Goal: Transaction & Acquisition: Purchase product/service

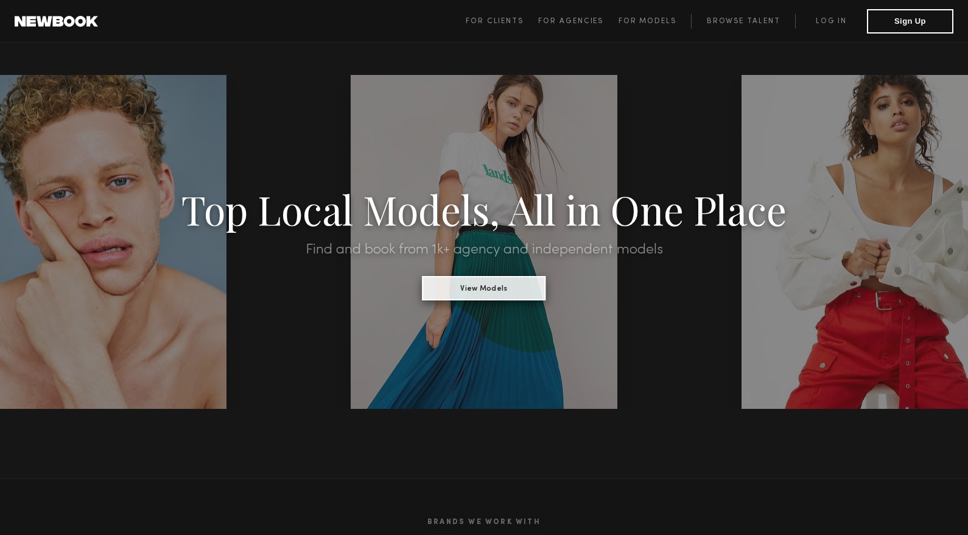
click at [510, 296] on button "View Models" at bounding box center [484, 288] width 124 height 24
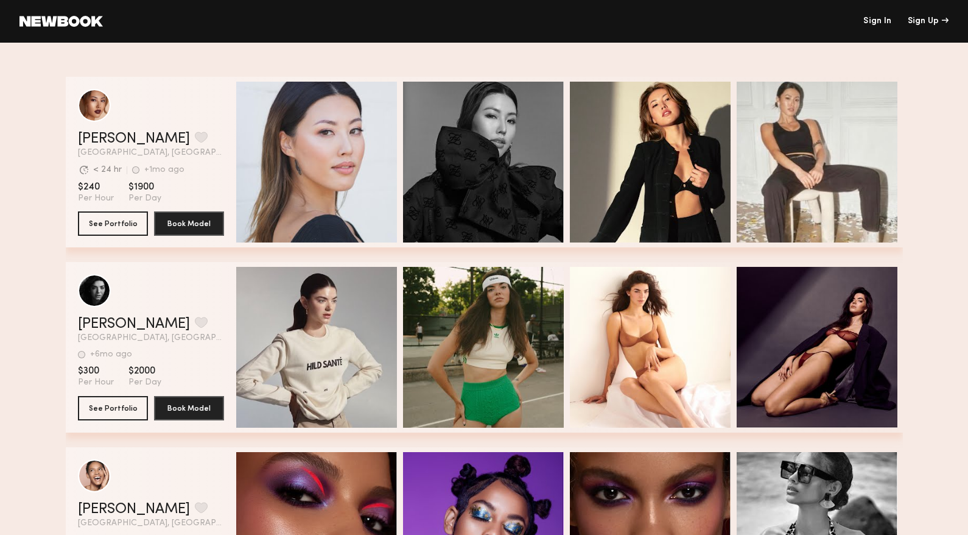
click at [892, 23] on div "Sign In Sign Up" at bounding box center [526, 21] width 846 height 9
click at [885, 20] on link "Sign In" at bounding box center [877, 21] width 28 height 9
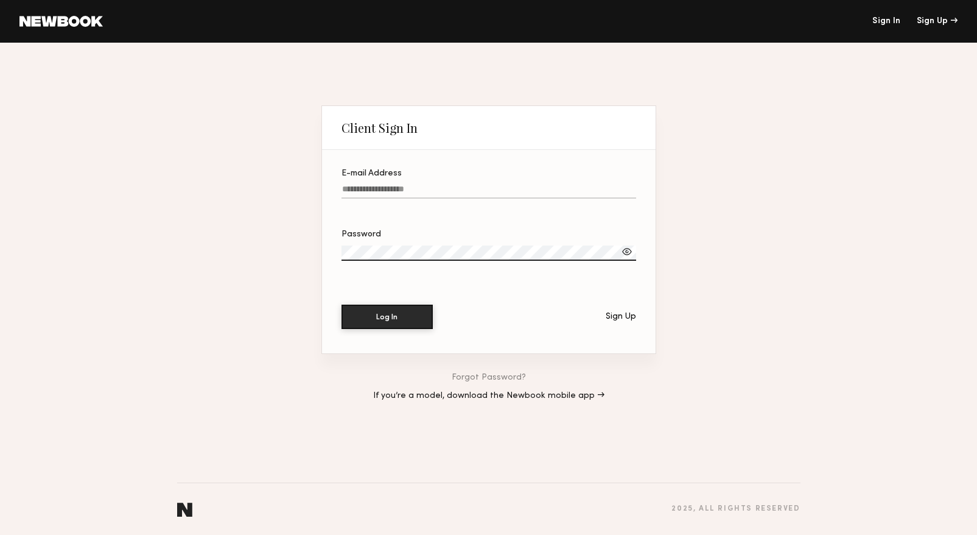
click at [410, 192] on input "E-mail Address" at bounding box center [489, 191] width 295 height 14
drag, startPoint x: 459, startPoint y: 189, endPoint x: 327, endPoint y: 178, distance: 132.6
click at [328, 178] on section "**********" at bounding box center [489, 251] width 334 height 203
type input "*"
type input "**********"
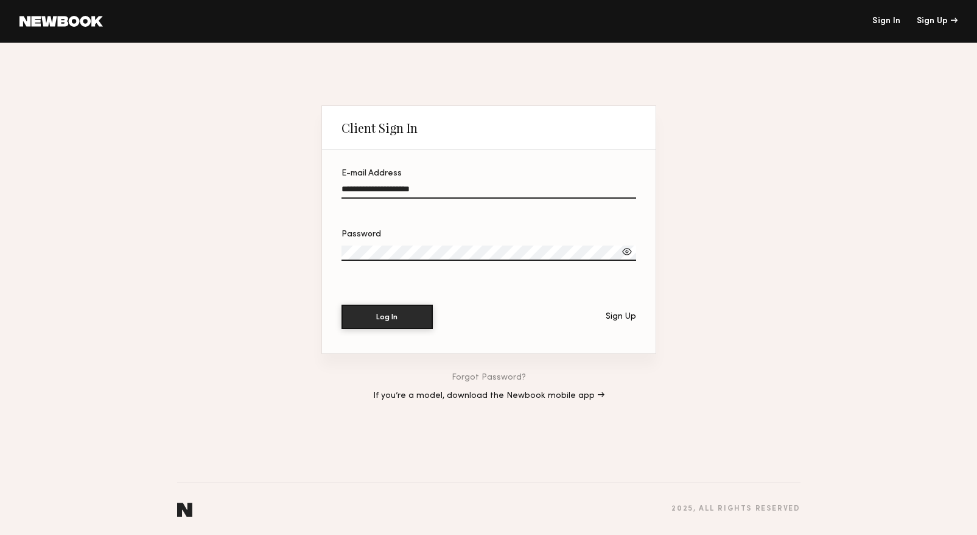
click at [342, 304] on button "Log In" at bounding box center [387, 316] width 91 height 24
click at [628, 248] on div at bounding box center [627, 251] width 12 height 12
click at [342, 304] on button "Log In" at bounding box center [387, 316] width 91 height 24
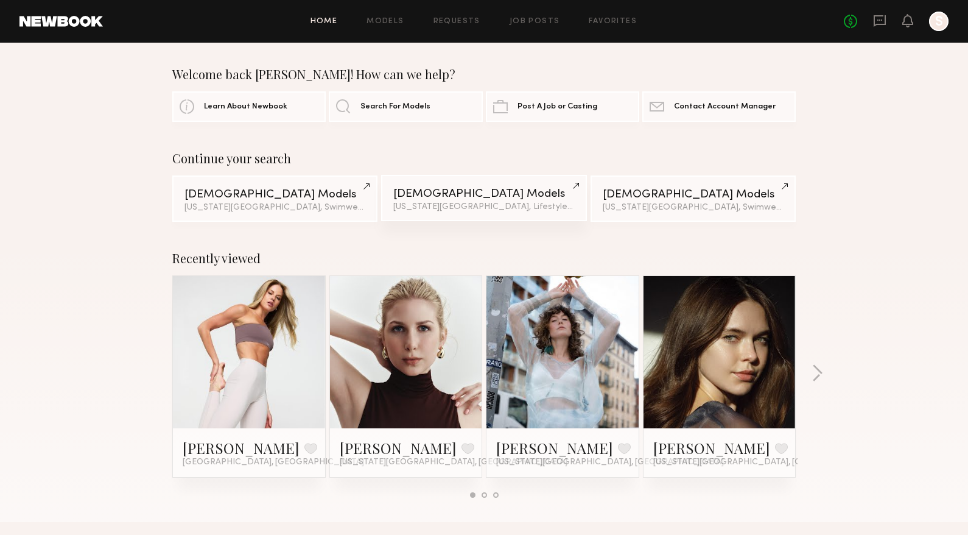
click at [418, 211] on div "New York City, Lifestyle category & 1 other filter + 1" at bounding box center [483, 207] width 181 height 9
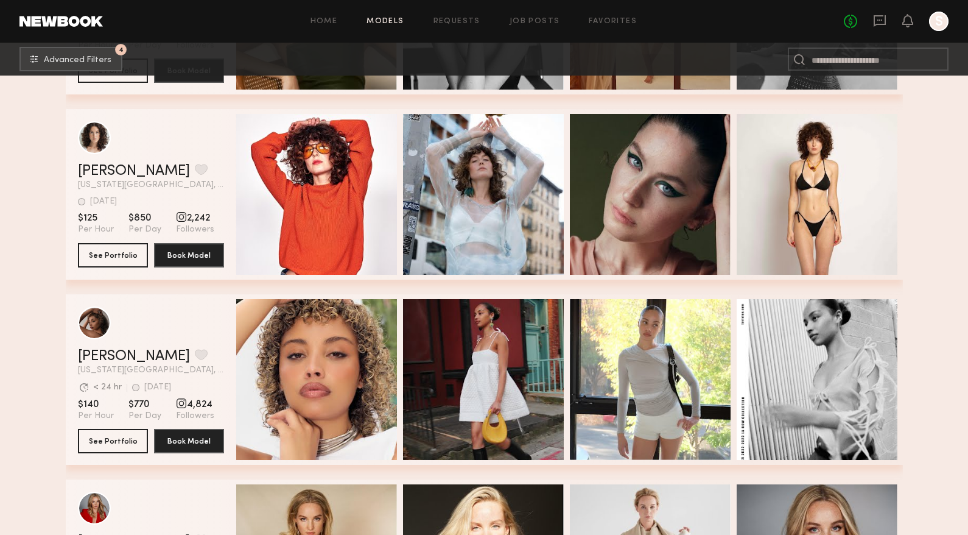
scroll to position [5601, 0]
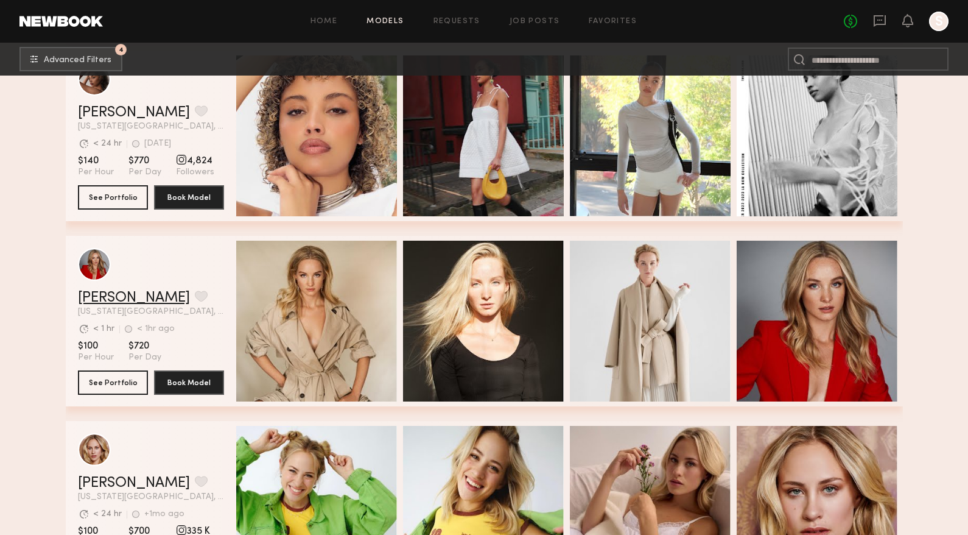
click at [105, 299] on link "[PERSON_NAME]" at bounding box center [134, 297] width 112 height 15
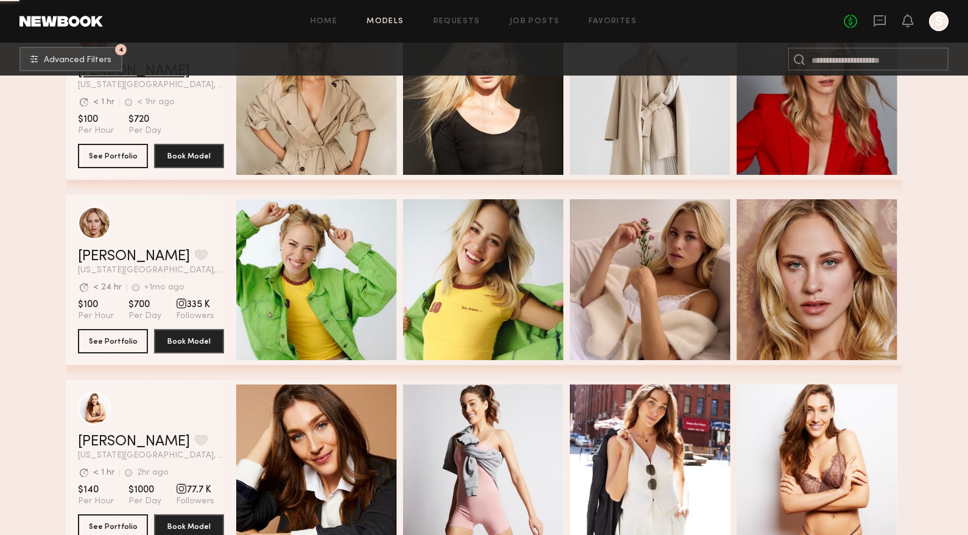
scroll to position [5844, 0]
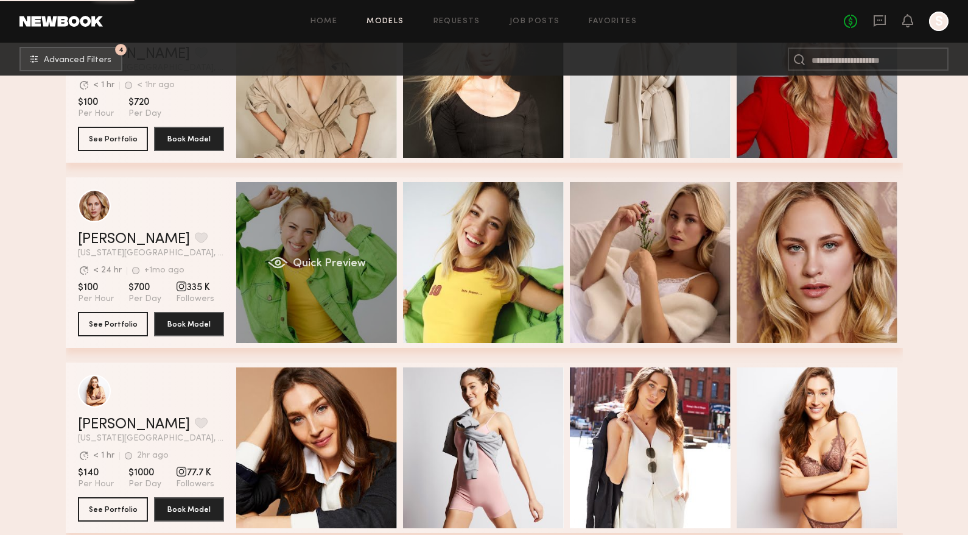
click at [289, 292] on div "Quick Preview" at bounding box center [316, 262] width 161 height 161
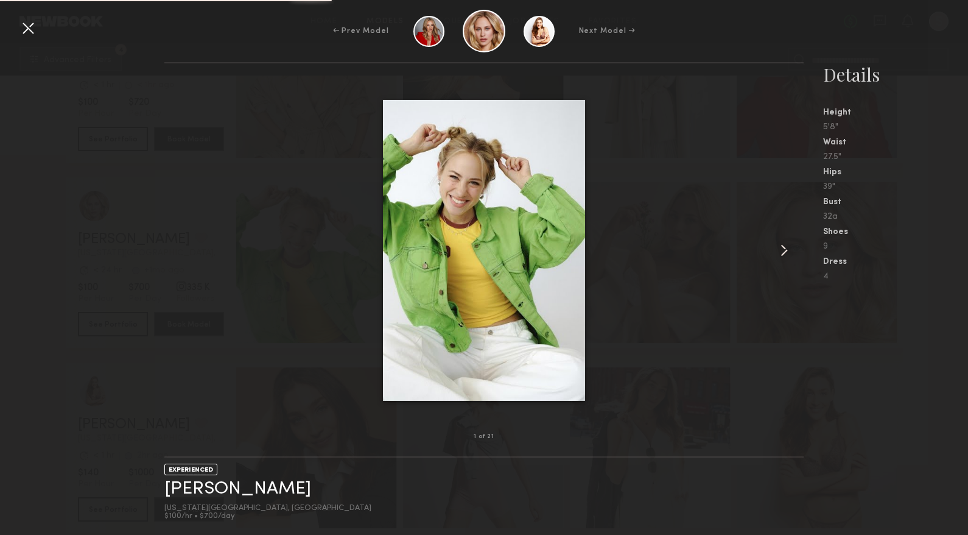
click at [777, 244] on common-icon at bounding box center [783, 249] width 19 height 19
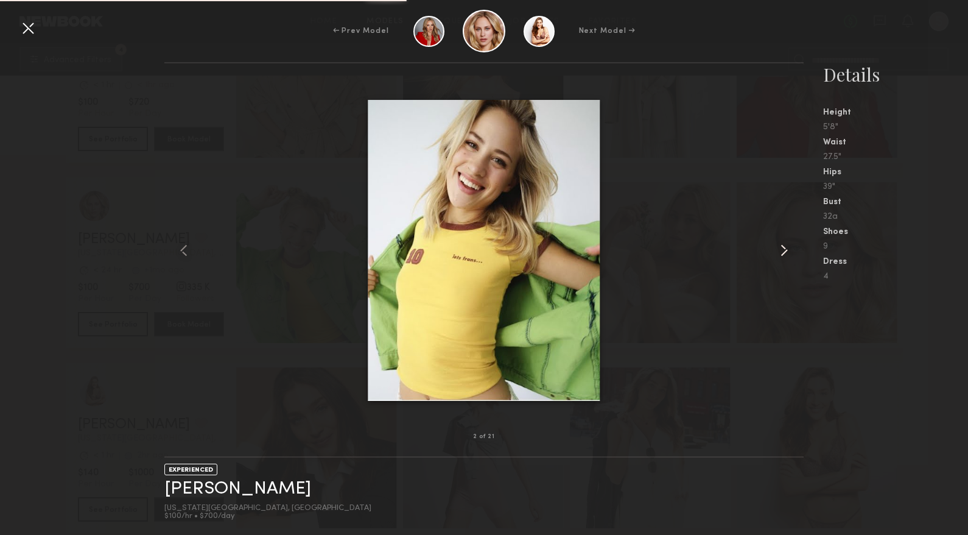
click at [777, 244] on common-icon at bounding box center [783, 249] width 19 height 19
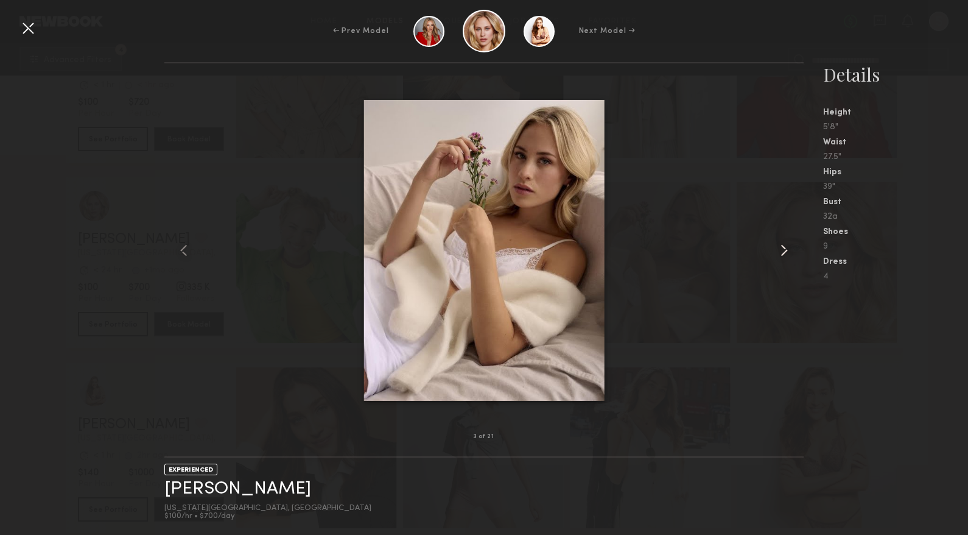
click at [777, 244] on common-icon at bounding box center [783, 249] width 19 height 19
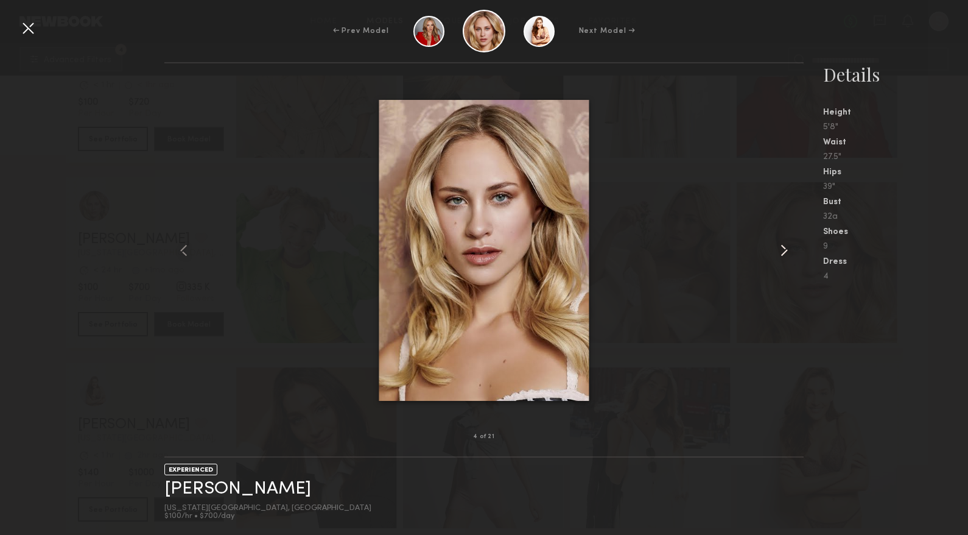
click at [777, 244] on common-icon at bounding box center [783, 249] width 19 height 19
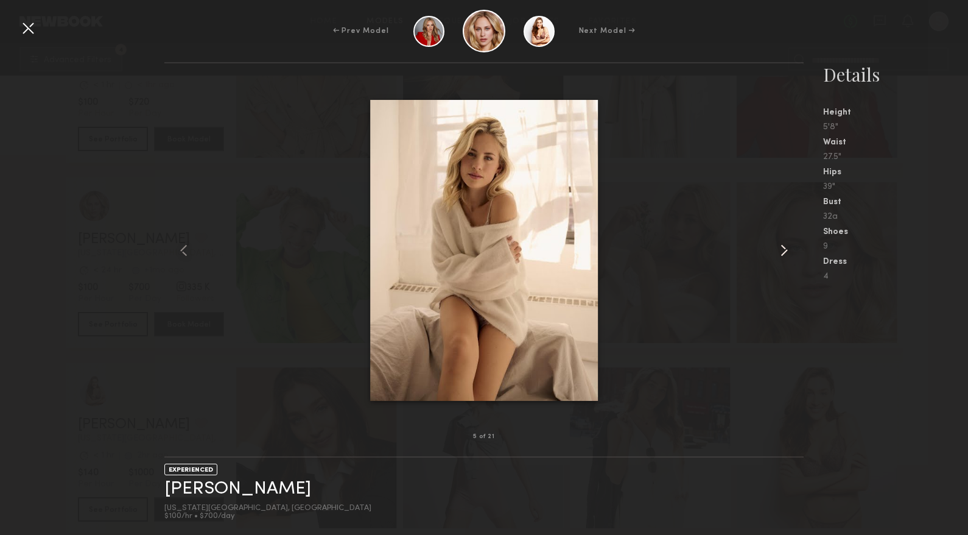
click at [776, 244] on common-icon at bounding box center [783, 249] width 19 height 19
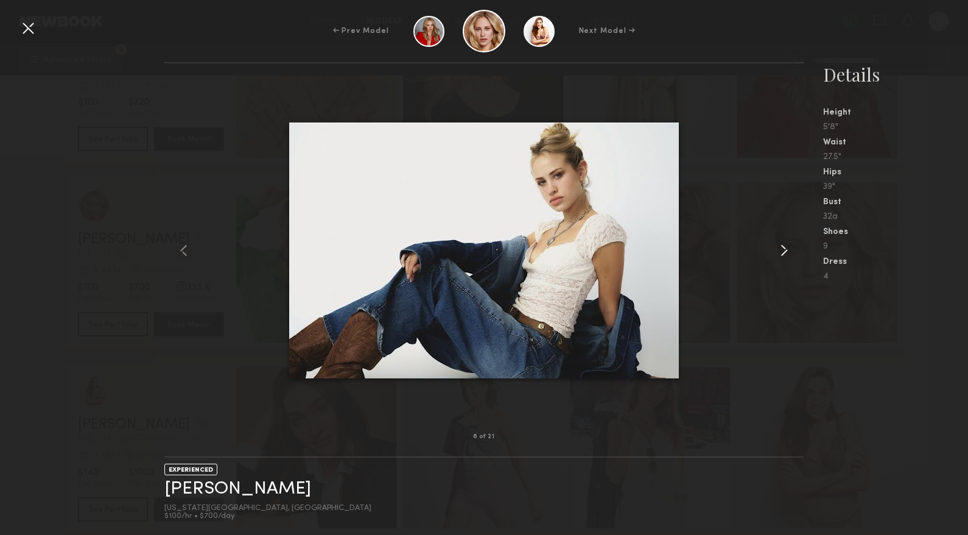
click at [776, 244] on common-icon at bounding box center [783, 249] width 19 height 19
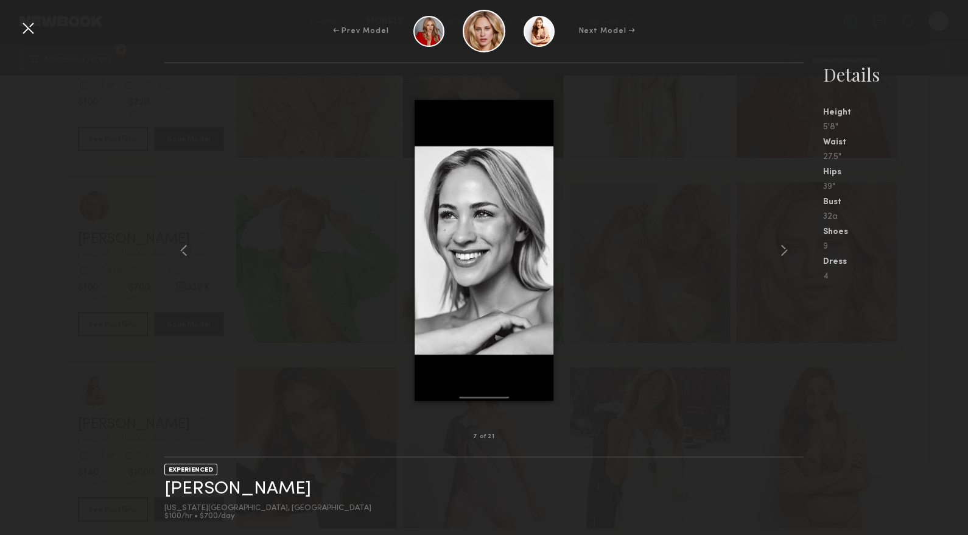
click at [31, 29] on div at bounding box center [27, 27] width 19 height 19
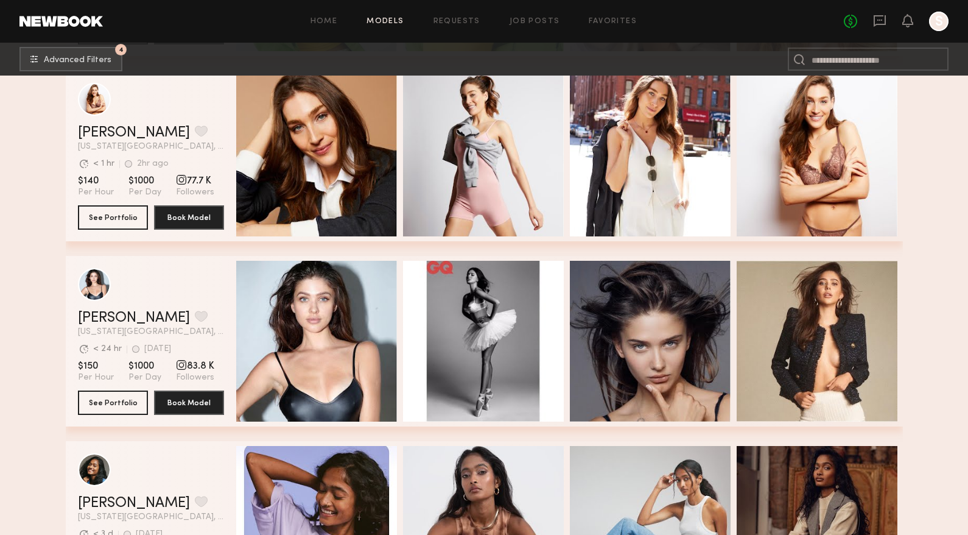
scroll to position [6149, 0]
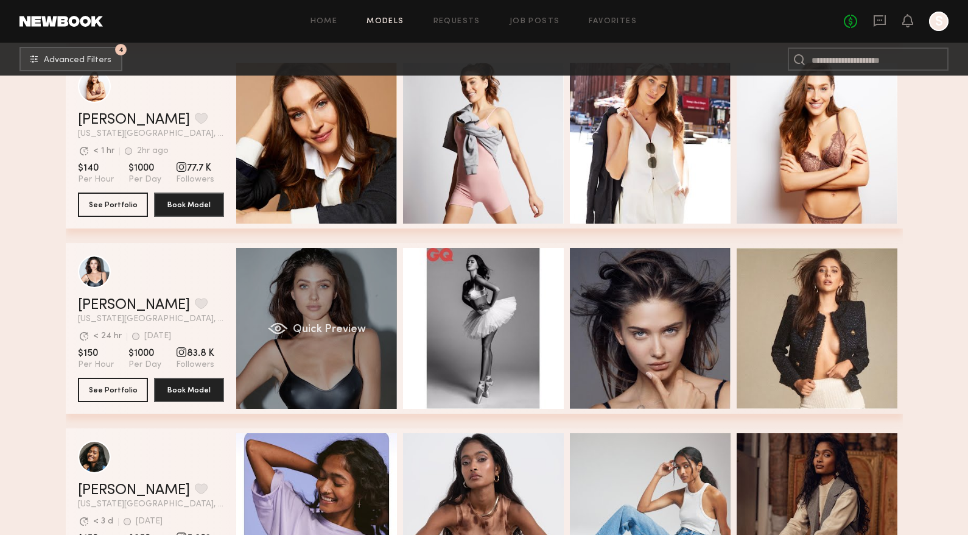
click at [333, 384] on div "Quick Preview" at bounding box center [316, 328] width 161 height 161
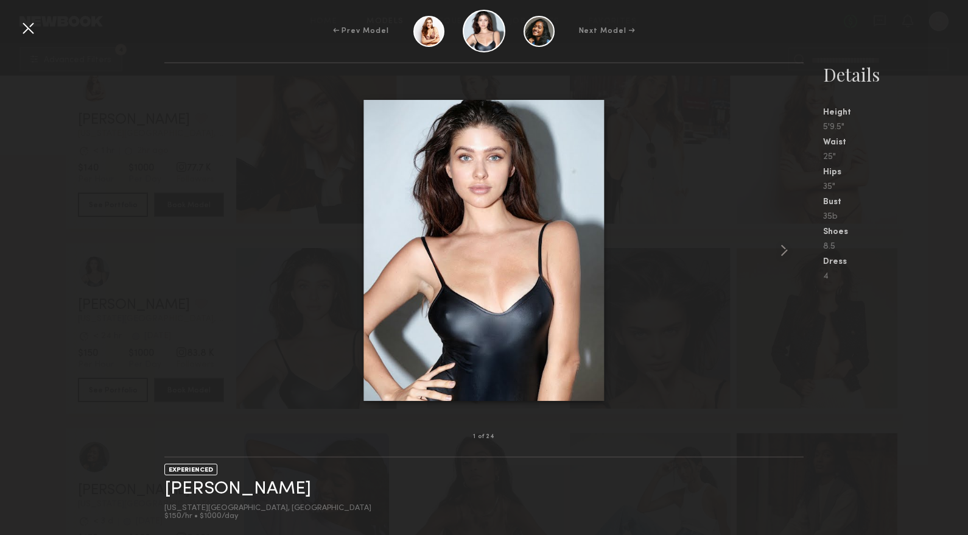
click at [28, 29] on div at bounding box center [27, 27] width 19 height 19
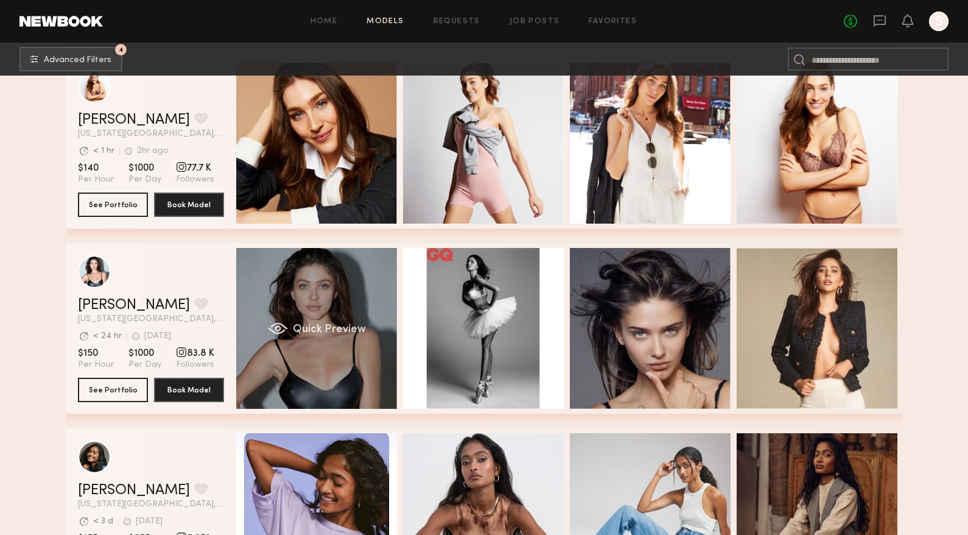
click at [300, 392] on div "Quick Preview" at bounding box center [316, 328] width 161 height 161
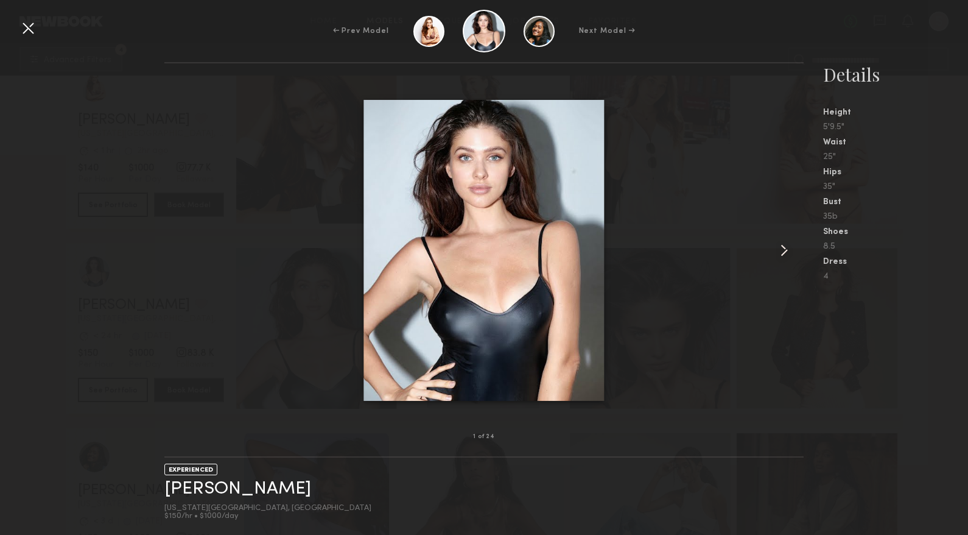
click at [774, 258] on common-icon at bounding box center [783, 249] width 19 height 19
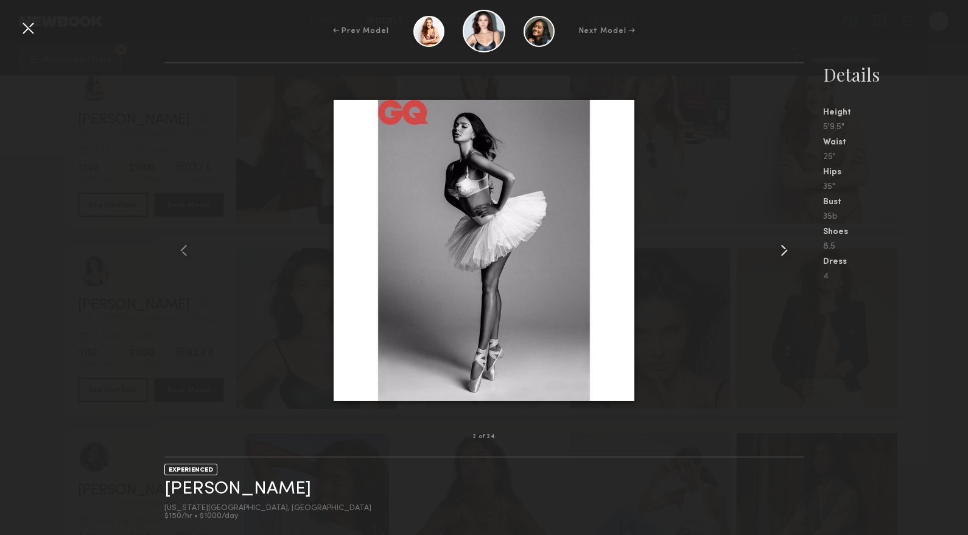
click at [774, 258] on common-icon at bounding box center [783, 249] width 19 height 19
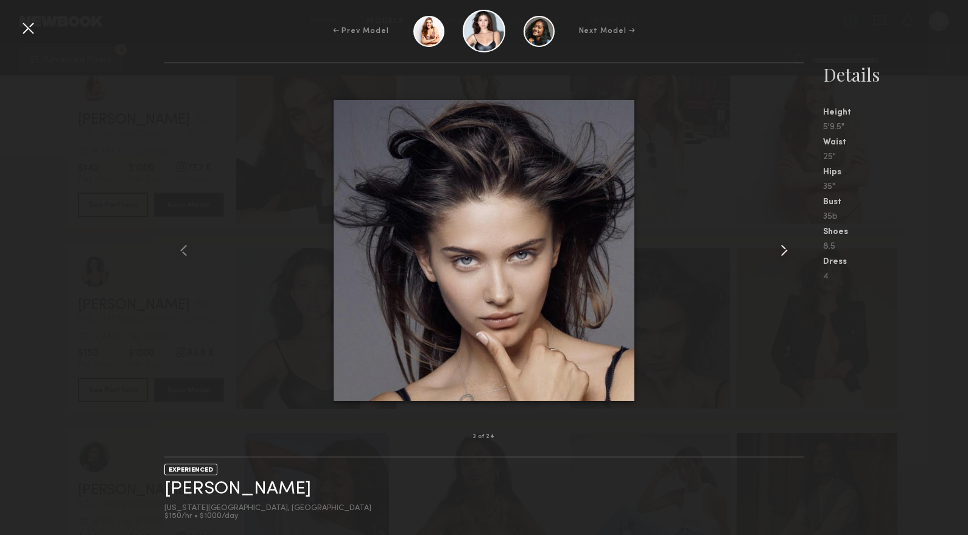
click at [774, 258] on common-icon at bounding box center [783, 249] width 19 height 19
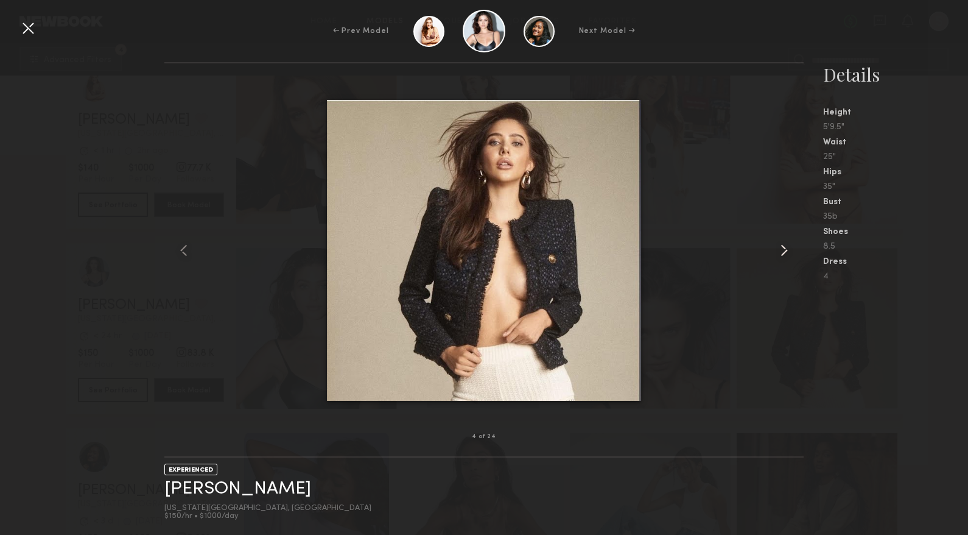
click at [775, 258] on common-icon at bounding box center [783, 249] width 19 height 19
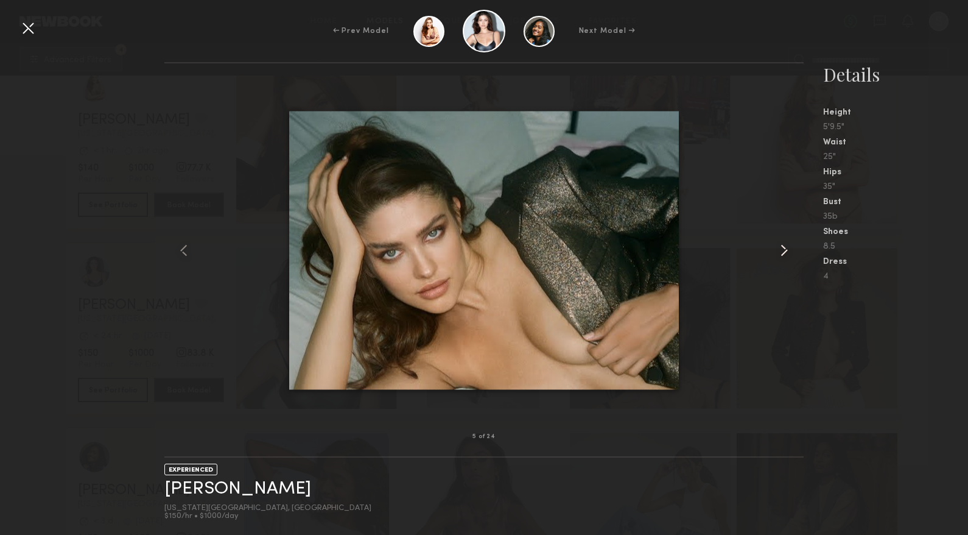
click at [775, 259] on common-icon at bounding box center [783, 249] width 19 height 19
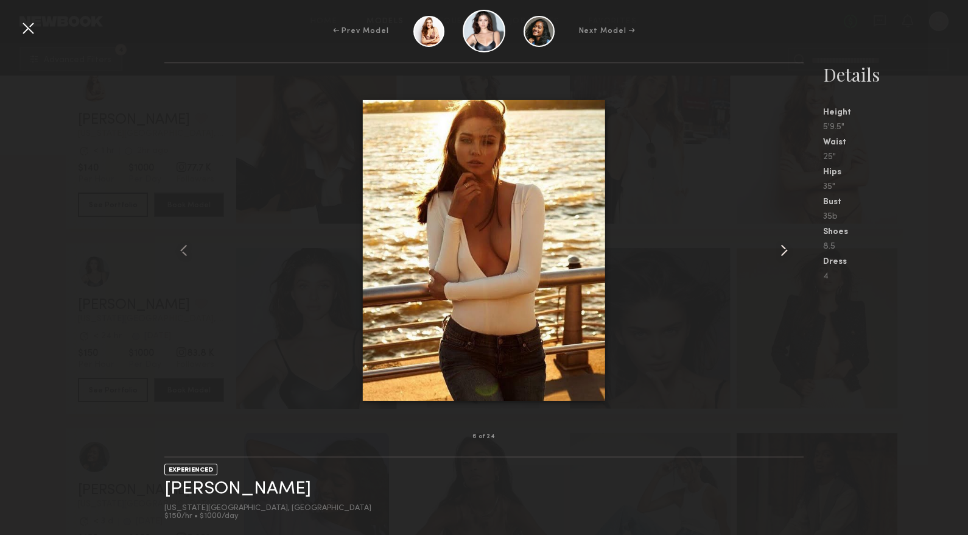
click at [775, 259] on common-icon at bounding box center [783, 249] width 19 height 19
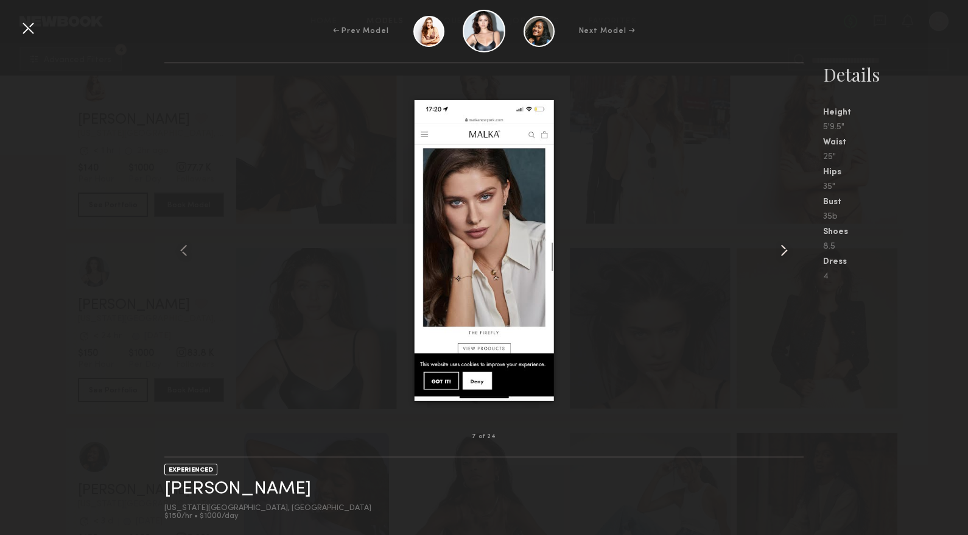
click at [775, 259] on common-icon at bounding box center [783, 249] width 19 height 19
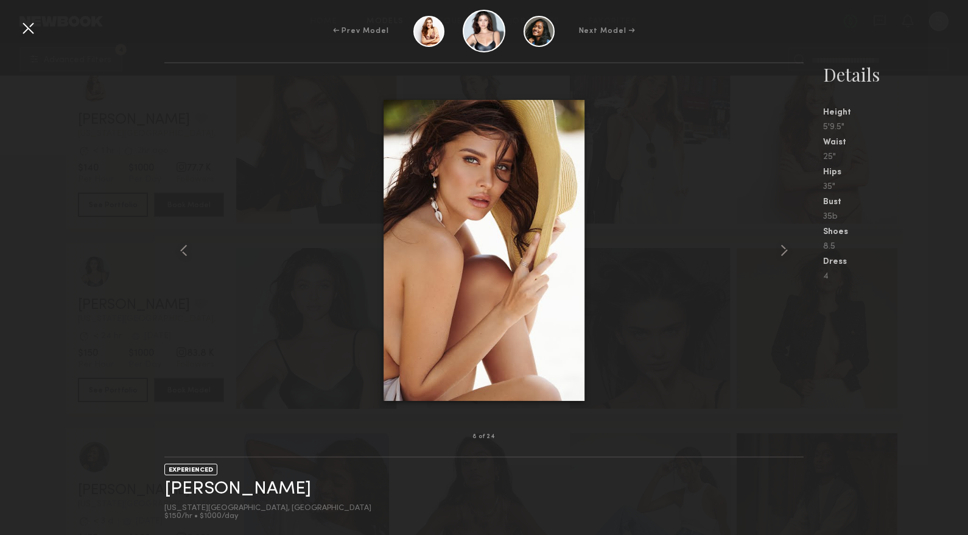
click at [775, 261] on div at bounding box center [483, 250] width 639 height 334
click at [780, 246] on common-icon at bounding box center [783, 249] width 19 height 19
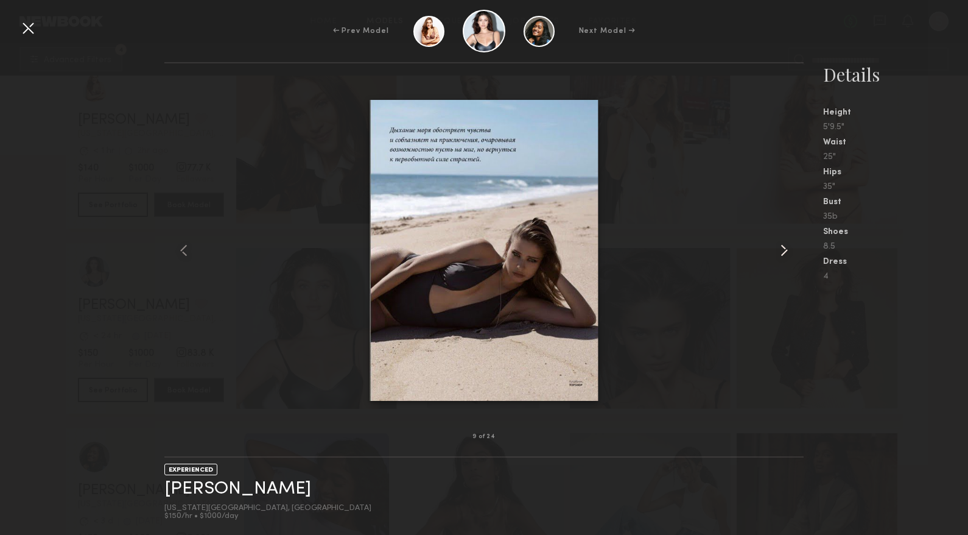
click at [780, 246] on common-icon at bounding box center [783, 249] width 19 height 19
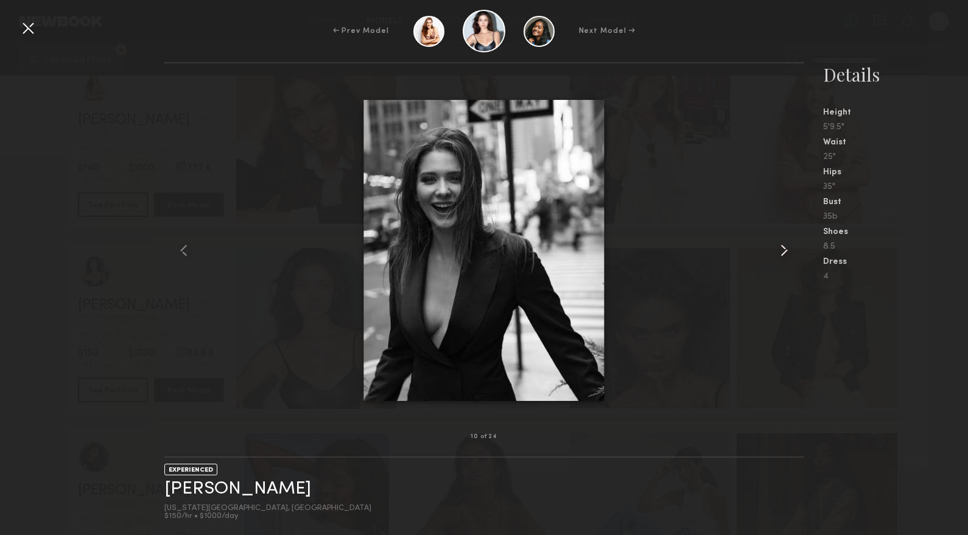
click at [780, 246] on common-icon at bounding box center [783, 249] width 19 height 19
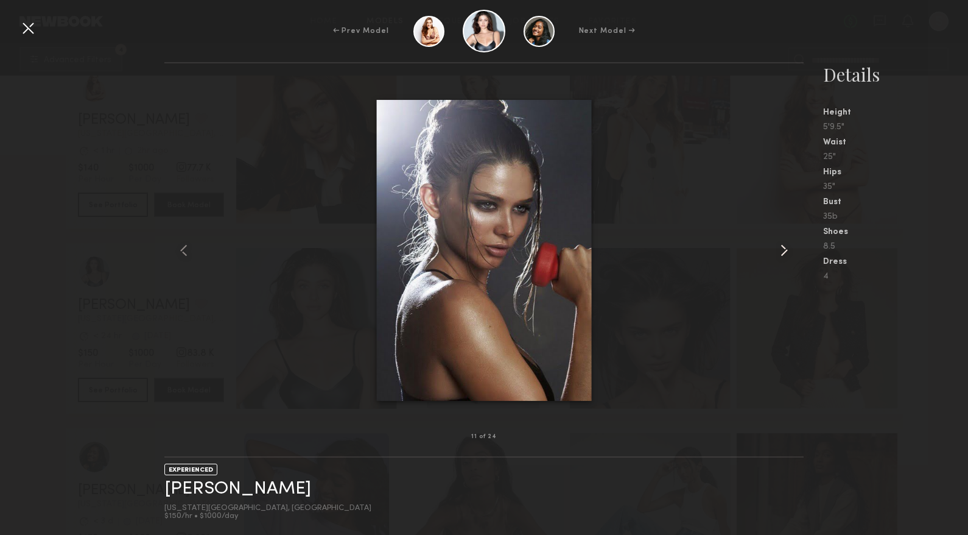
click at [780, 246] on common-icon at bounding box center [783, 249] width 19 height 19
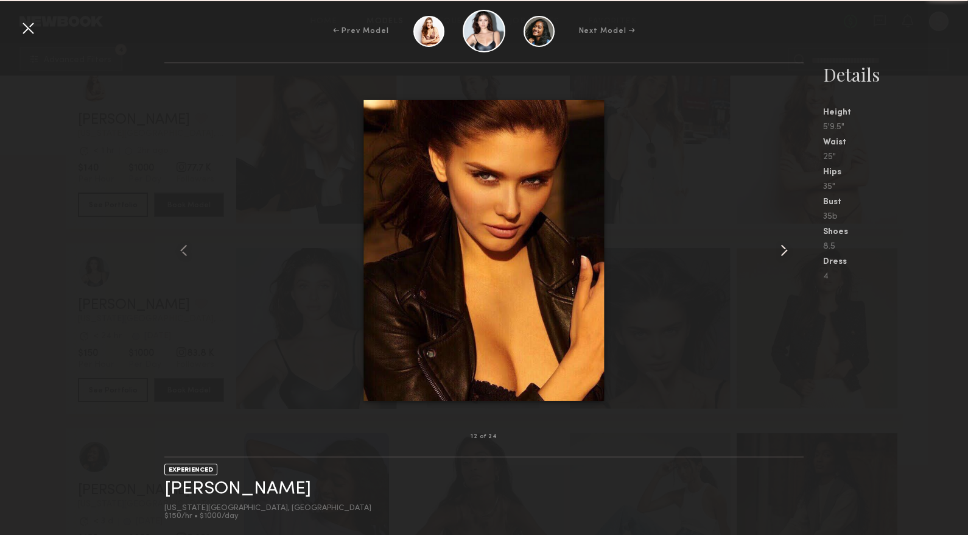
click at [780, 246] on common-icon at bounding box center [783, 249] width 19 height 19
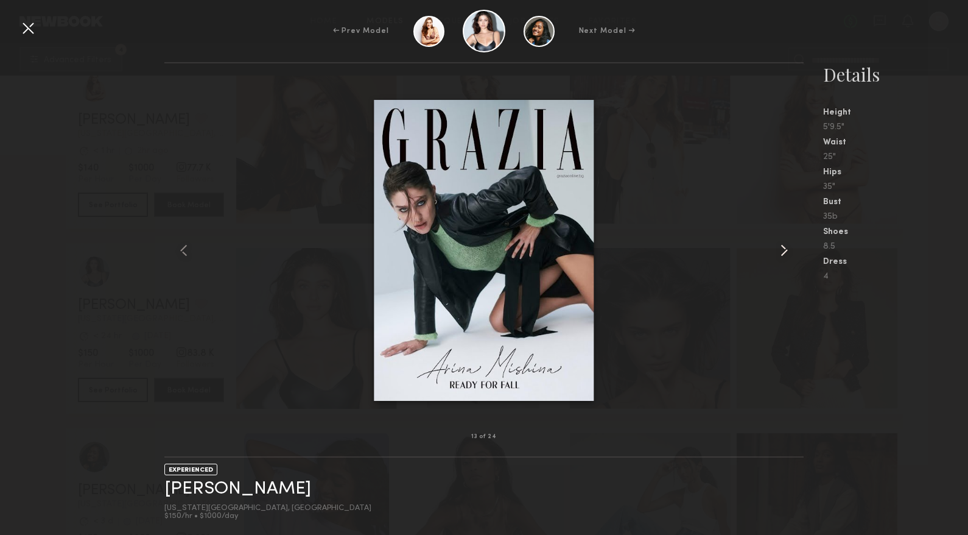
click at [780, 246] on common-icon at bounding box center [783, 249] width 19 height 19
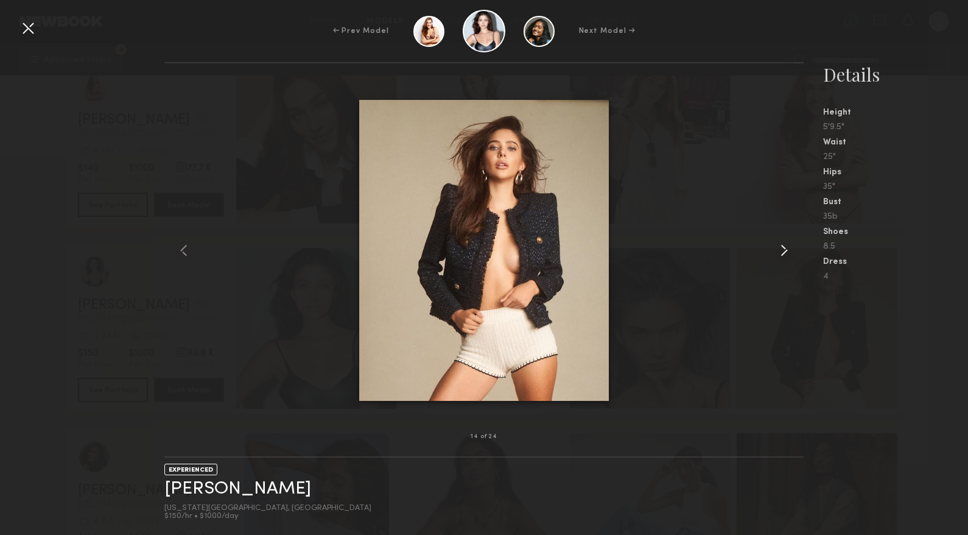
click at [780, 246] on common-icon at bounding box center [783, 249] width 19 height 19
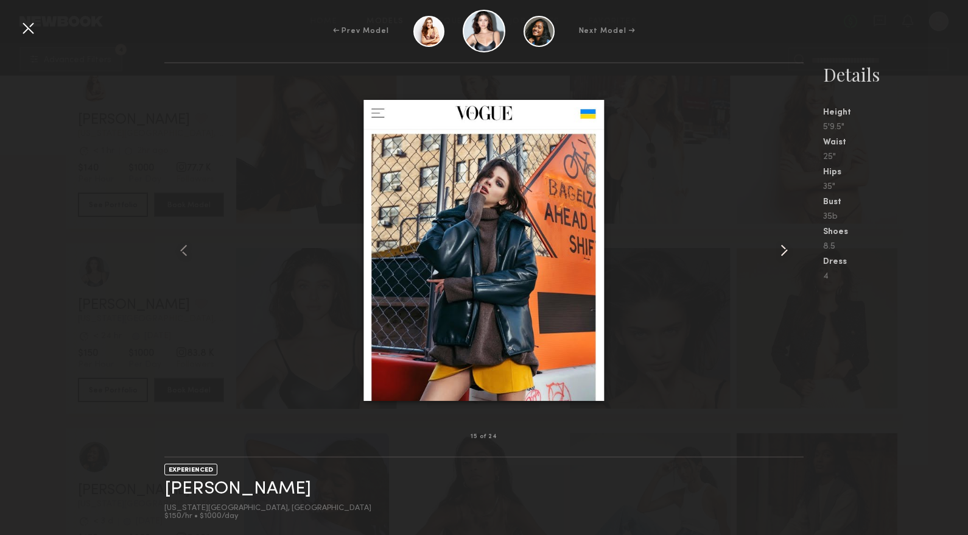
click at [780, 246] on common-icon at bounding box center [783, 249] width 19 height 19
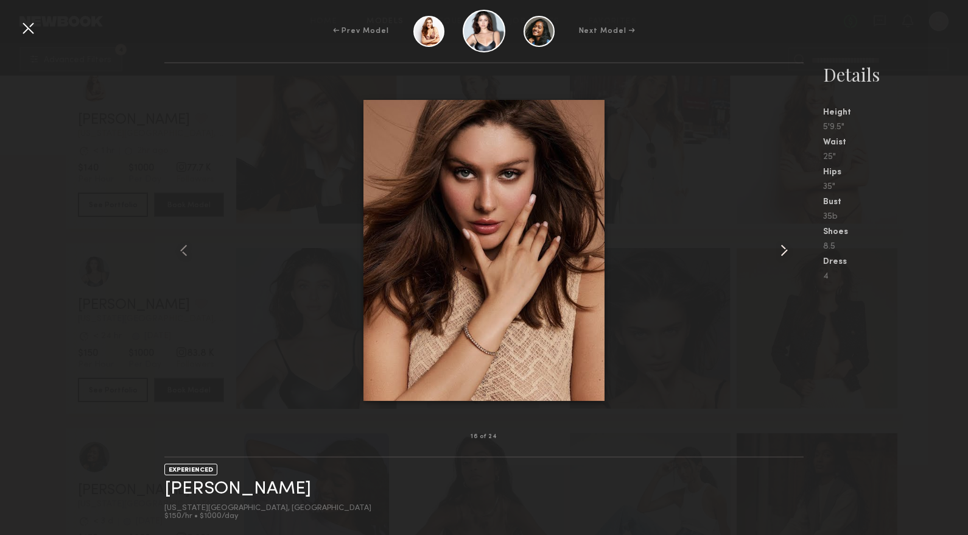
click at [780, 246] on common-icon at bounding box center [783, 249] width 19 height 19
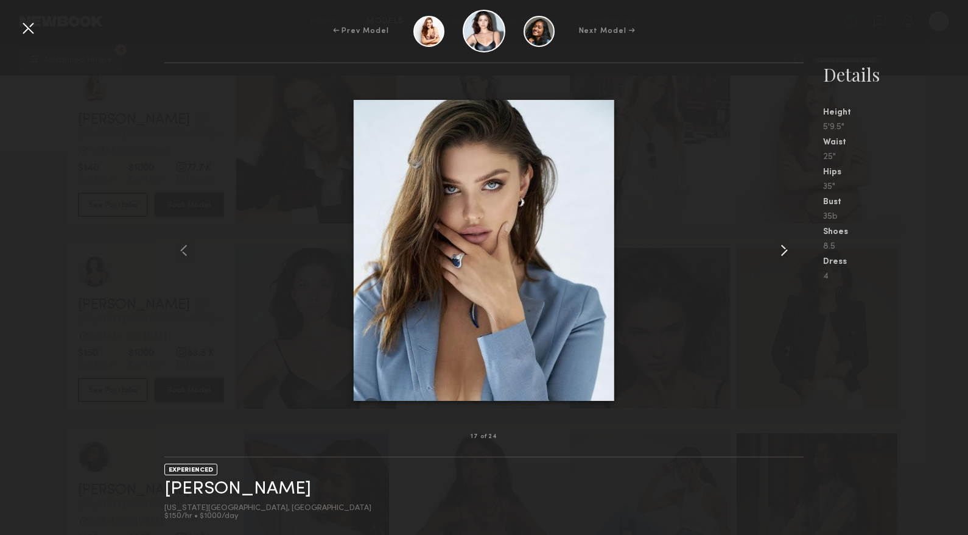
click at [780, 246] on common-icon at bounding box center [783, 249] width 19 height 19
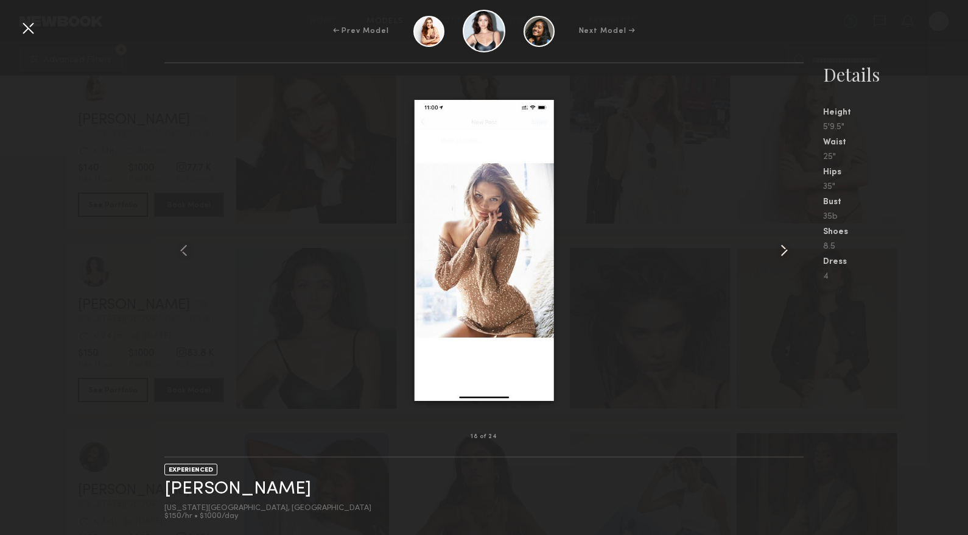
click at [780, 246] on common-icon at bounding box center [783, 249] width 19 height 19
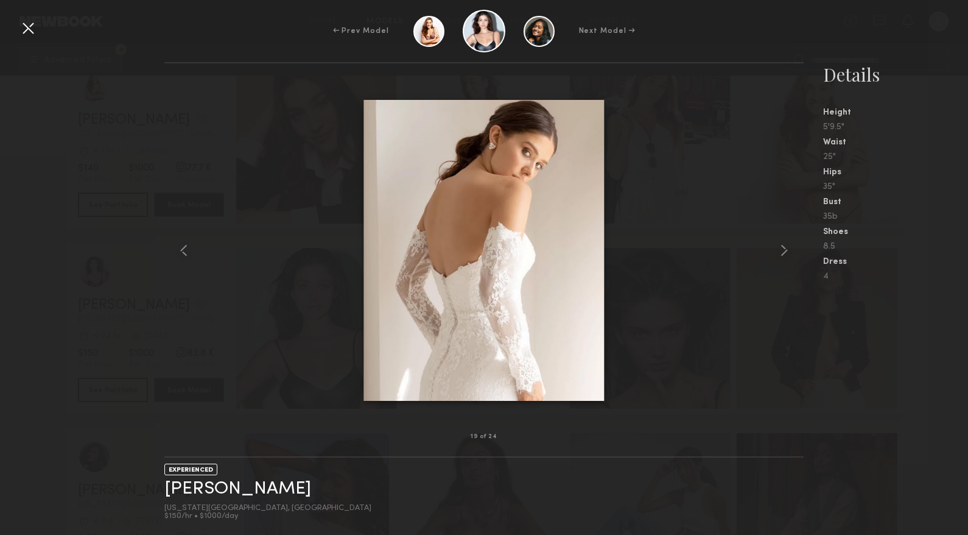
click at [21, 26] on div at bounding box center [27, 27] width 19 height 19
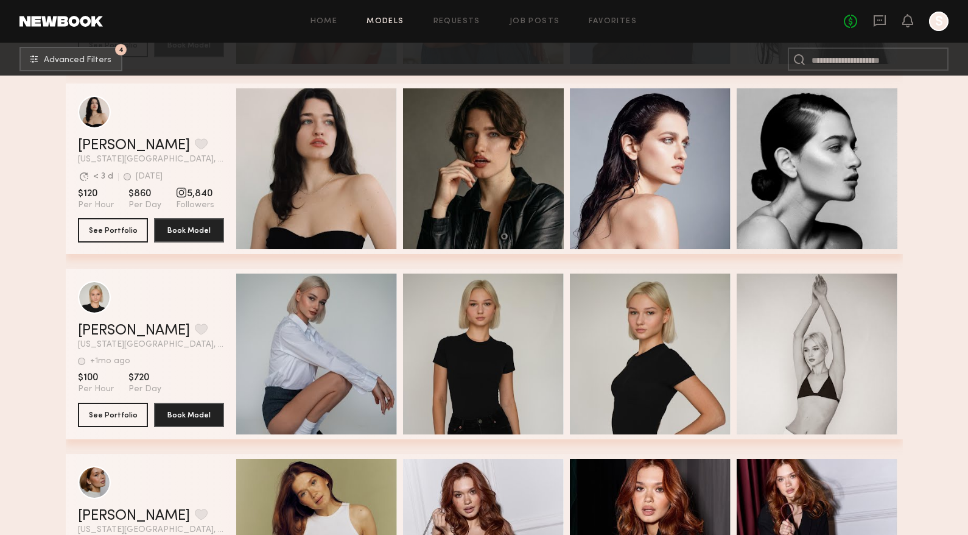
scroll to position [7244, 0]
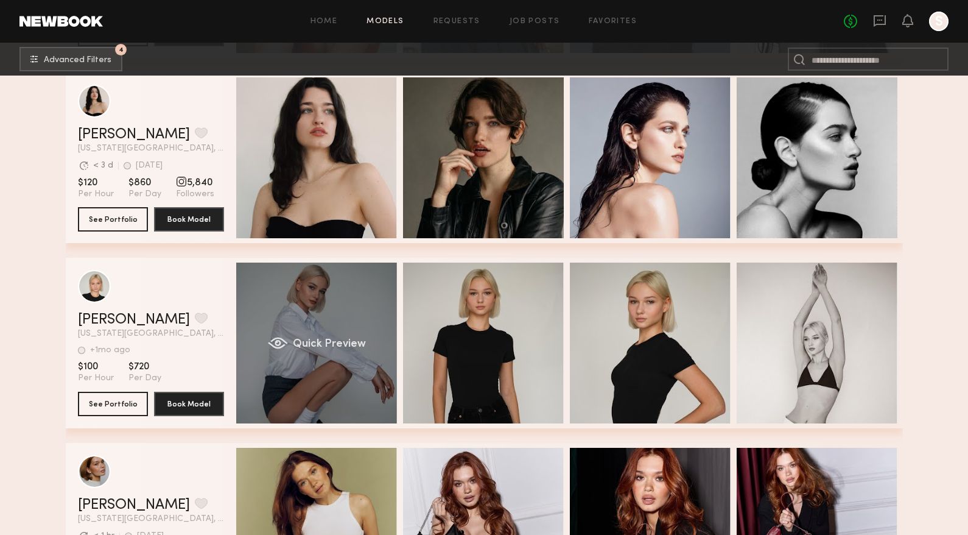
click at [326, 397] on div "Quick Preview" at bounding box center [316, 342] width 161 height 161
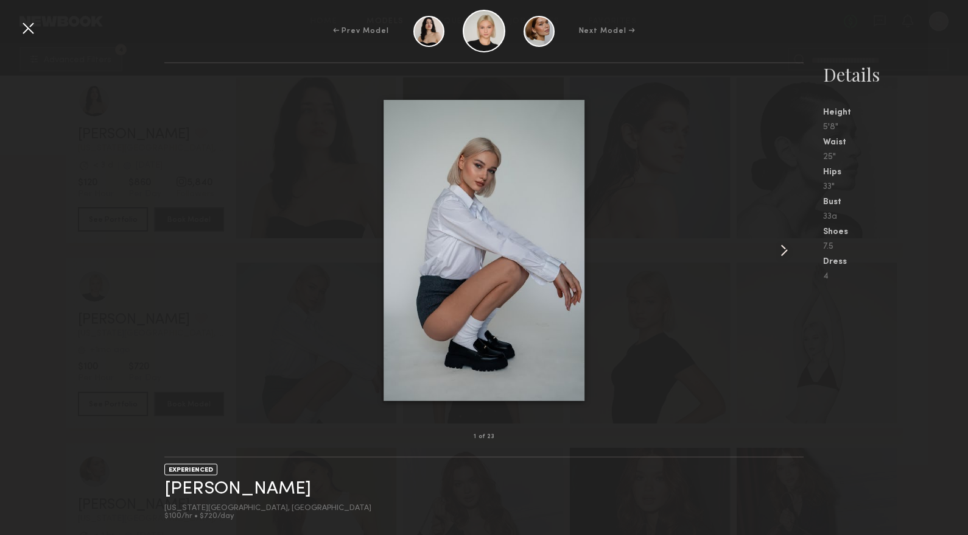
click at [780, 249] on common-icon at bounding box center [783, 249] width 19 height 19
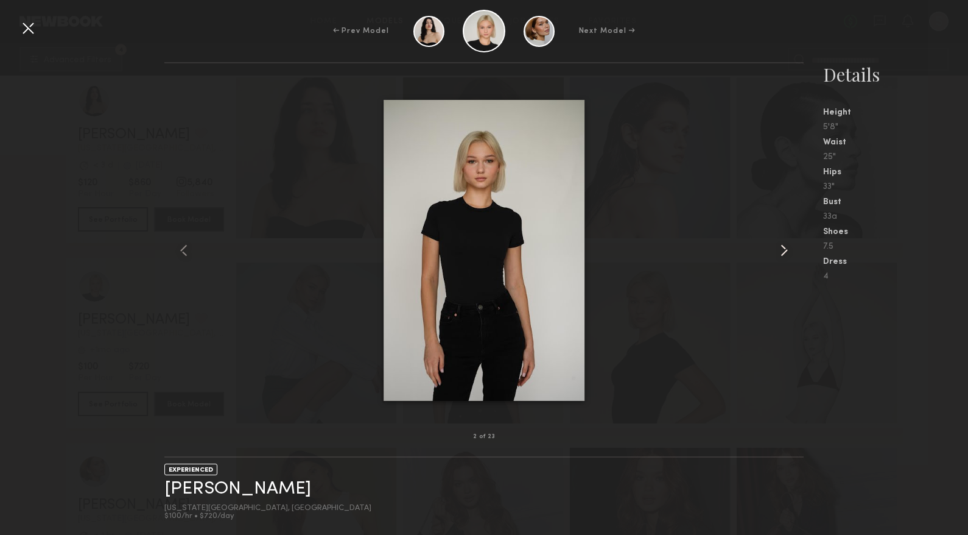
click at [780, 249] on common-icon at bounding box center [783, 249] width 19 height 19
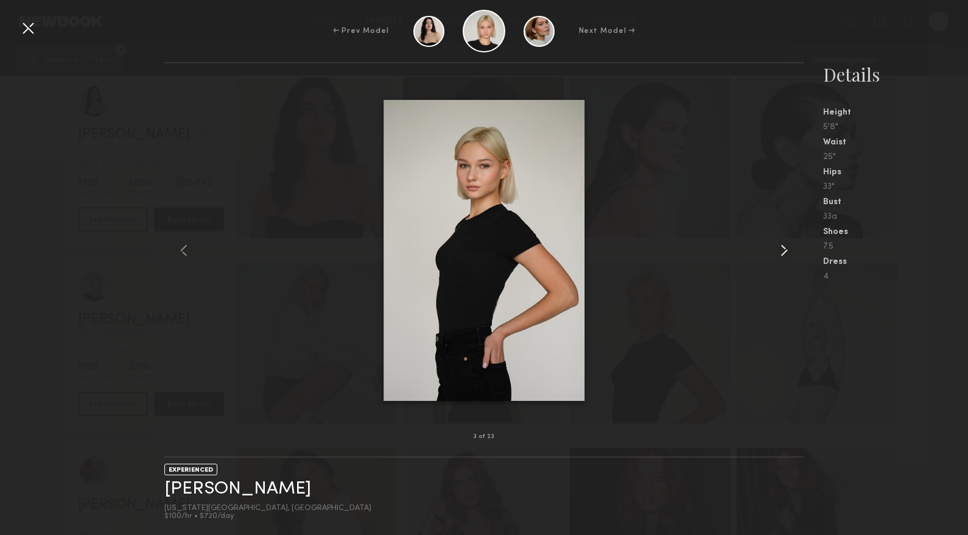
click at [780, 249] on common-icon at bounding box center [783, 249] width 19 height 19
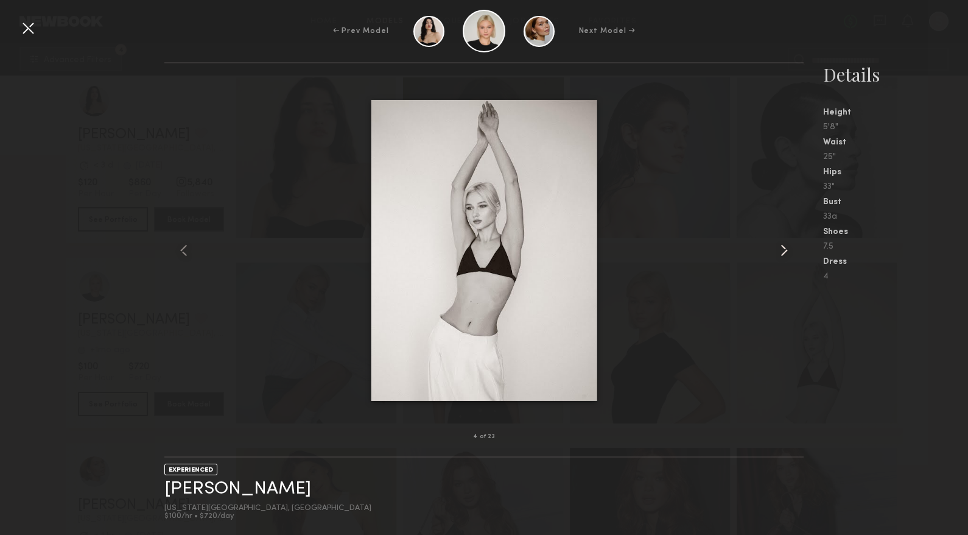
click at [780, 249] on common-icon at bounding box center [783, 249] width 19 height 19
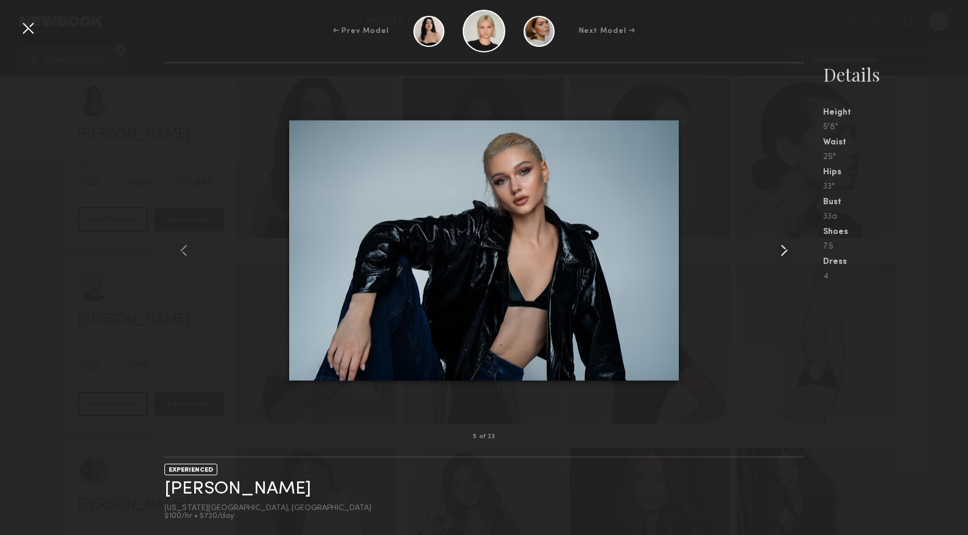
click at [780, 249] on common-icon at bounding box center [783, 249] width 19 height 19
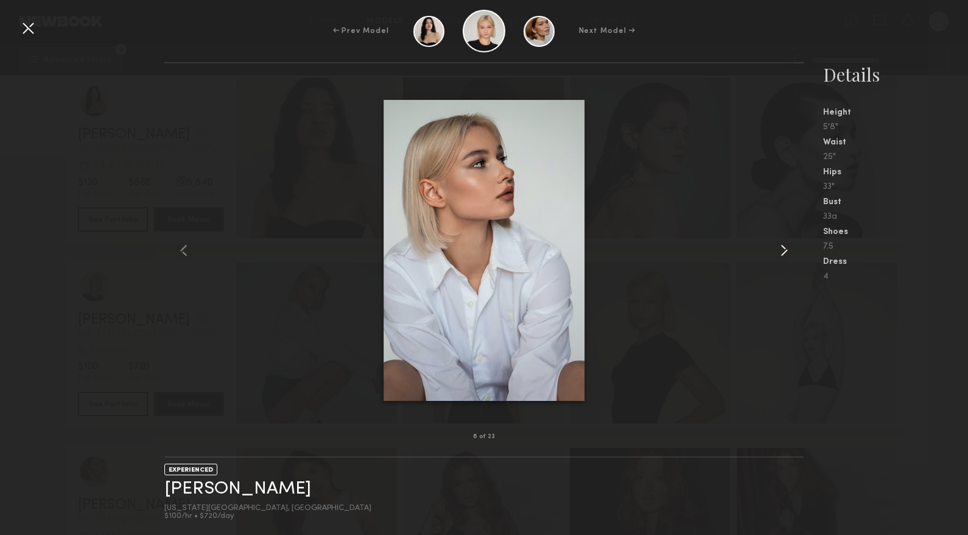
click at [780, 249] on common-icon at bounding box center [783, 249] width 19 height 19
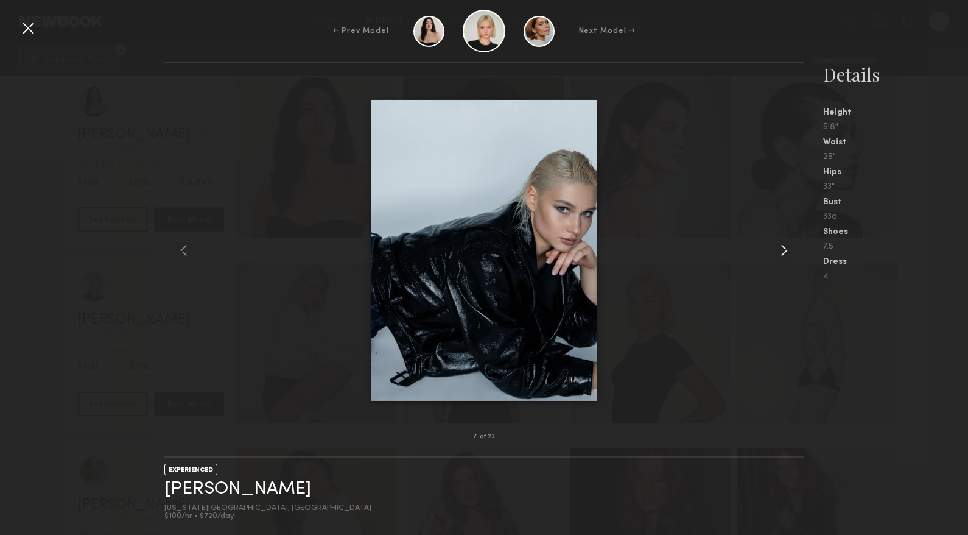
click at [780, 249] on common-icon at bounding box center [783, 249] width 19 height 19
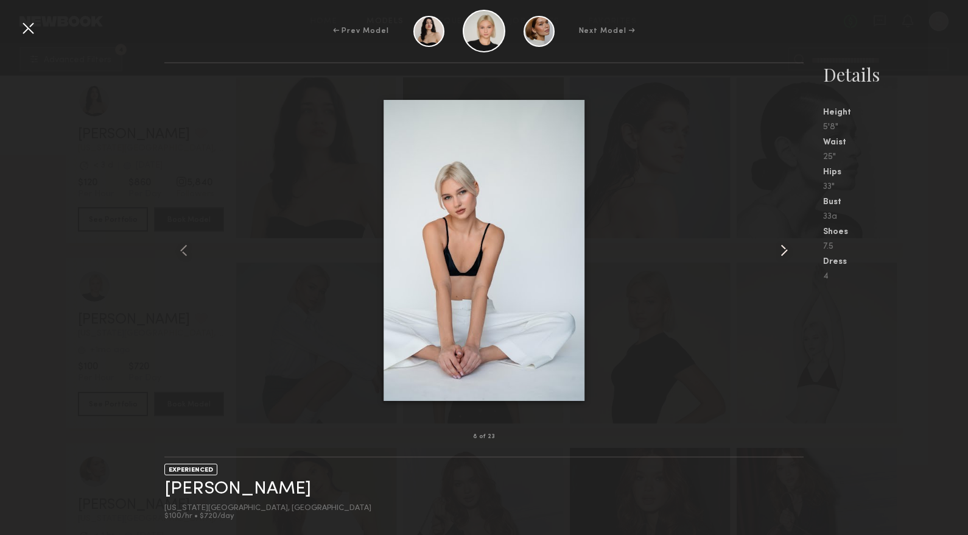
click at [779, 249] on common-icon at bounding box center [783, 249] width 19 height 19
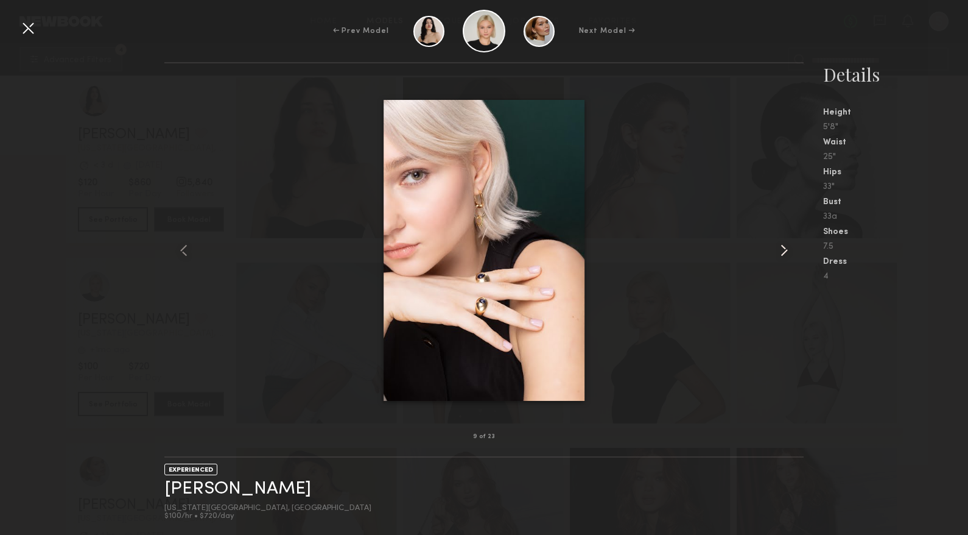
click at [779, 249] on common-icon at bounding box center [783, 249] width 19 height 19
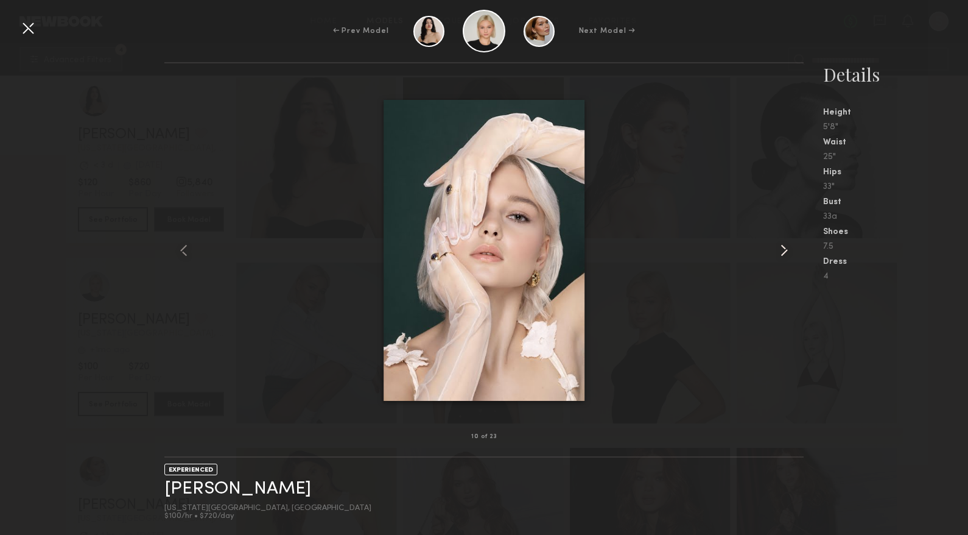
click at [779, 249] on common-icon at bounding box center [783, 249] width 19 height 19
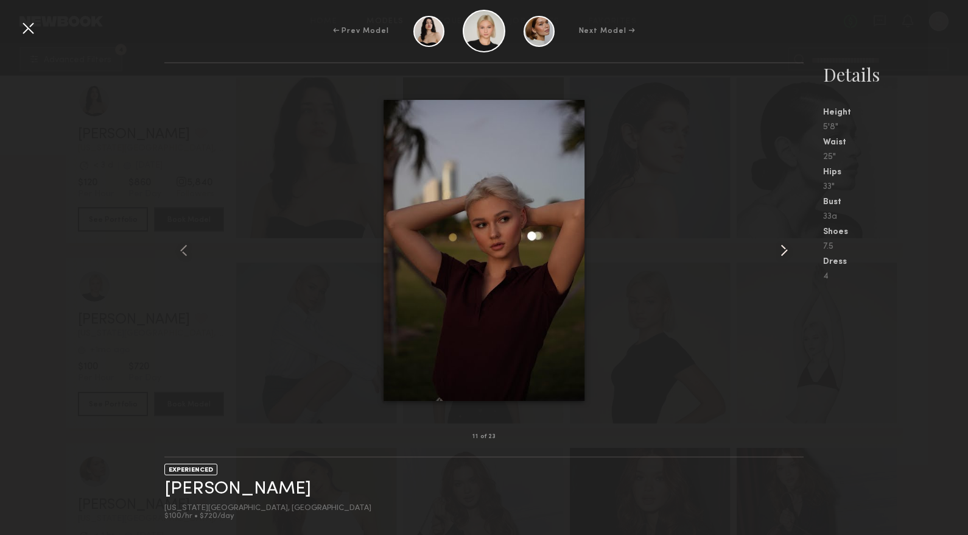
click at [778, 249] on common-icon at bounding box center [783, 249] width 19 height 19
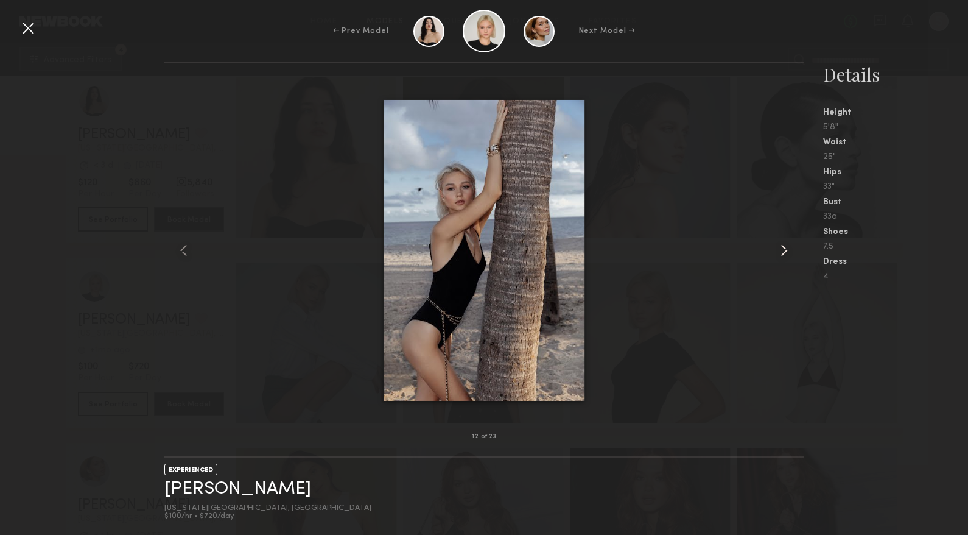
click at [778, 249] on common-icon at bounding box center [783, 249] width 19 height 19
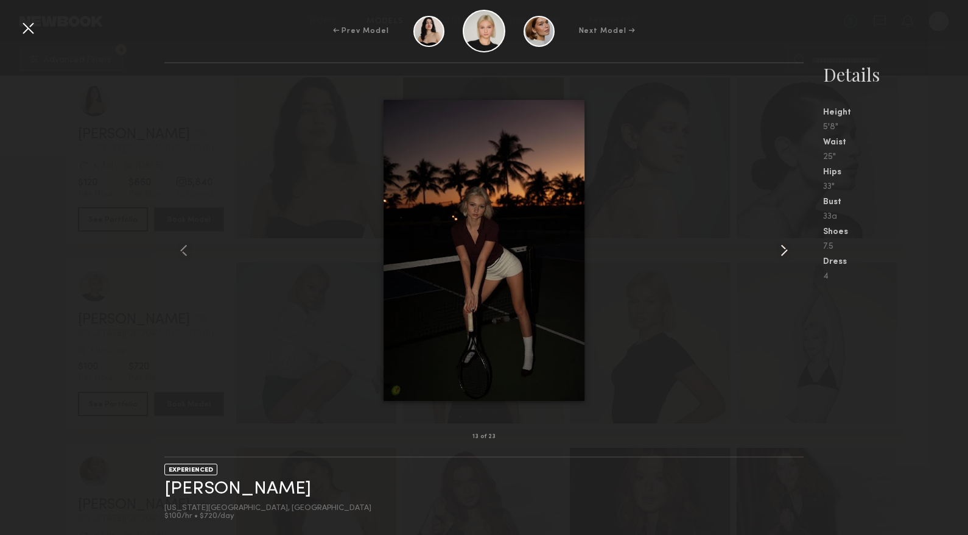
click at [778, 249] on common-icon at bounding box center [783, 249] width 19 height 19
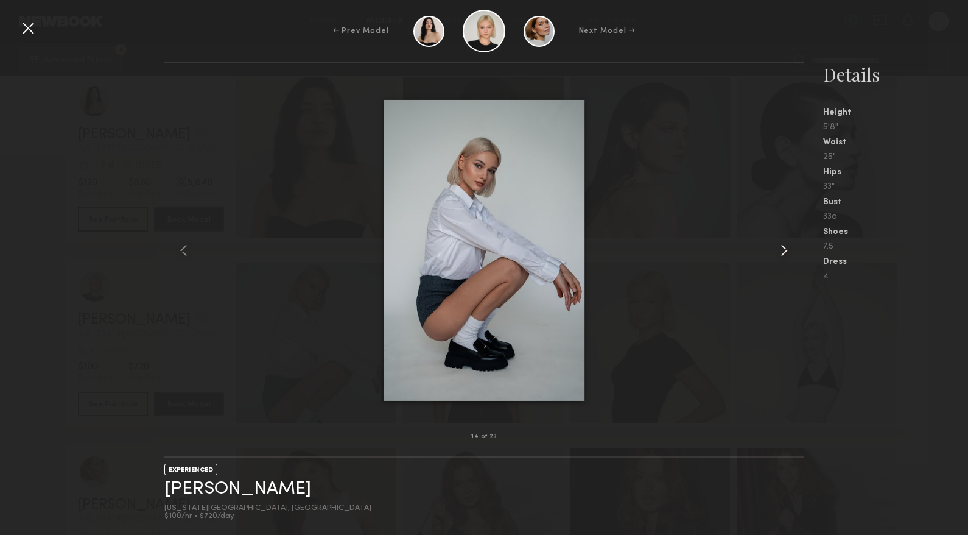
click at [777, 249] on common-icon at bounding box center [783, 249] width 19 height 19
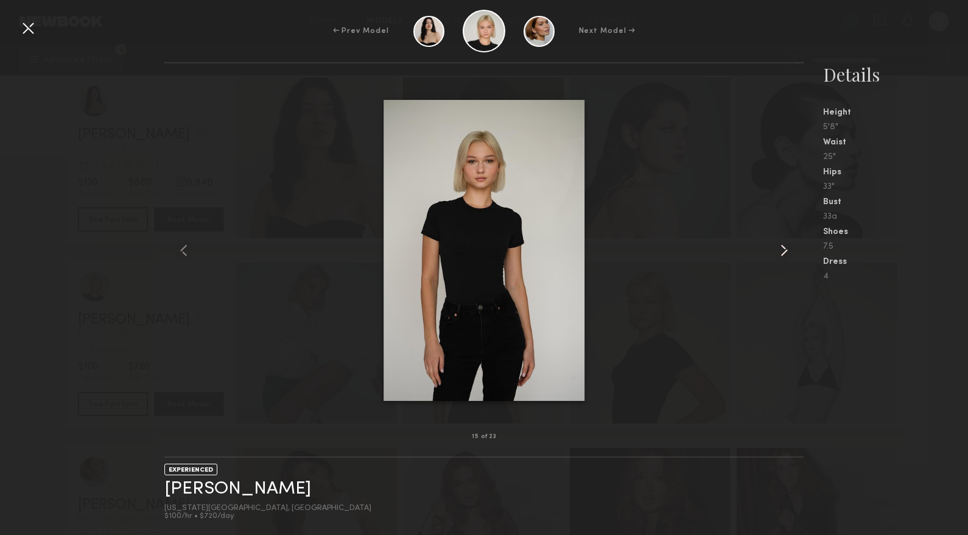
click at [777, 249] on common-icon at bounding box center [783, 249] width 19 height 19
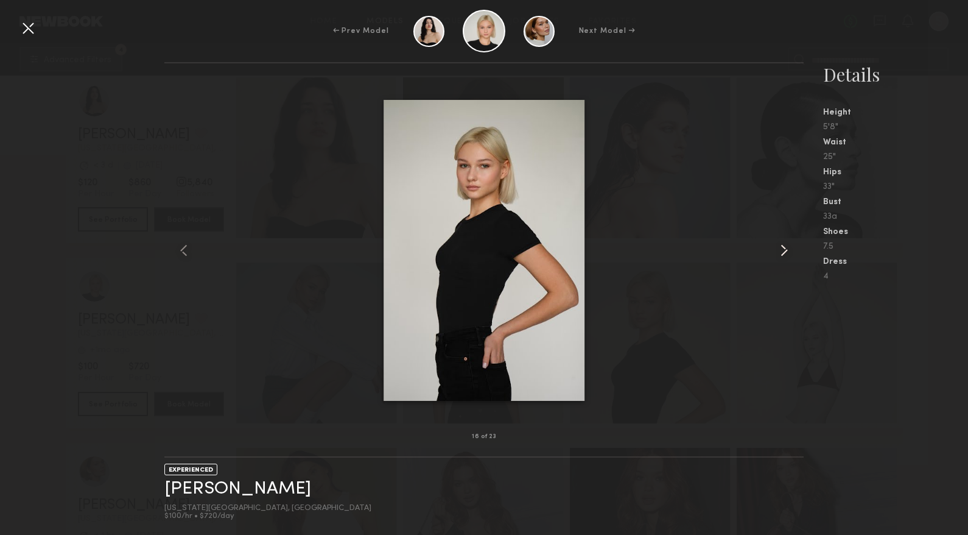
click at [777, 249] on common-icon at bounding box center [783, 249] width 19 height 19
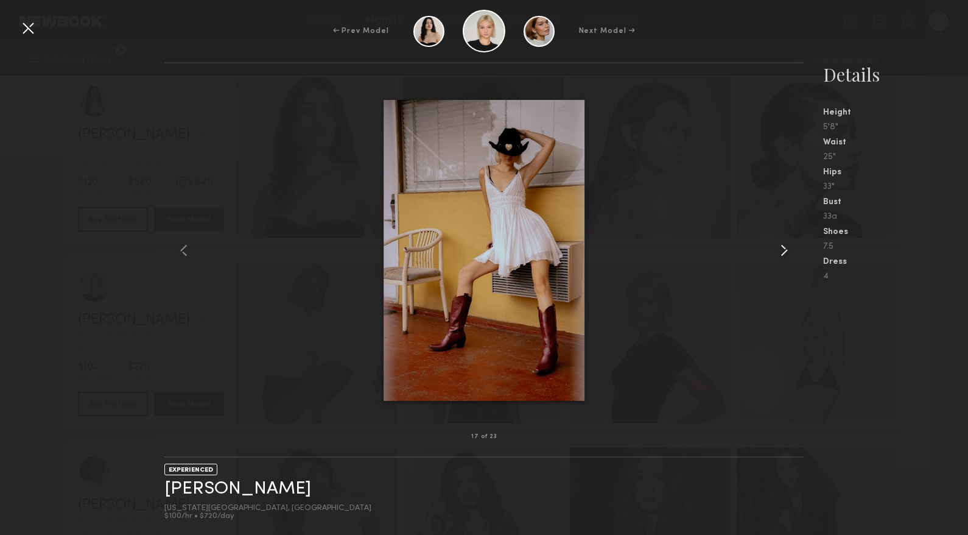
click at [777, 249] on common-icon at bounding box center [783, 249] width 19 height 19
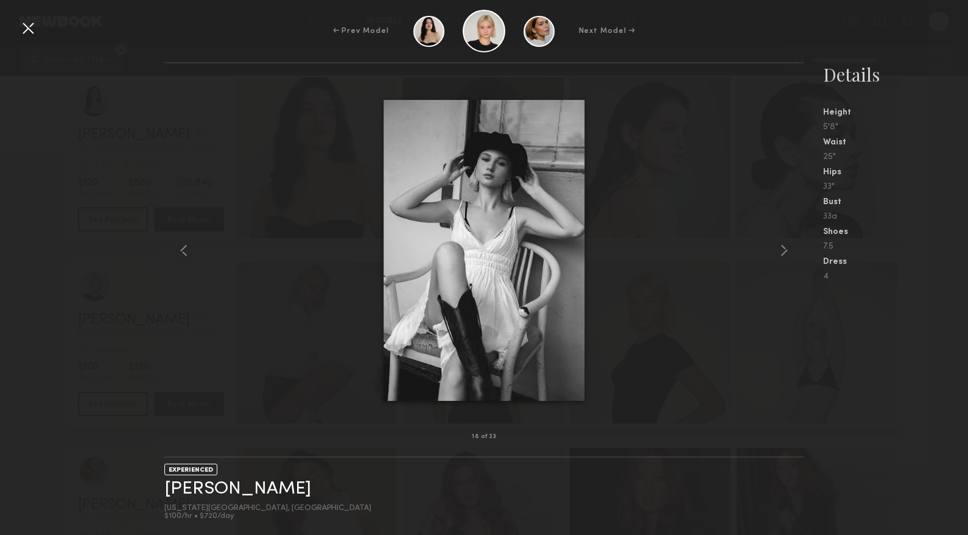
drag, startPoint x: 352, startPoint y: 58, endPoint x: 60, endPoint y: 24, distance: 294.3
click at [343, 61] on div "← Prev Model Next Model → 18 of 23 EXPERIENCED [PERSON_NAME] [US_STATE][GEOGRAP…" at bounding box center [484, 267] width 968 height 535
click at [23, 32] on div at bounding box center [27, 27] width 19 height 19
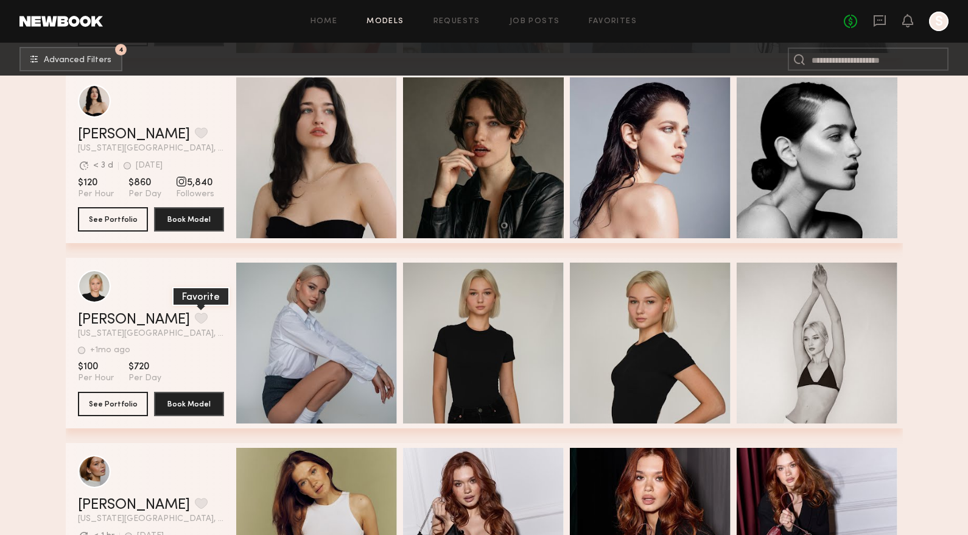
click at [195, 321] on button "grid" at bounding box center [201, 317] width 13 height 11
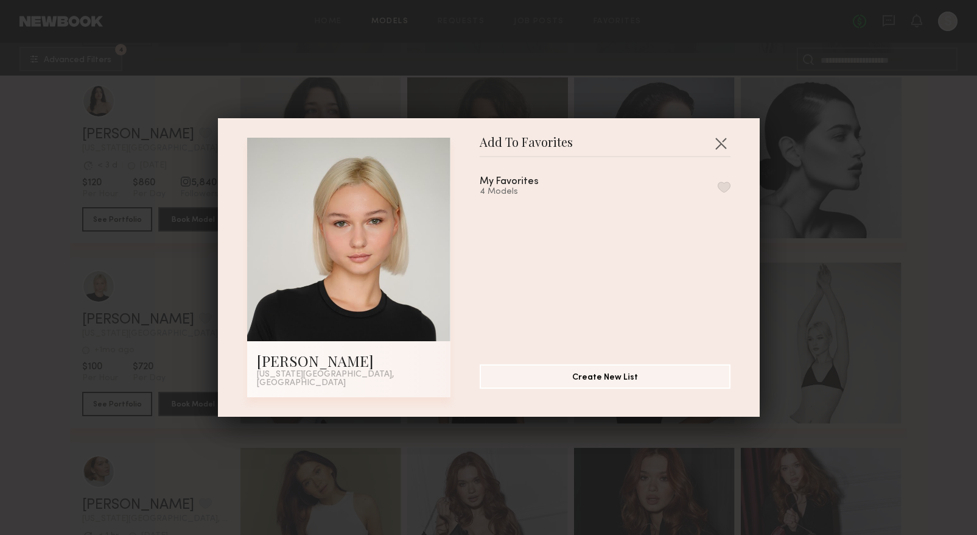
click at [718, 190] on button "button" at bounding box center [724, 186] width 13 height 11
click at [922, 276] on div "Add To Favorites [PERSON_NAME] [US_STATE][GEOGRAPHIC_DATA], [GEOGRAPHIC_DATA] A…" at bounding box center [488, 267] width 977 height 535
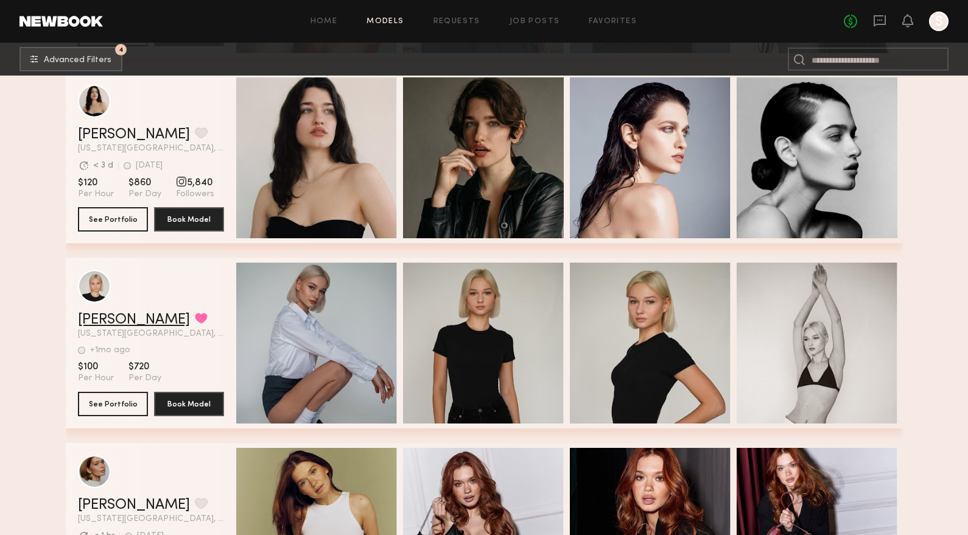
click at [122, 321] on link "[PERSON_NAME]" at bounding box center [134, 319] width 112 height 15
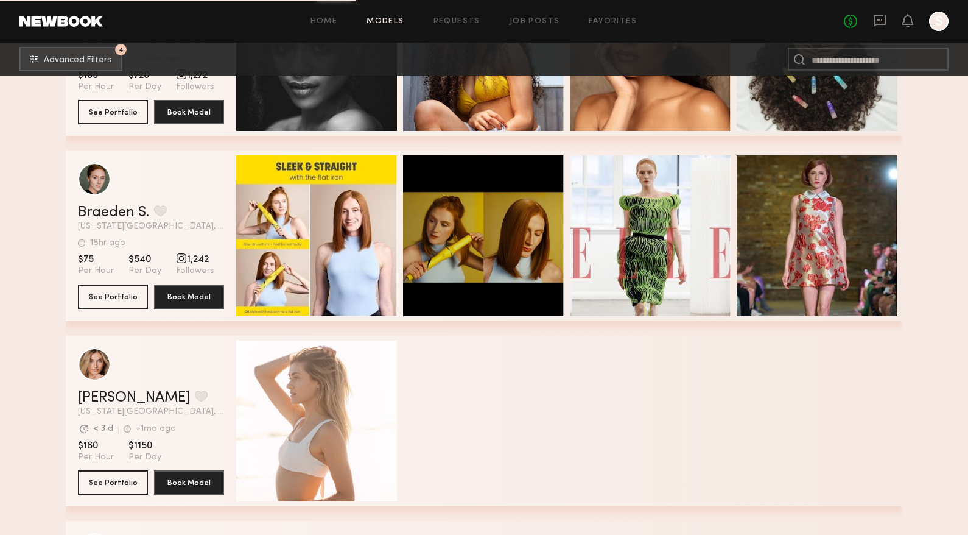
scroll to position [10374, 0]
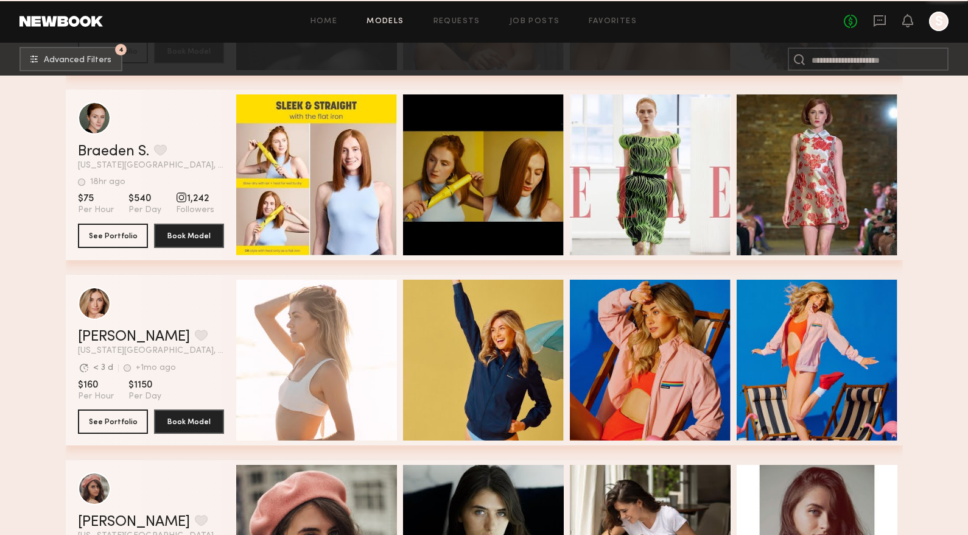
click at [293, 383] on div "Quick Preview" at bounding box center [316, 359] width 161 height 161
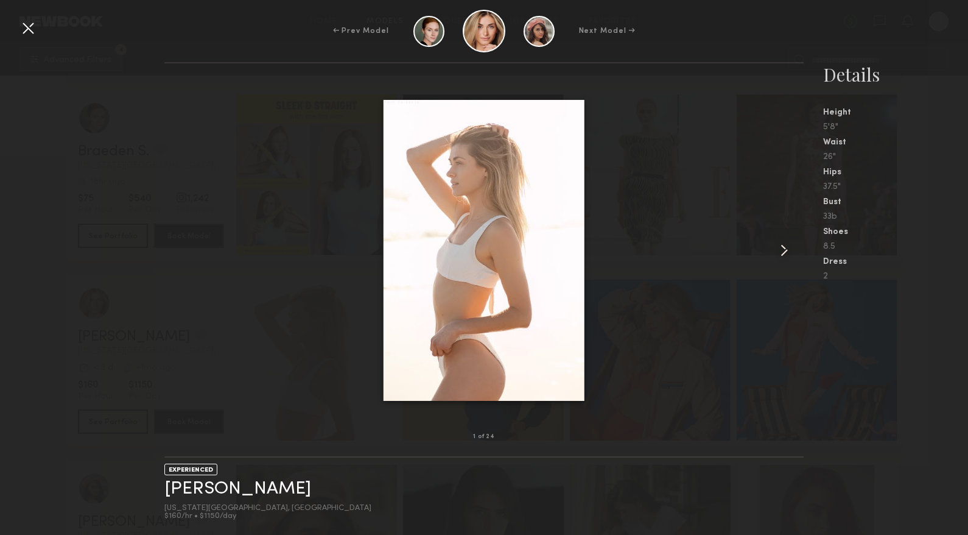
click at [786, 246] on common-icon at bounding box center [783, 249] width 19 height 19
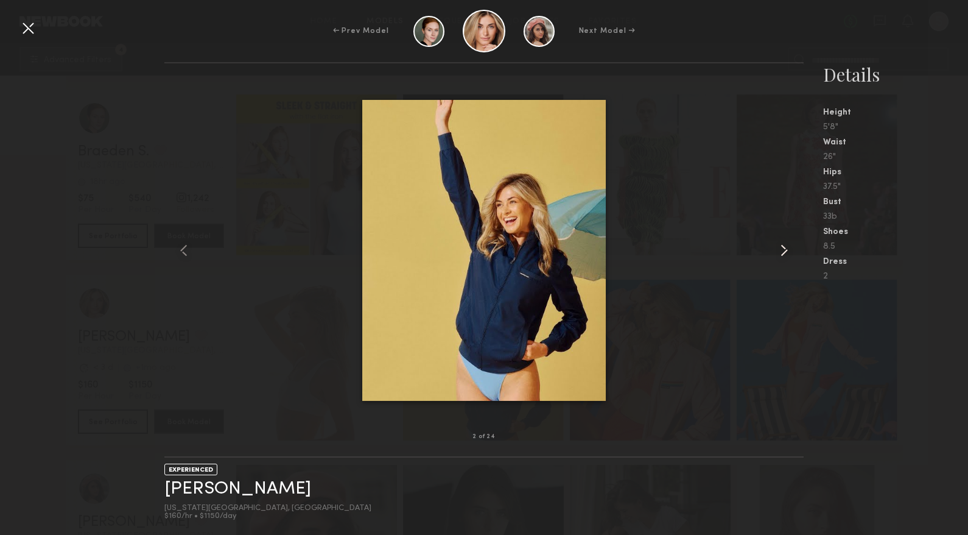
click at [786, 245] on common-icon at bounding box center [783, 249] width 19 height 19
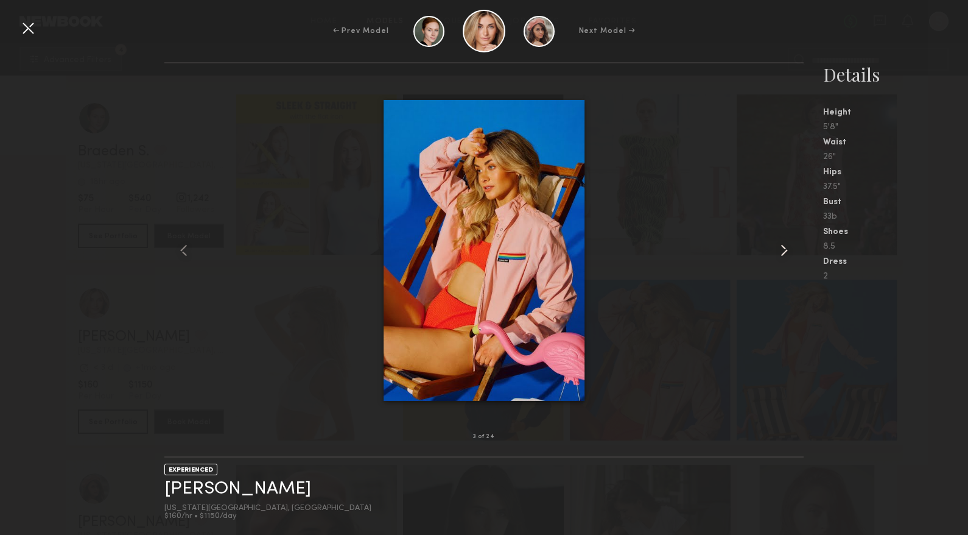
click at [786, 245] on common-icon at bounding box center [783, 249] width 19 height 19
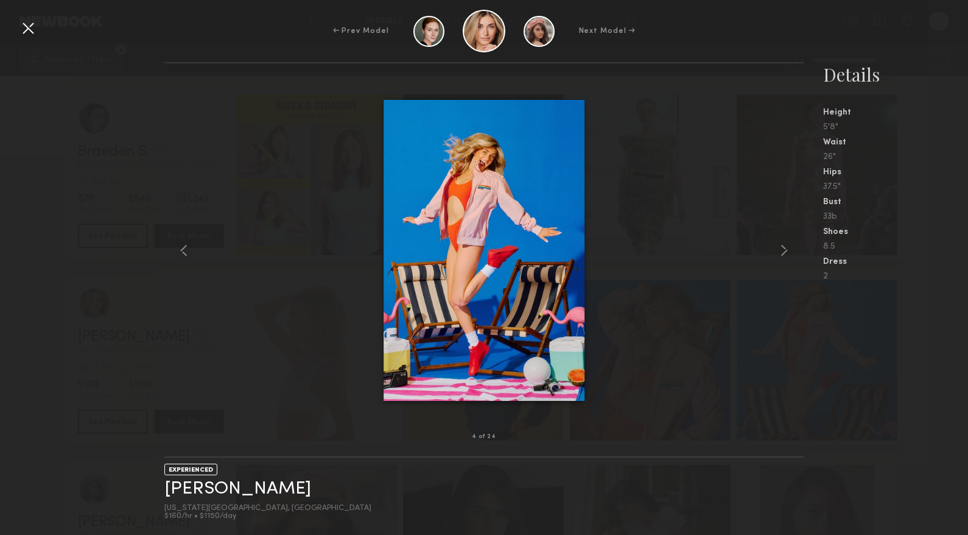
click at [24, 29] on div at bounding box center [27, 27] width 19 height 19
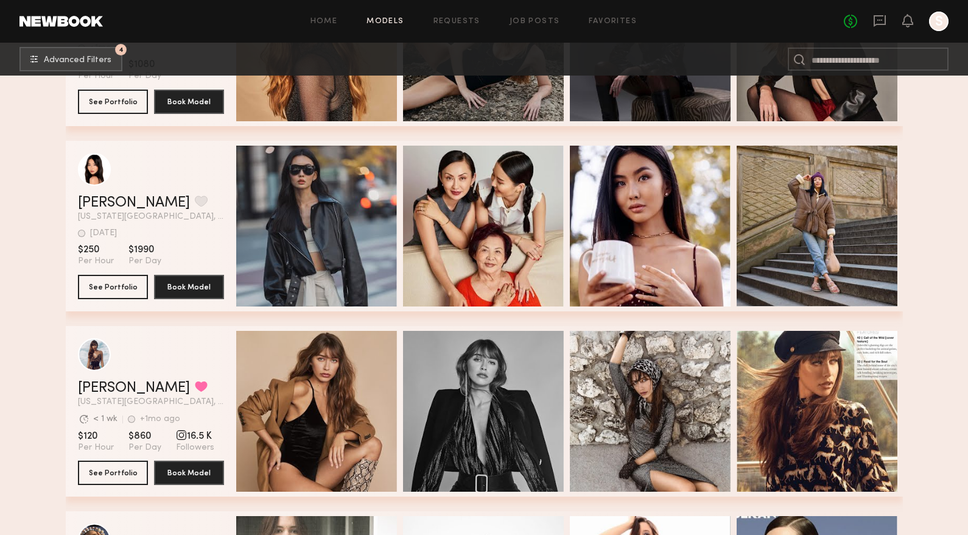
scroll to position [16305, 0]
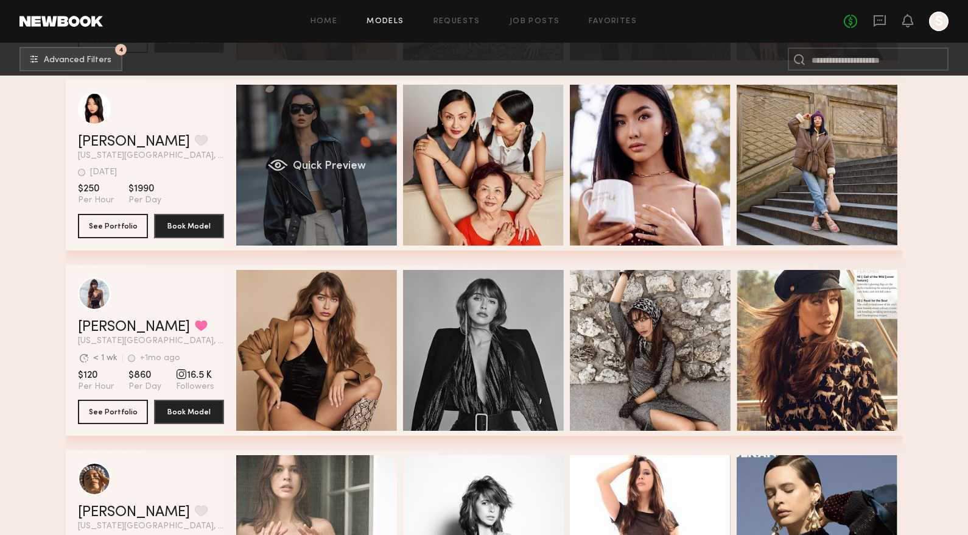
click at [372, 220] on div "Quick Preview" at bounding box center [316, 165] width 161 height 161
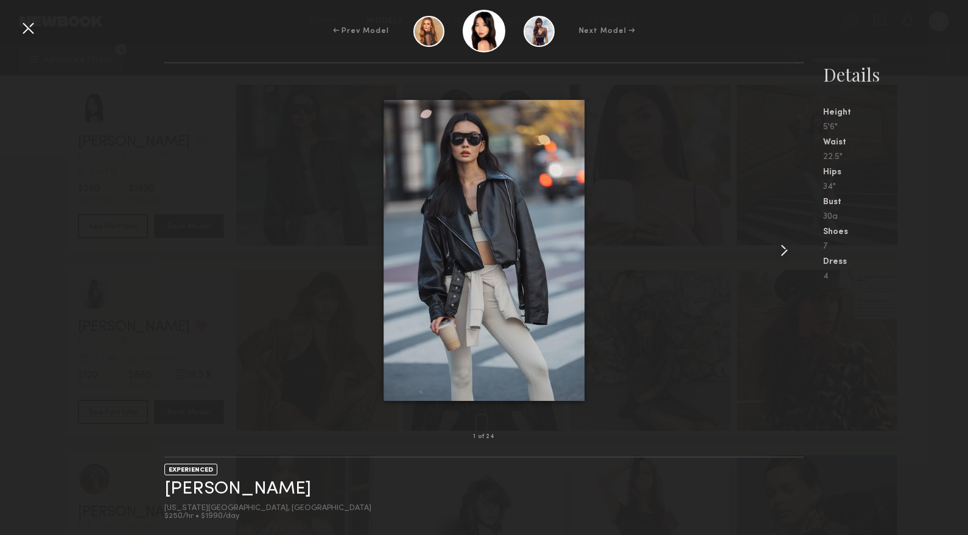
click at [788, 256] on common-icon at bounding box center [783, 249] width 19 height 19
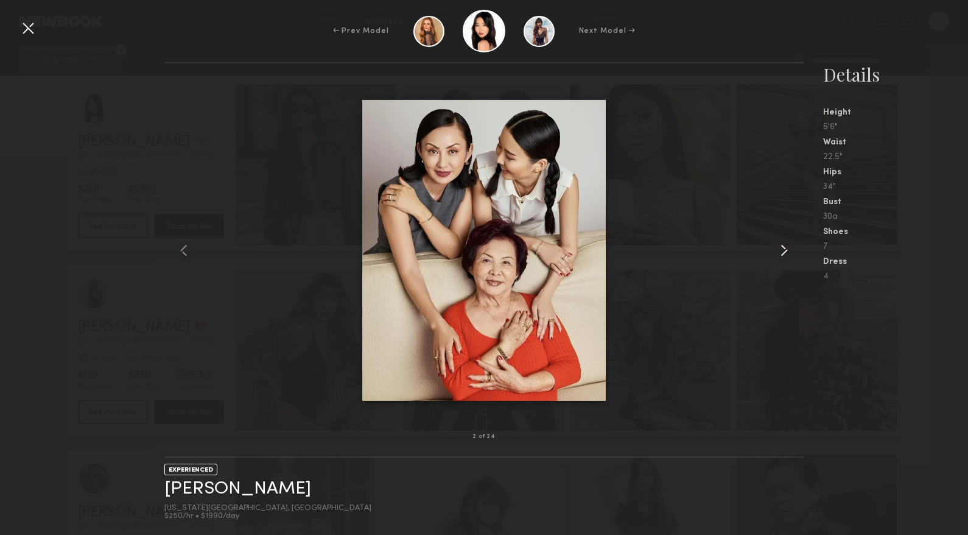
click at [788, 256] on common-icon at bounding box center [783, 249] width 19 height 19
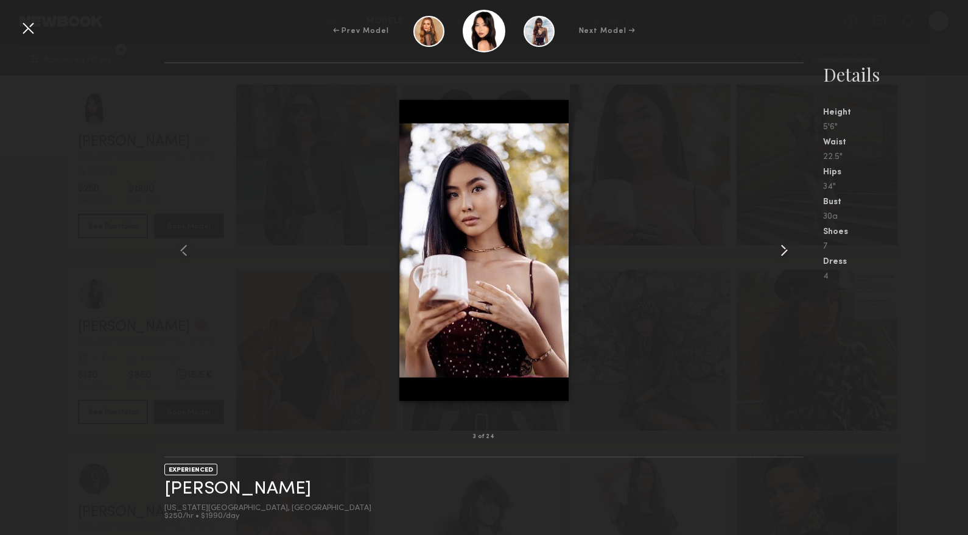
click at [788, 257] on common-icon at bounding box center [783, 249] width 19 height 19
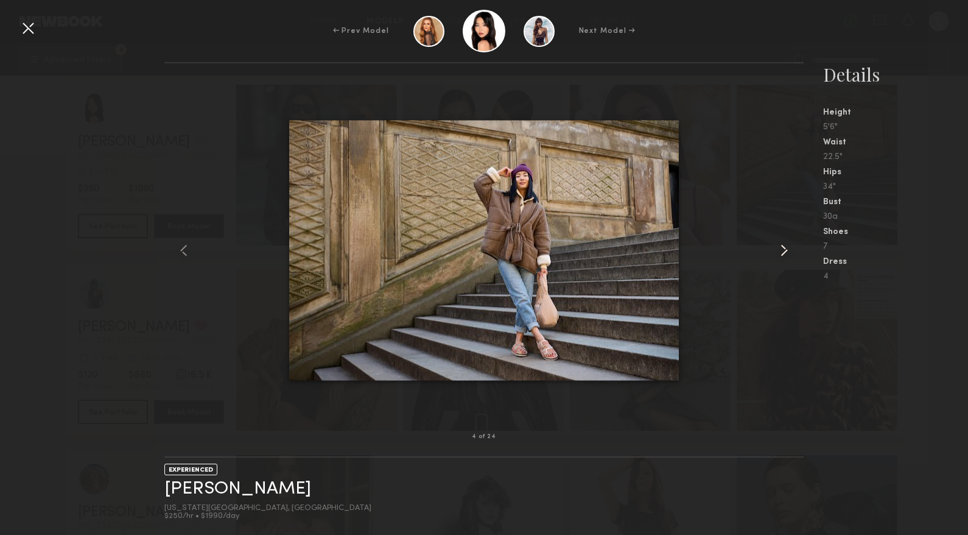
click at [788, 257] on common-icon at bounding box center [783, 249] width 19 height 19
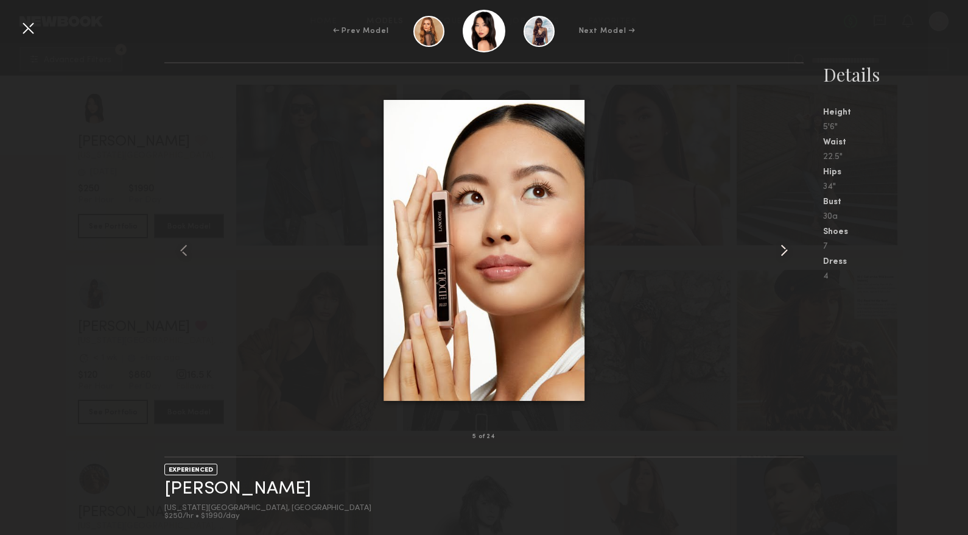
click at [788, 257] on common-icon at bounding box center [783, 249] width 19 height 19
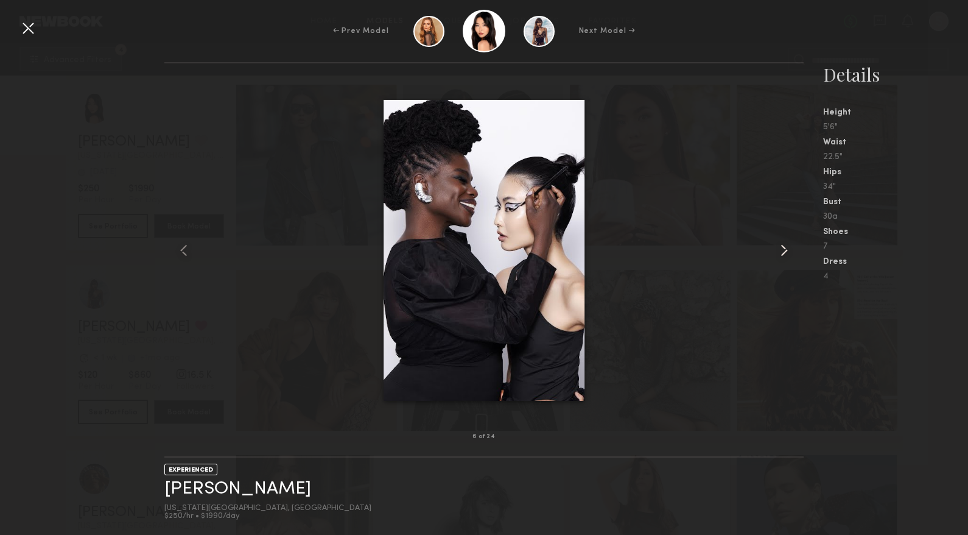
click at [788, 258] on common-icon at bounding box center [783, 249] width 19 height 19
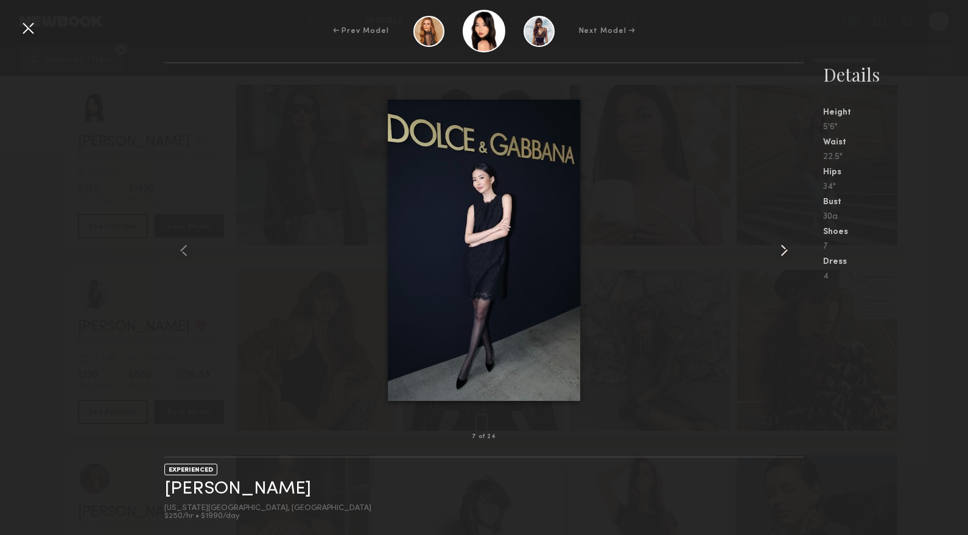
click at [788, 258] on common-icon at bounding box center [783, 249] width 19 height 19
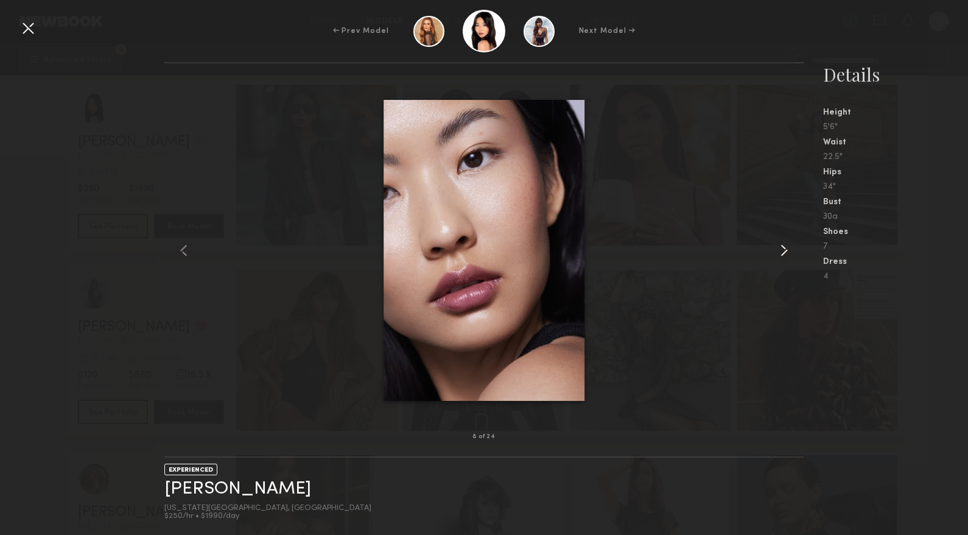
click at [788, 258] on common-icon at bounding box center [783, 249] width 19 height 19
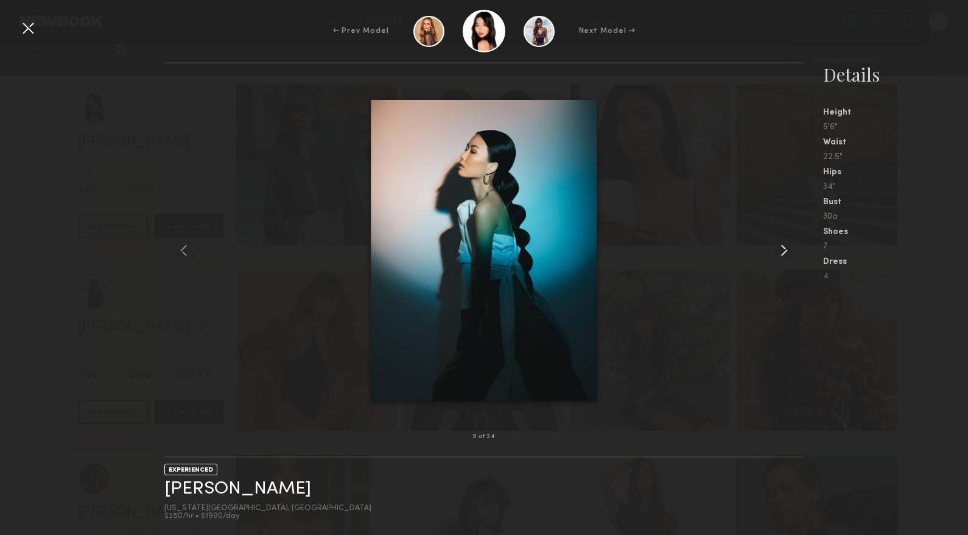
click at [788, 258] on common-icon at bounding box center [783, 249] width 19 height 19
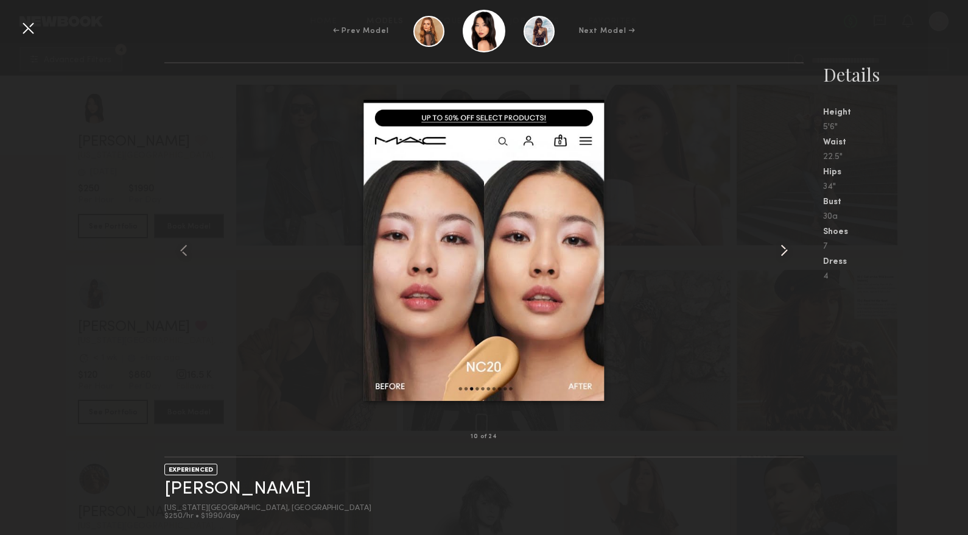
click at [788, 258] on common-icon at bounding box center [783, 249] width 19 height 19
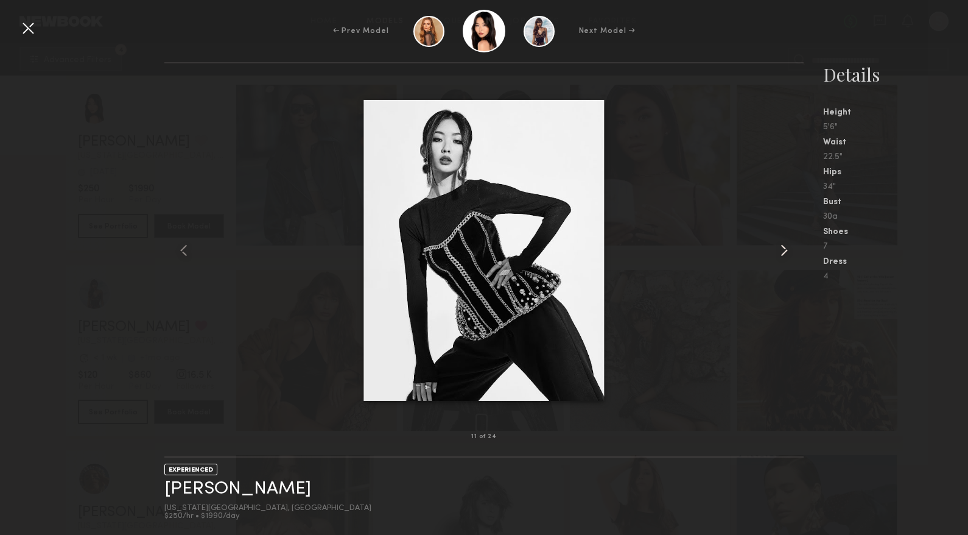
click at [788, 258] on common-icon at bounding box center [783, 249] width 19 height 19
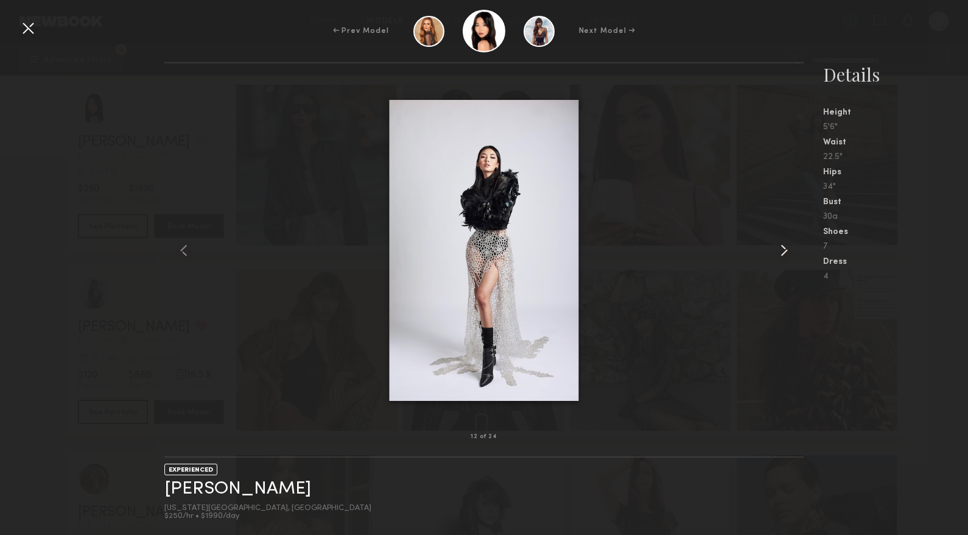
click at [788, 258] on common-icon at bounding box center [783, 249] width 19 height 19
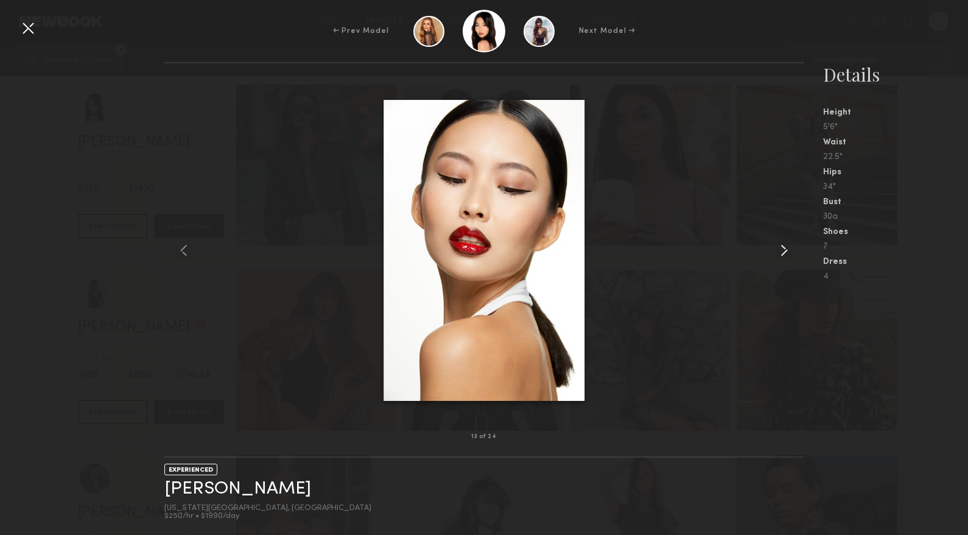
click at [788, 258] on common-icon at bounding box center [783, 249] width 19 height 19
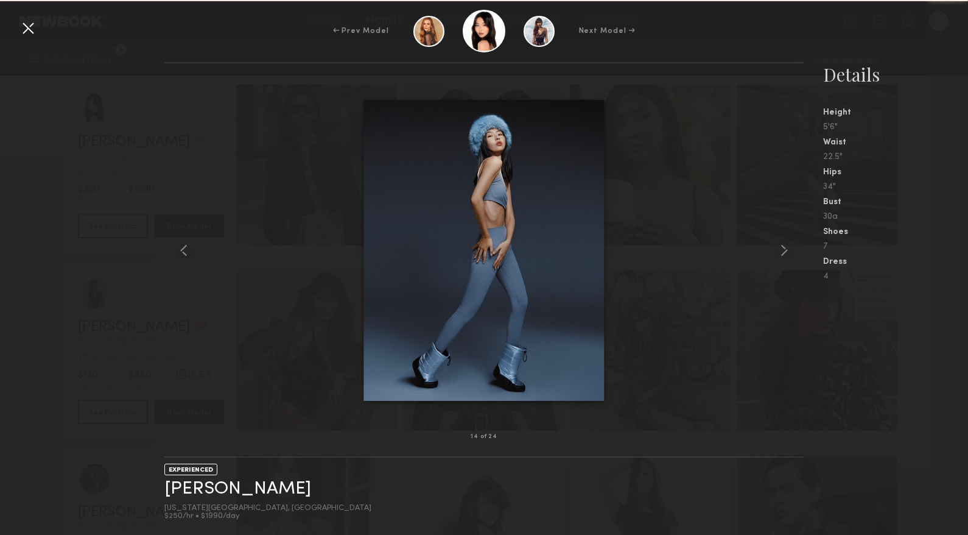
click at [933, 54] on div "← Prev Model Next Model → 14 of 24 EXPERIENCED [PERSON_NAME] [US_STATE][GEOGRAP…" at bounding box center [484, 267] width 968 height 535
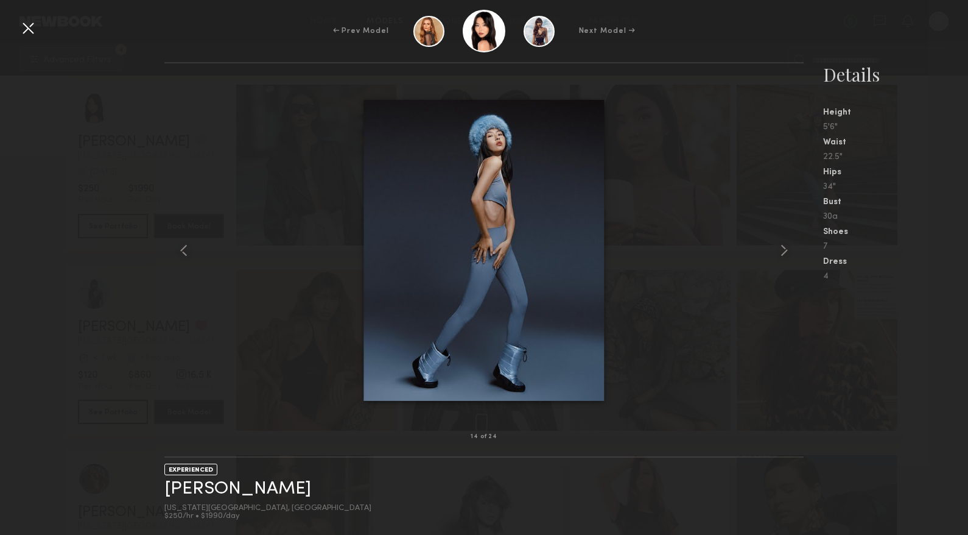
click at [32, 29] on div at bounding box center [27, 27] width 19 height 19
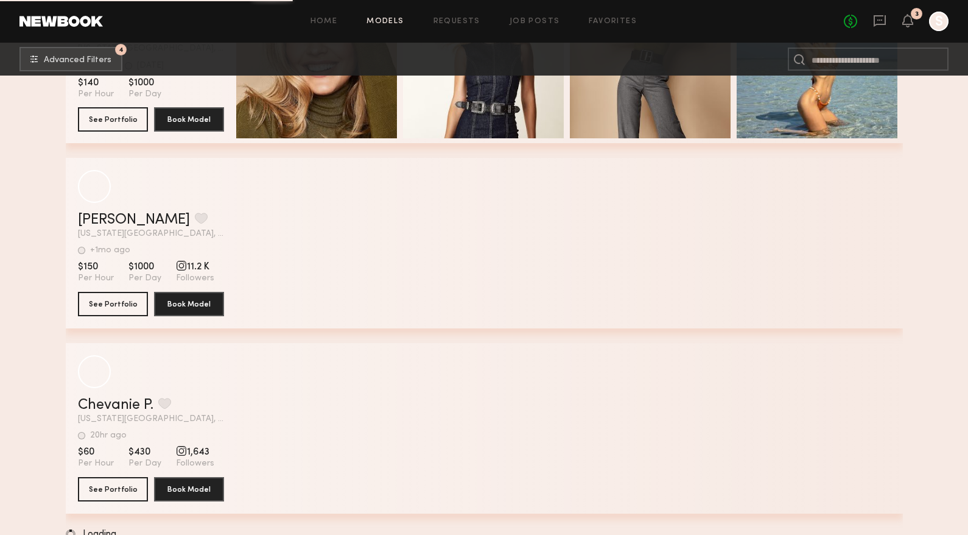
scroll to position [30877, 0]
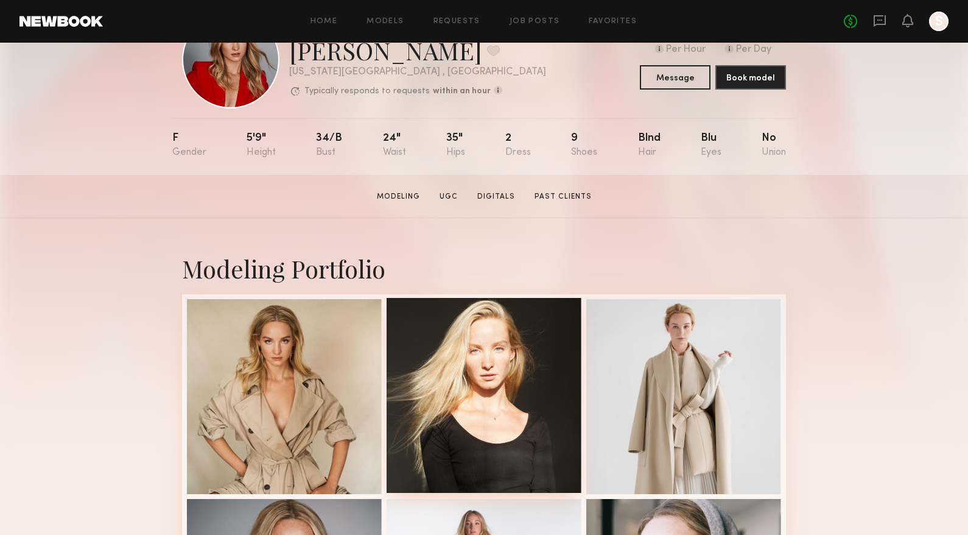
scroll to position [122, 0]
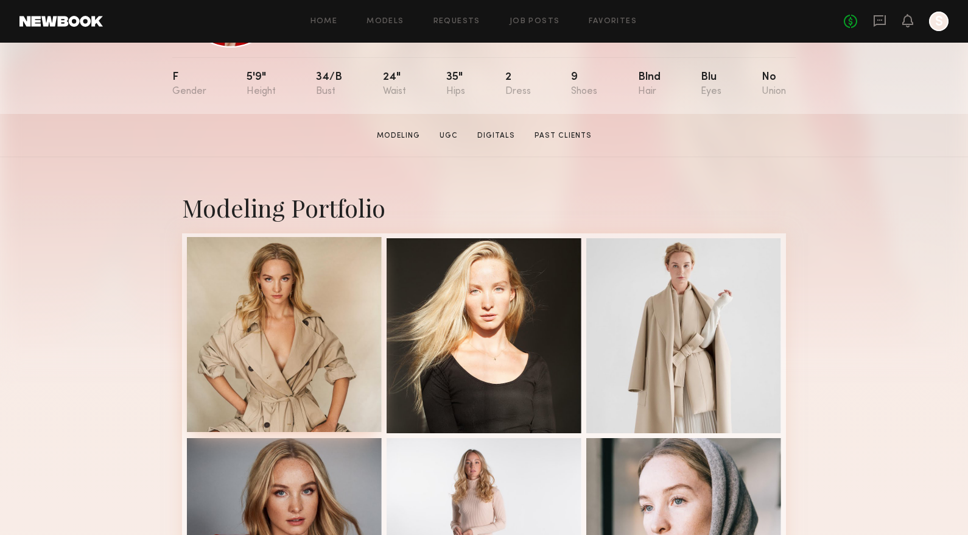
click at [298, 378] on div at bounding box center [284, 334] width 195 height 195
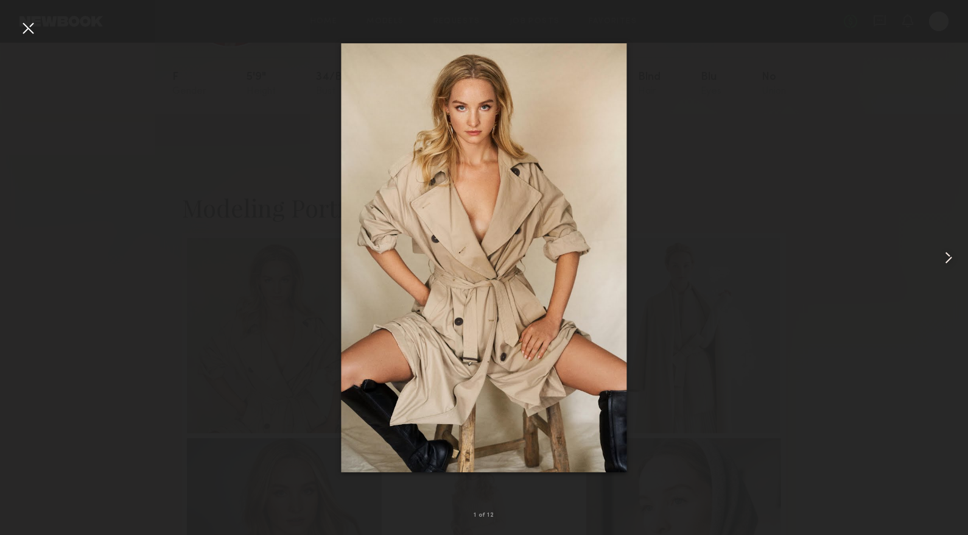
click at [947, 255] on common-icon at bounding box center [948, 257] width 19 height 19
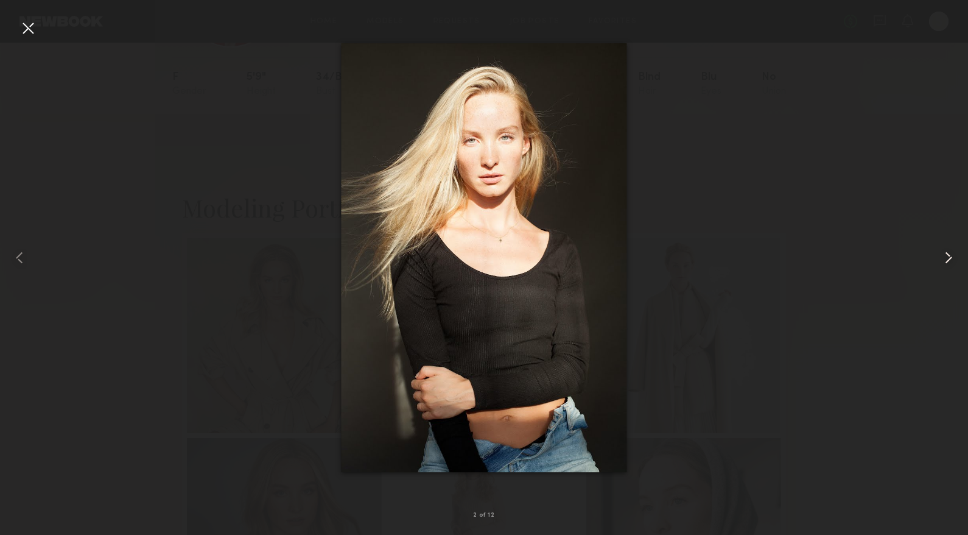
click at [947, 255] on common-icon at bounding box center [948, 257] width 19 height 19
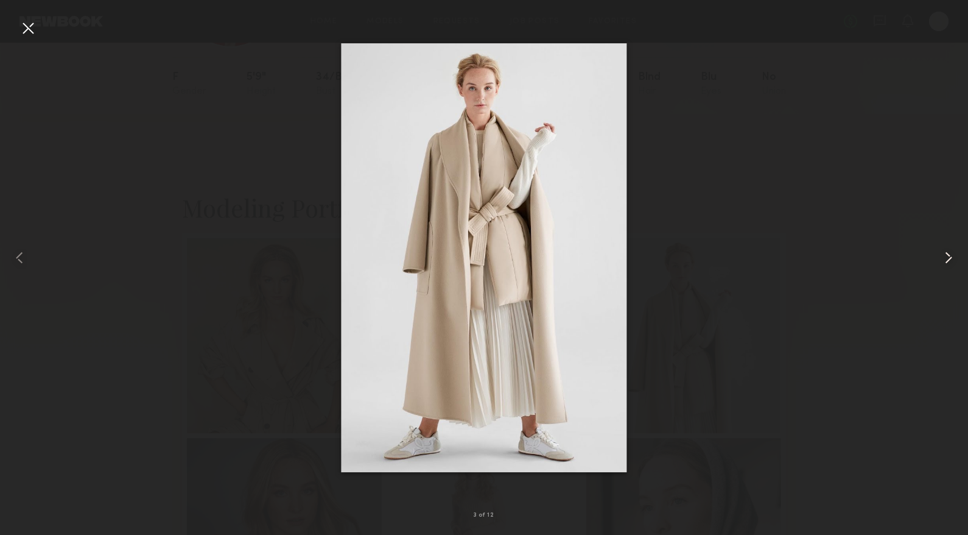
click at [947, 255] on common-icon at bounding box center [948, 257] width 19 height 19
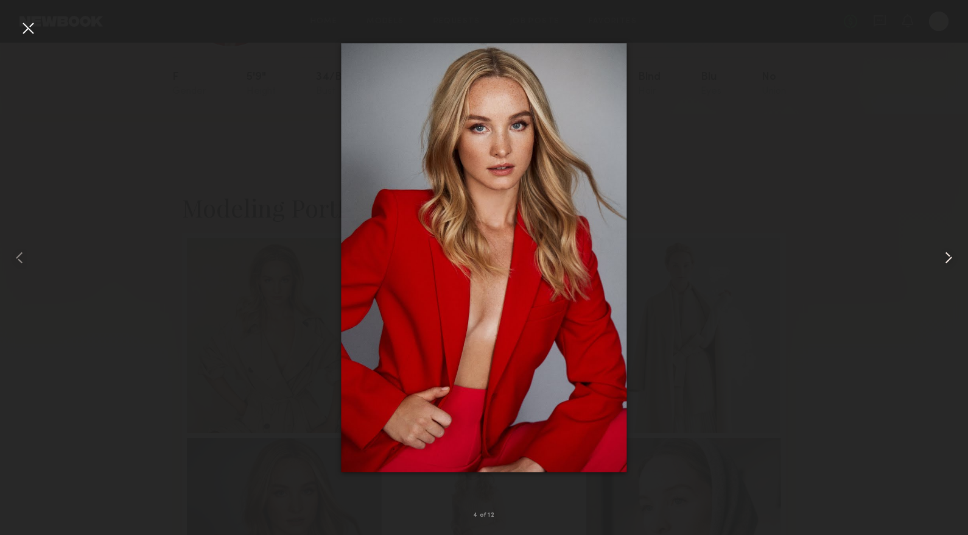
click at [947, 255] on common-icon at bounding box center [948, 257] width 19 height 19
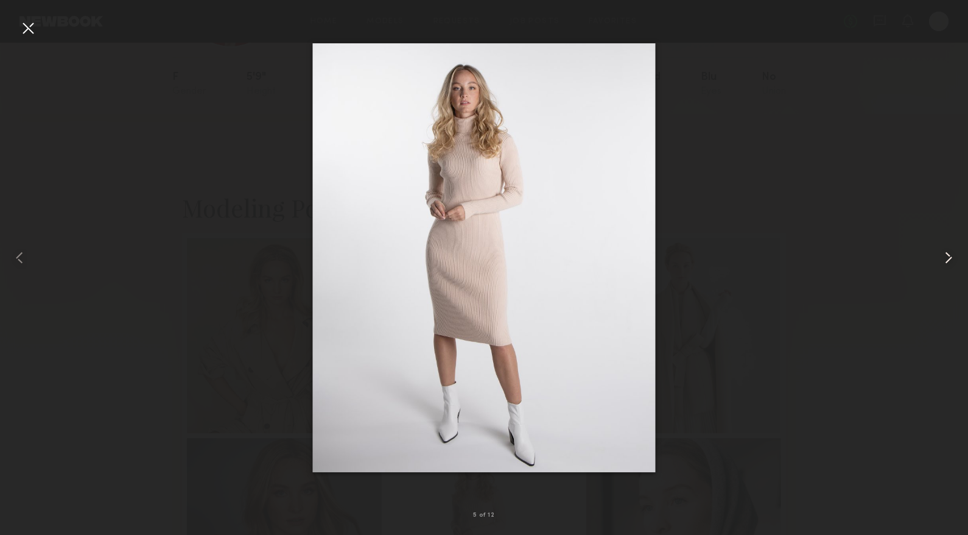
click at [947, 255] on common-icon at bounding box center [948, 257] width 19 height 19
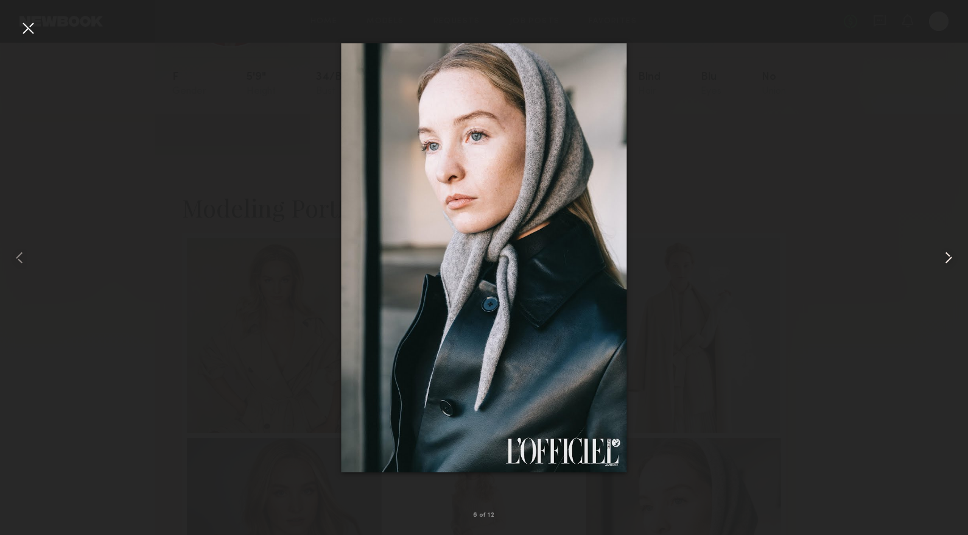
click at [947, 255] on common-icon at bounding box center [948, 257] width 19 height 19
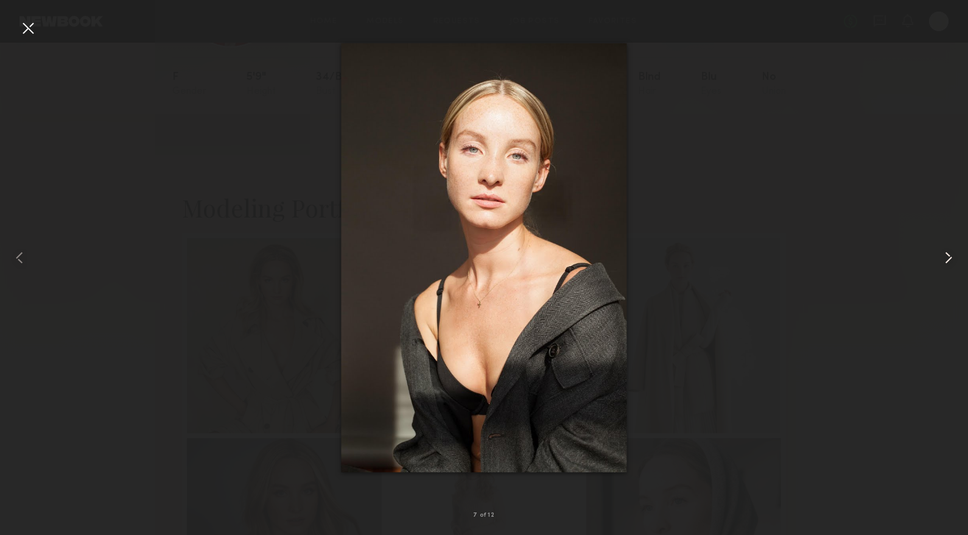
click at [947, 255] on common-icon at bounding box center [948, 257] width 19 height 19
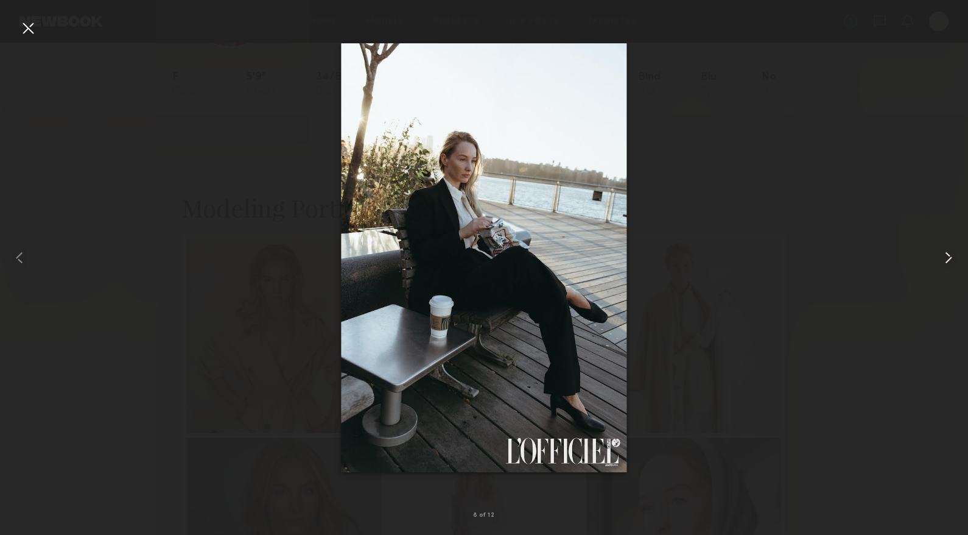
click at [947, 255] on common-icon at bounding box center [948, 257] width 19 height 19
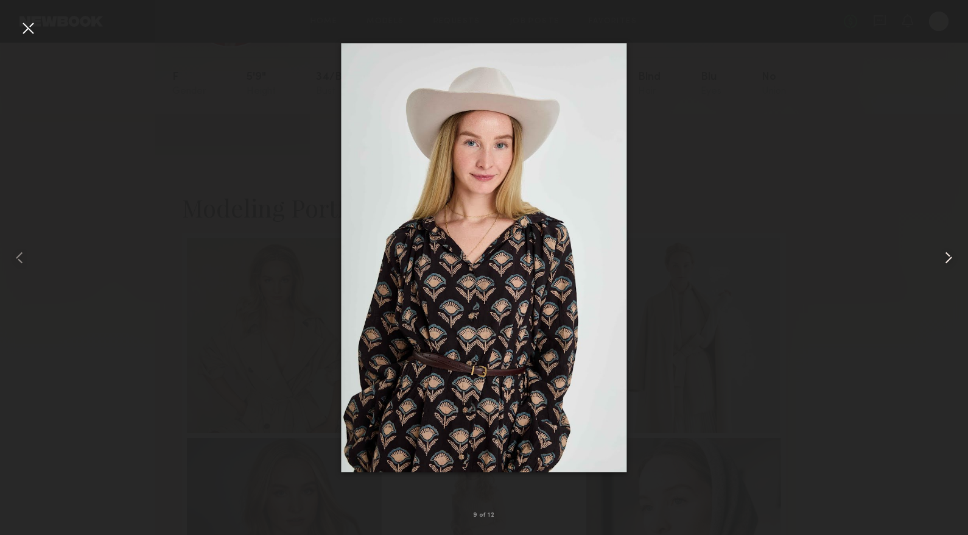
click at [947, 255] on common-icon at bounding box center [948, 257] width 19 height 19
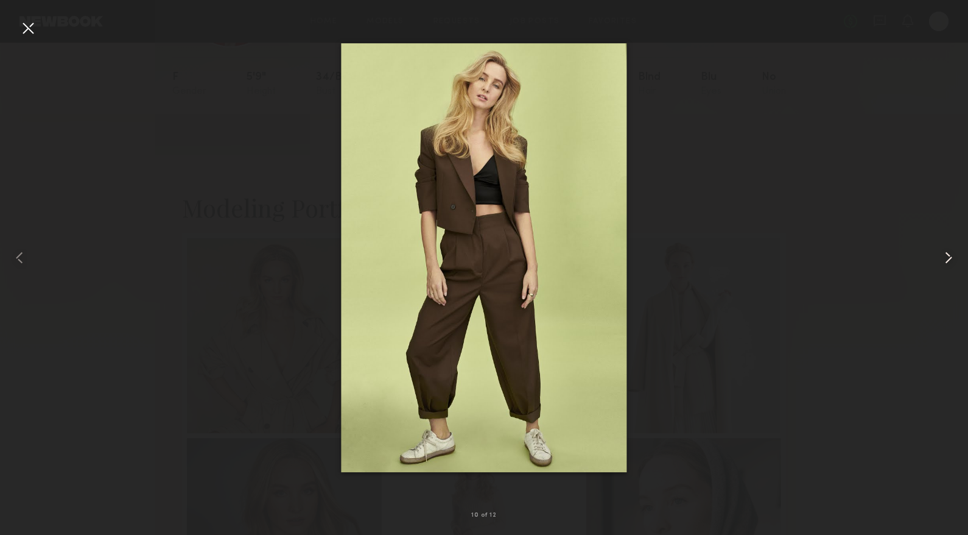
click at [937, 256] on div at bounding box center [948, 257] width 39 height 476
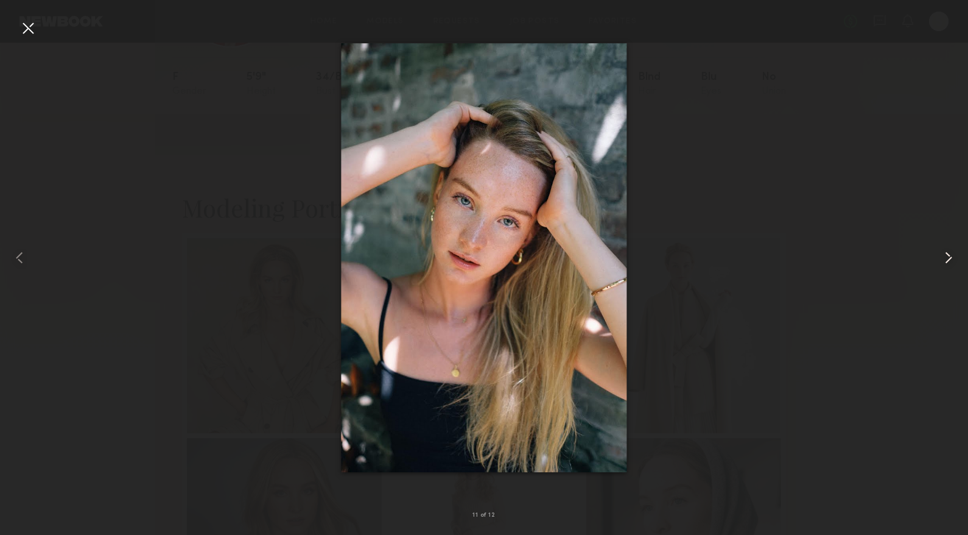
click at [934, 256] on div at bounding box center [948, 257] width 39 height 476
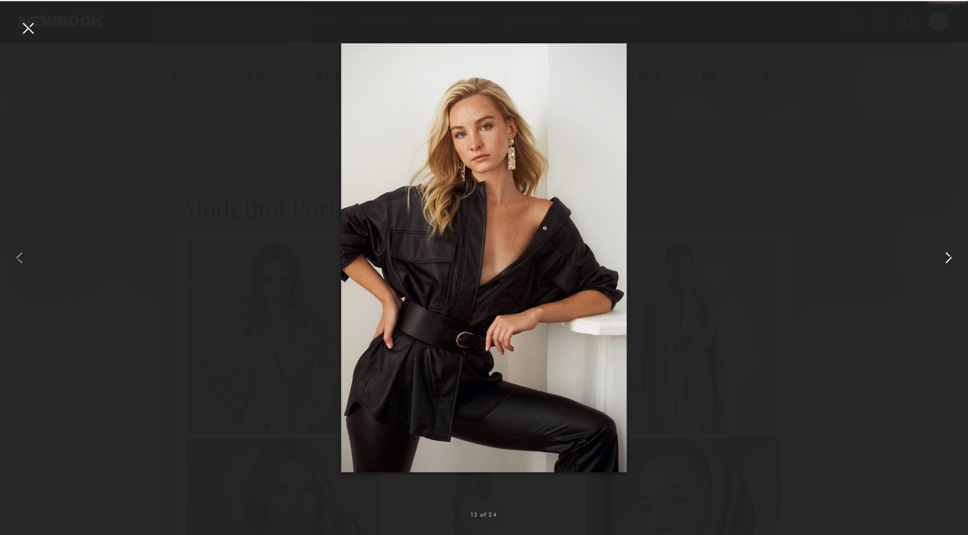
click at [933, 256] on div at bounding box center [948, 257] width 39 height 476
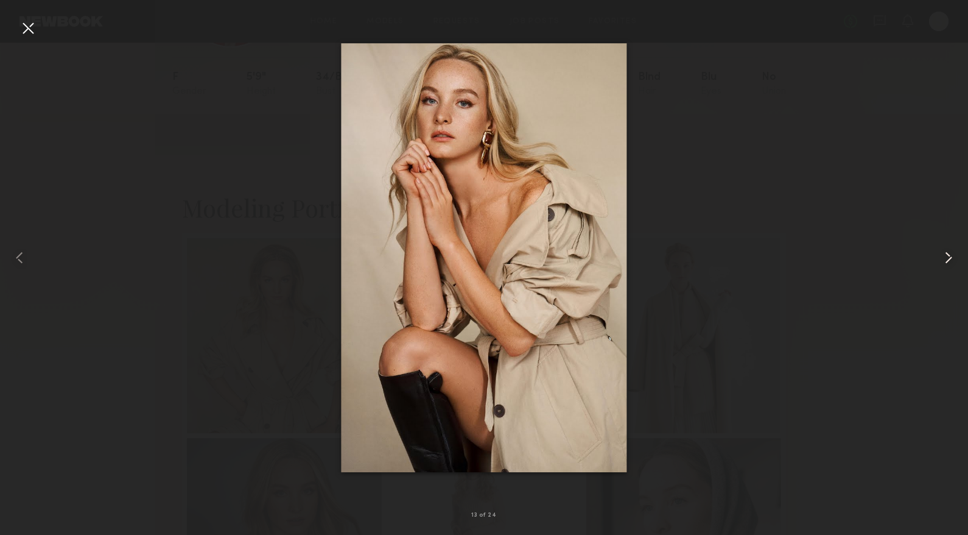
click at [933, 256] on div at bounding box center [948, 257] width 39 height 476
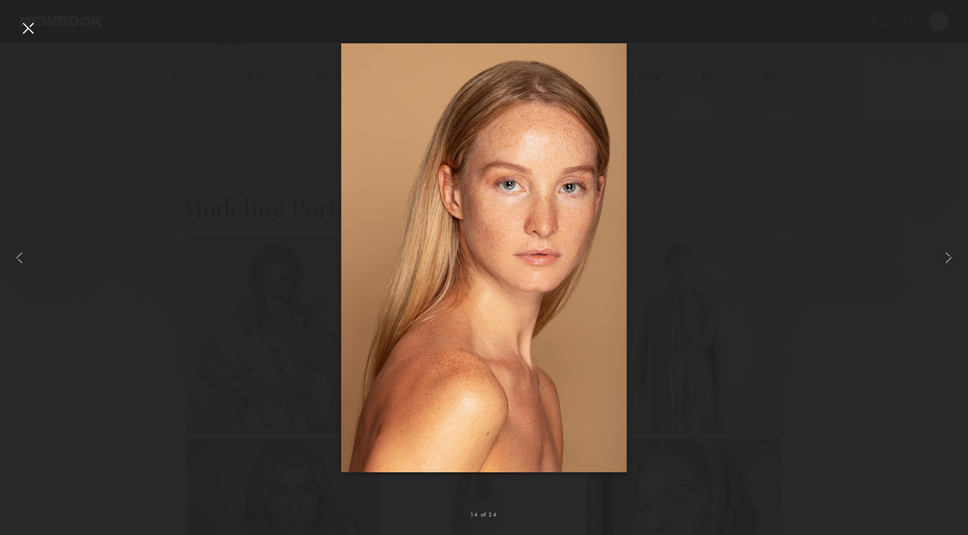
click at [739, 166] on div at bounding box center [484, 257] width 968 height 476
click at [29, 23] on div at bounding box center [27, 27] width 19 height 19
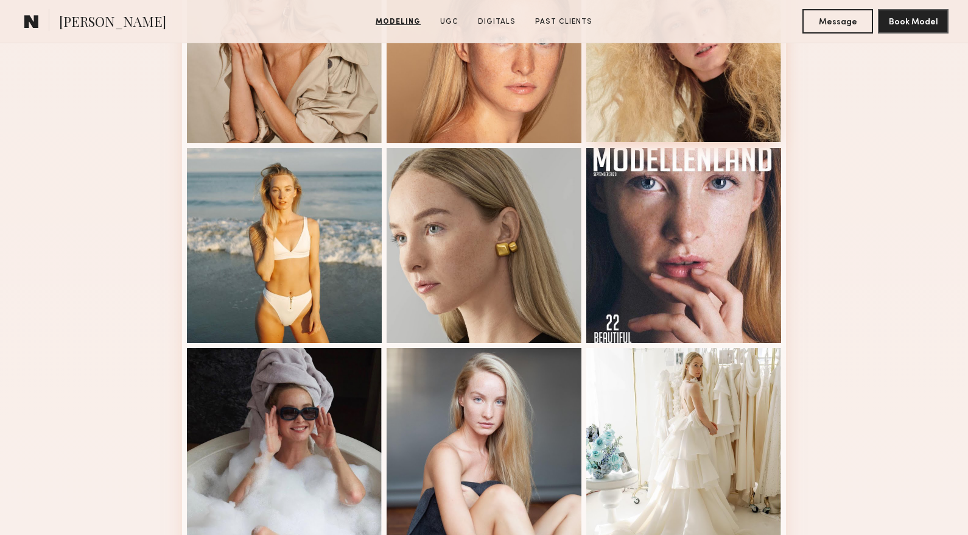
scroll to position [1218, 0]
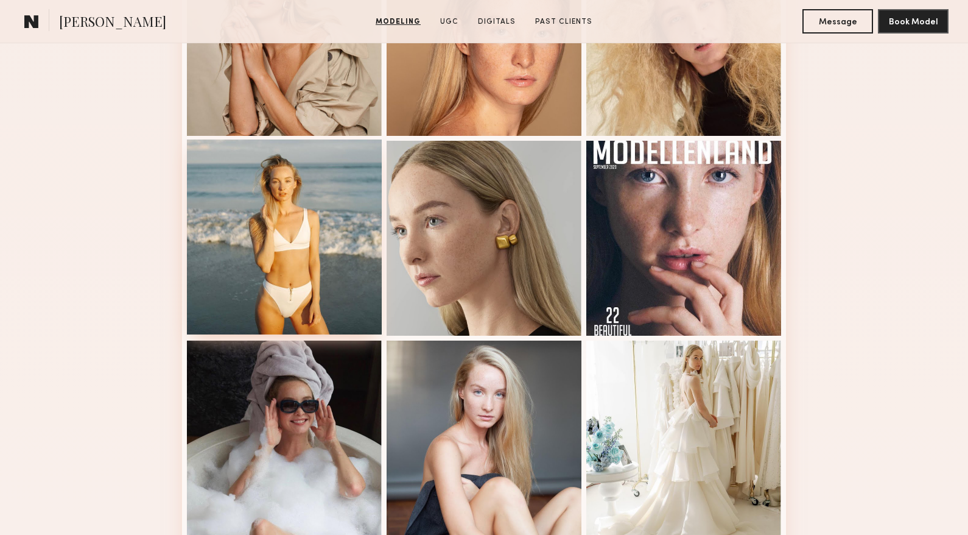
click at [295, 311] on div at bounding box center [284, 236] width 195 height 195
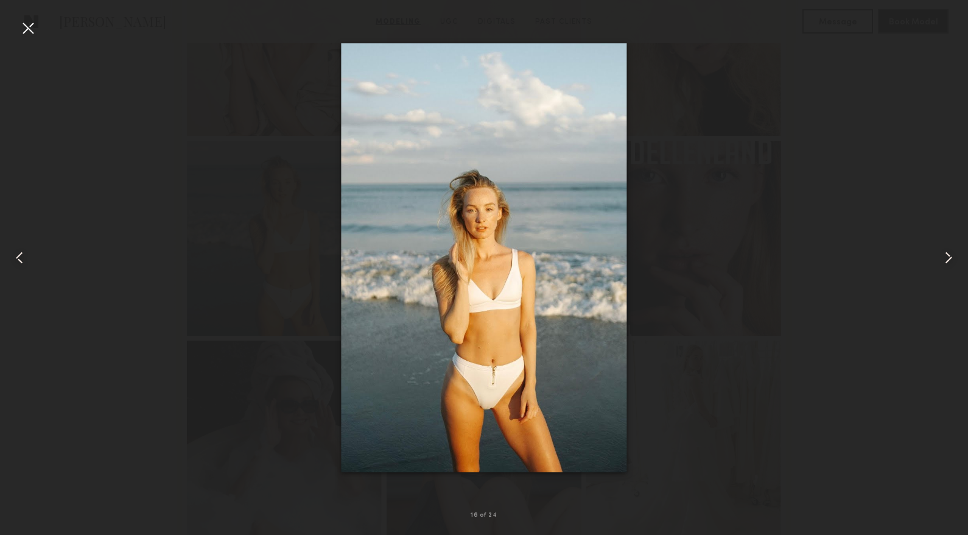
click at [925, 271] on div at bounding box center [484, 257] width 968 height 476
click at [934, 259] on div at bounding box center [948, 257] width 39 height 476
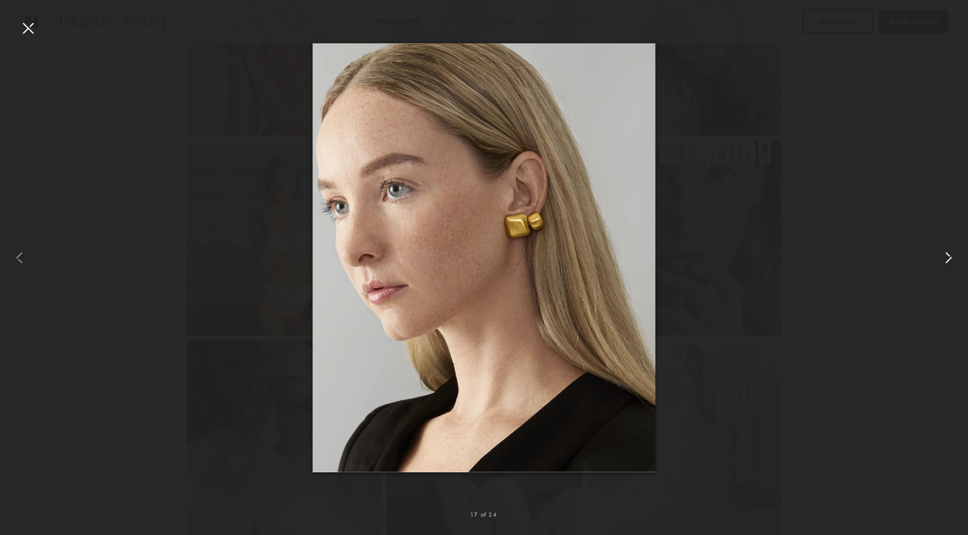
click at [934, 259] on div at bounding box center [948, 257] width 39 height 476
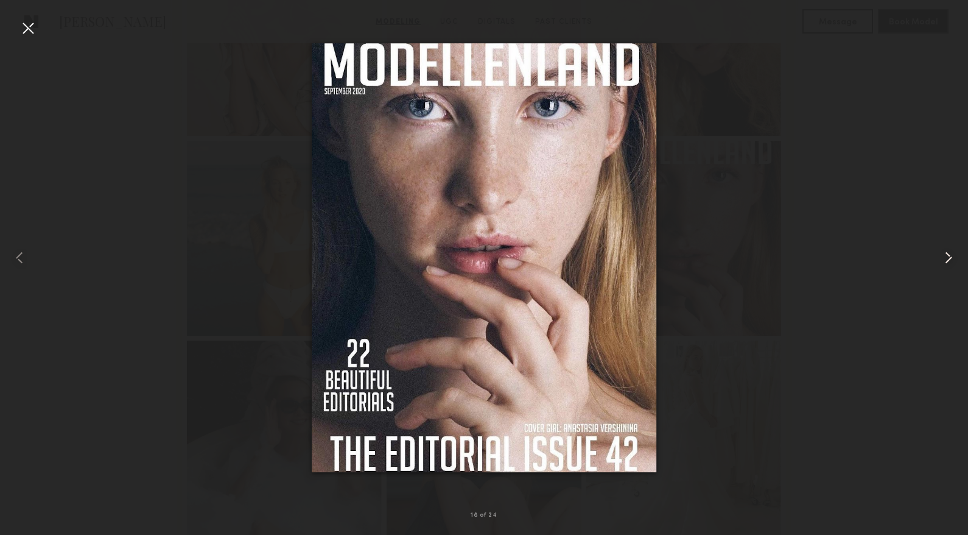
click at [934, 260] on div at bounding box center [948, 257] width 39 height 476
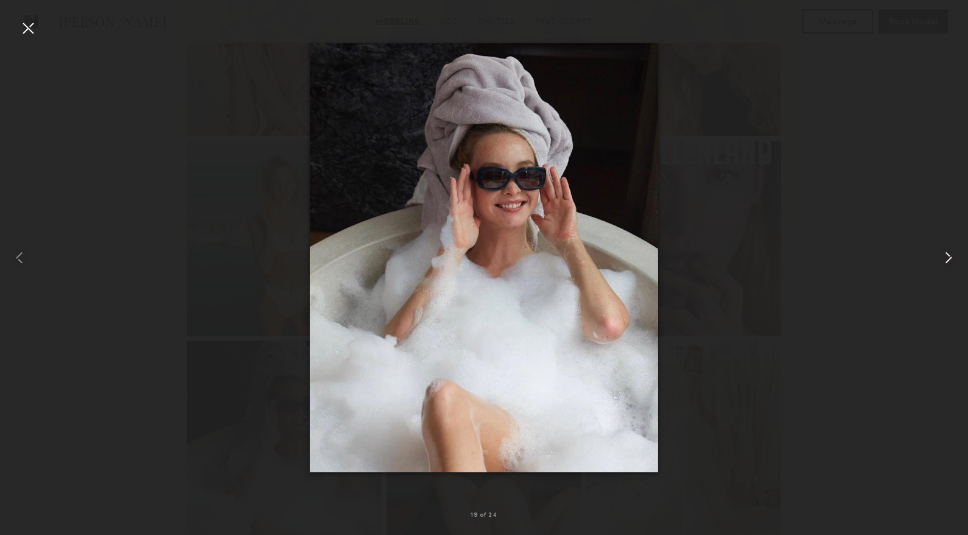
click at [934, 260] on div at bounding box center [948, 257] width 39 height 476
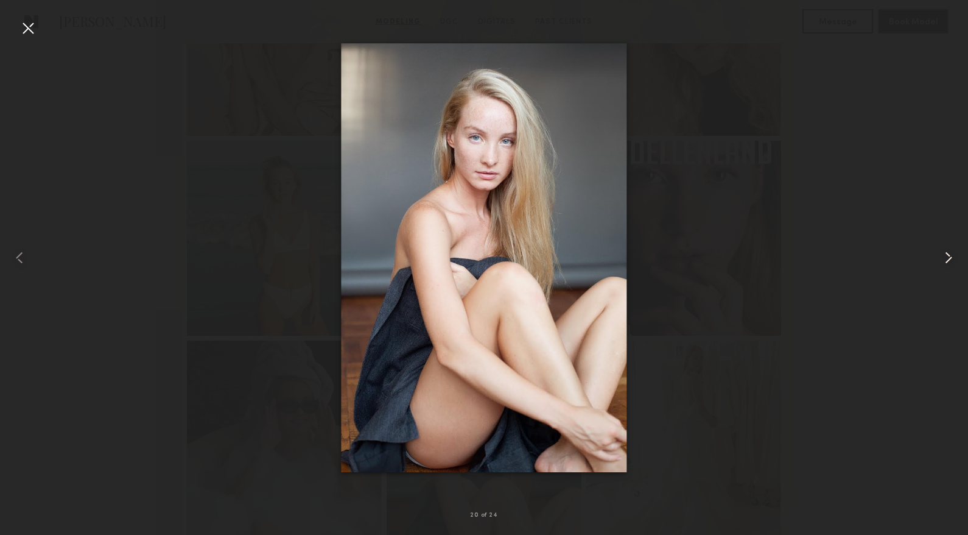
click at [934, 260] on div at bounding box center [948, 257] width 39 height 476
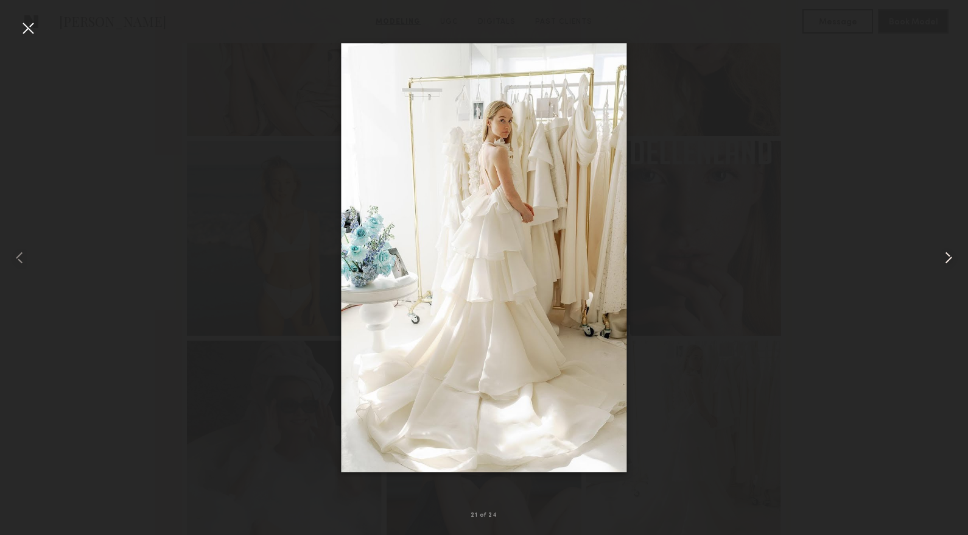
click at [934, 260] on div at bounding box center [948, 257] width 39 height 476
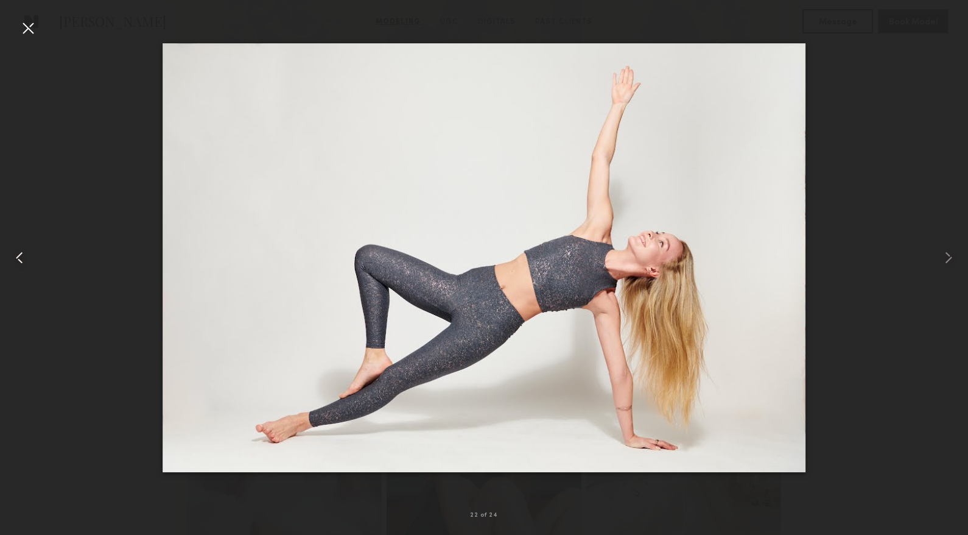
click at [23, 258] on common-icon at bounding box center [19, 257] width 19 height 19
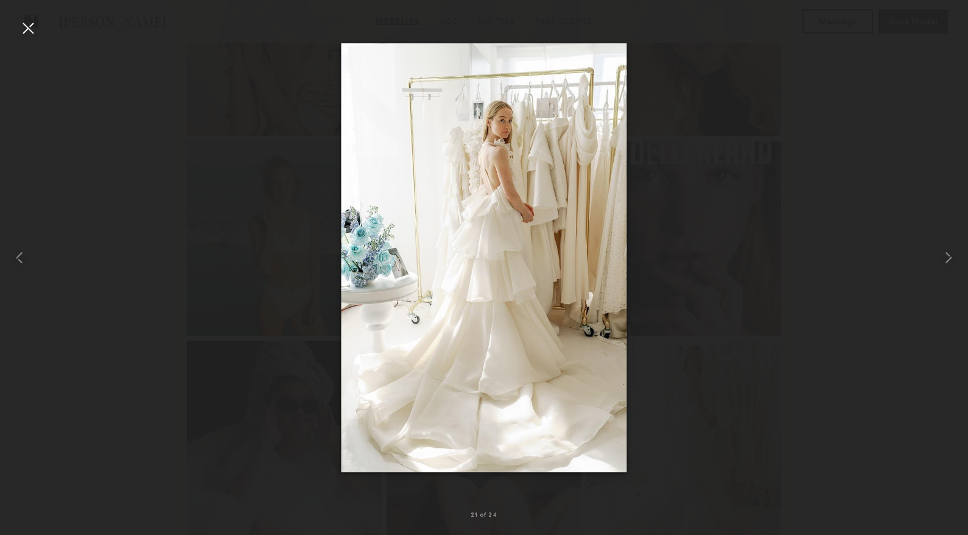
click at [883, 67] on div at bounding box center [484, 257] width 968 height 476
click at [938, 264] on div at bounding box center [948, 257] width 39 height 476
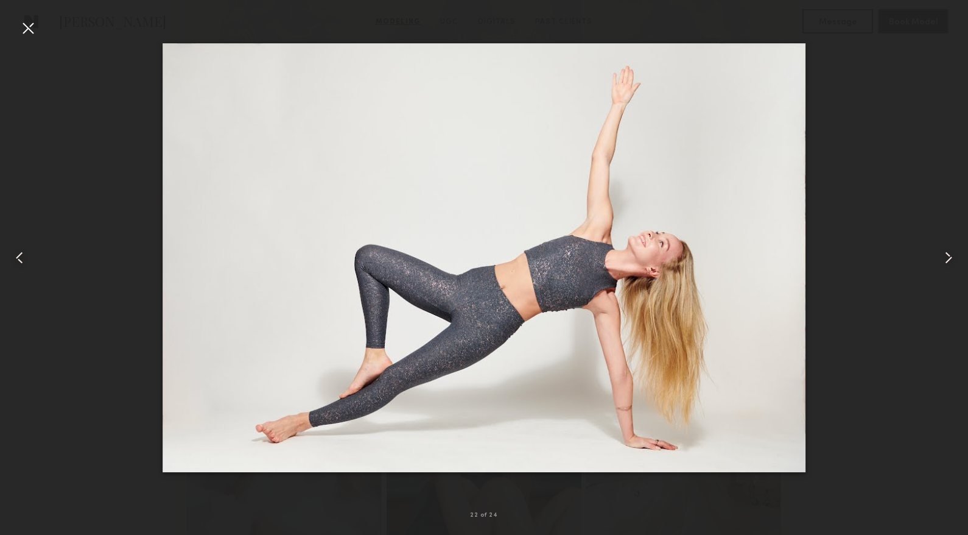
click at [939, 264] on common-icon at bounding box center [948, 257] width 19 height 19
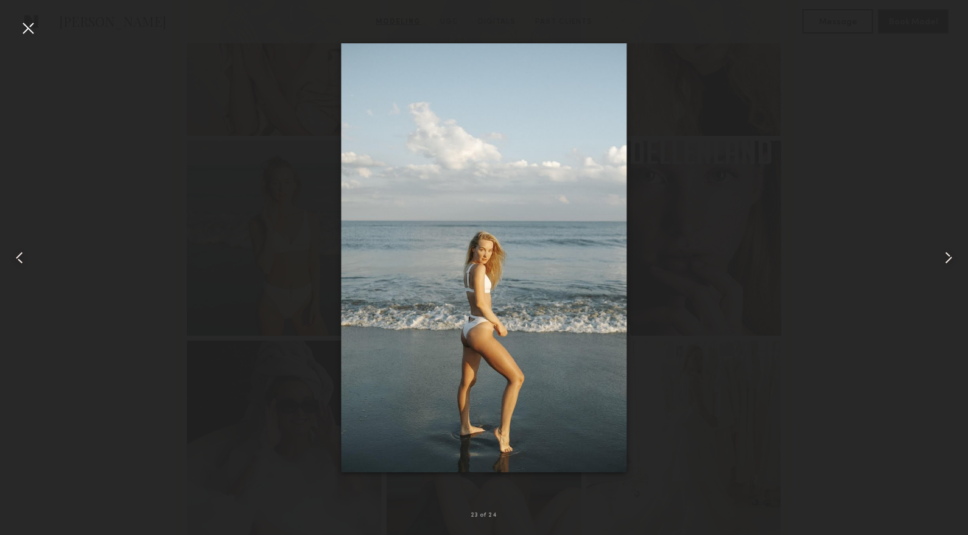
click at [939, 264] on common-icon at bounding box center [948, 257] width 19 height 19
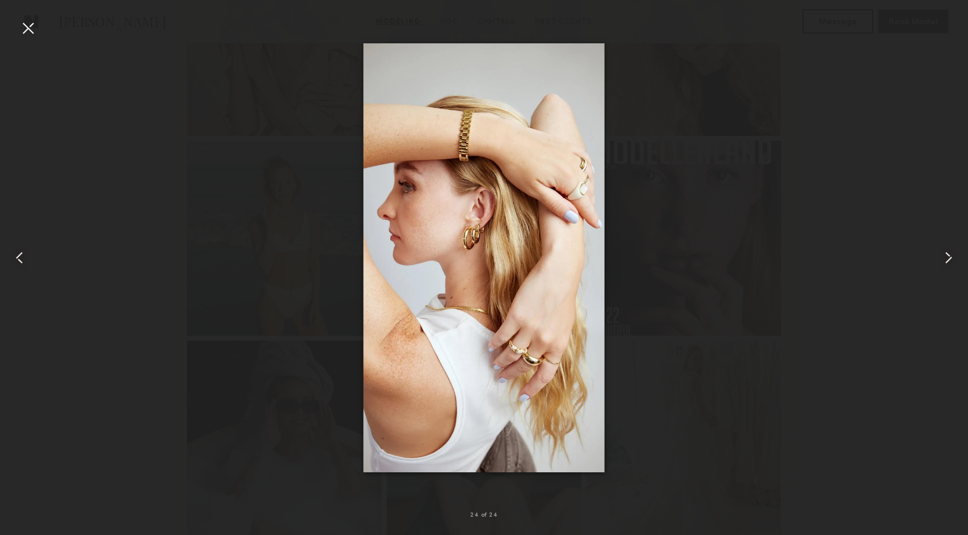
click at [940, 264] on common-icon at bounding box center [948, 257] width 19 height 19
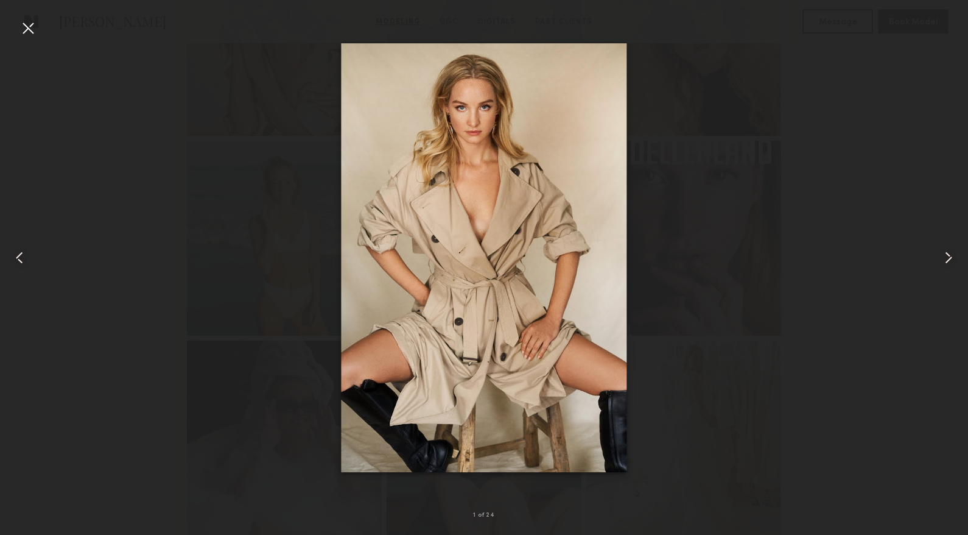
click at [940, 264] on common-icon at bounding box center [948, 257] width 19 height 19
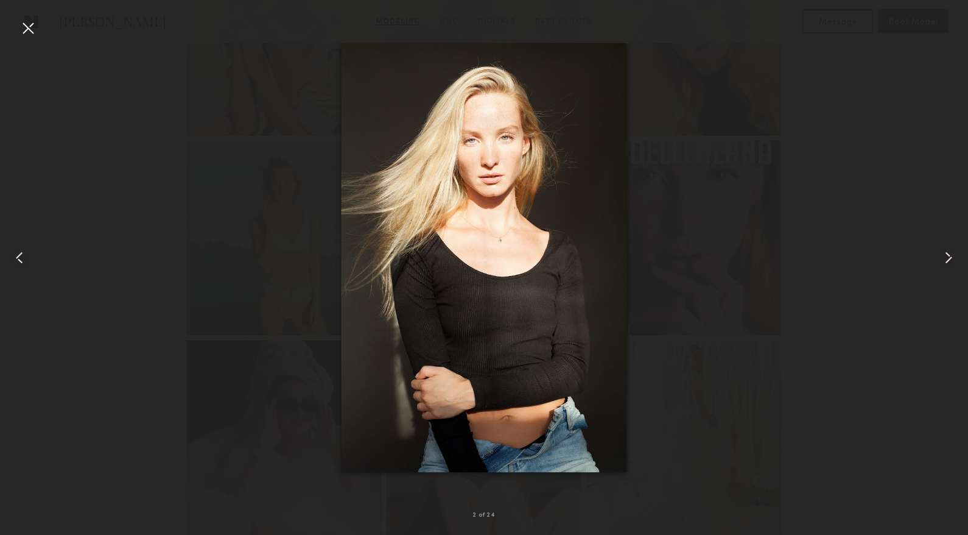
click at [26, 27] on div at bounding box center [27, 27] width 19 height 19
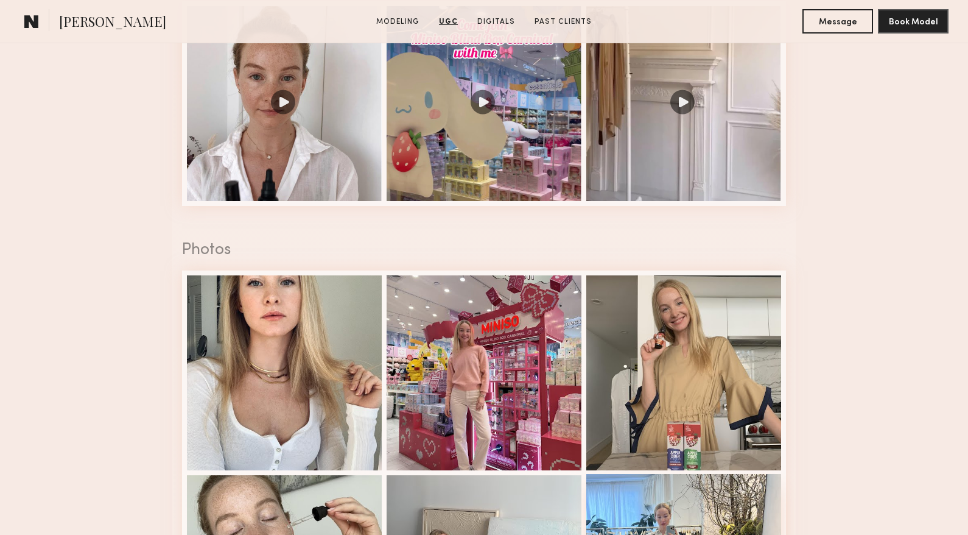
scroll to position [2192, 0]
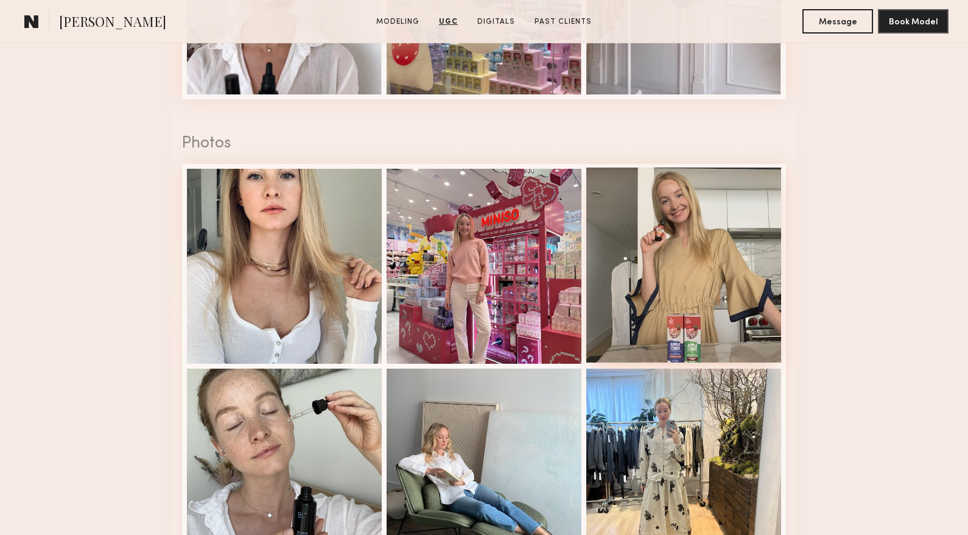
click at [677, 338] on div at bounding box center [683, 264] width 195 height 195
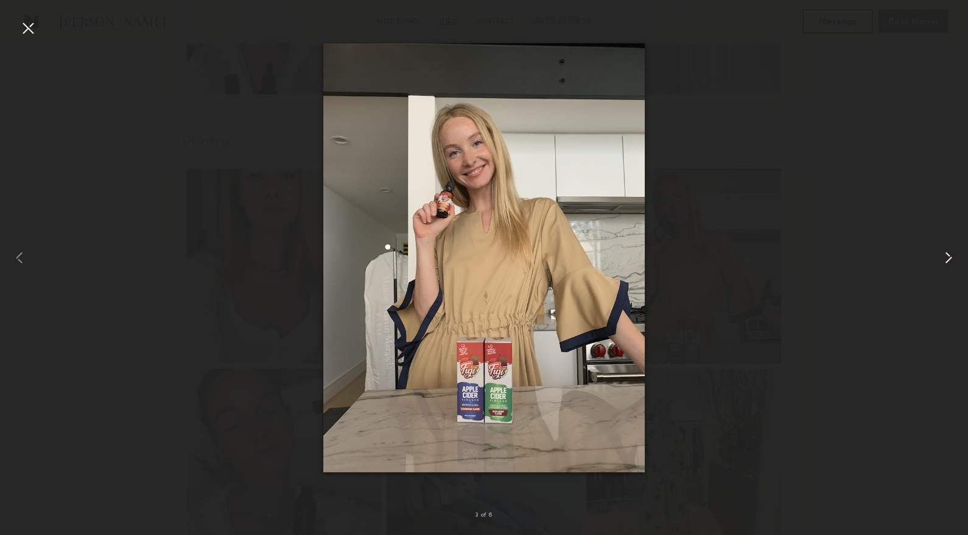
click at [941, 252] on common-icon at bounding box center [948, 257] width 19 height 19
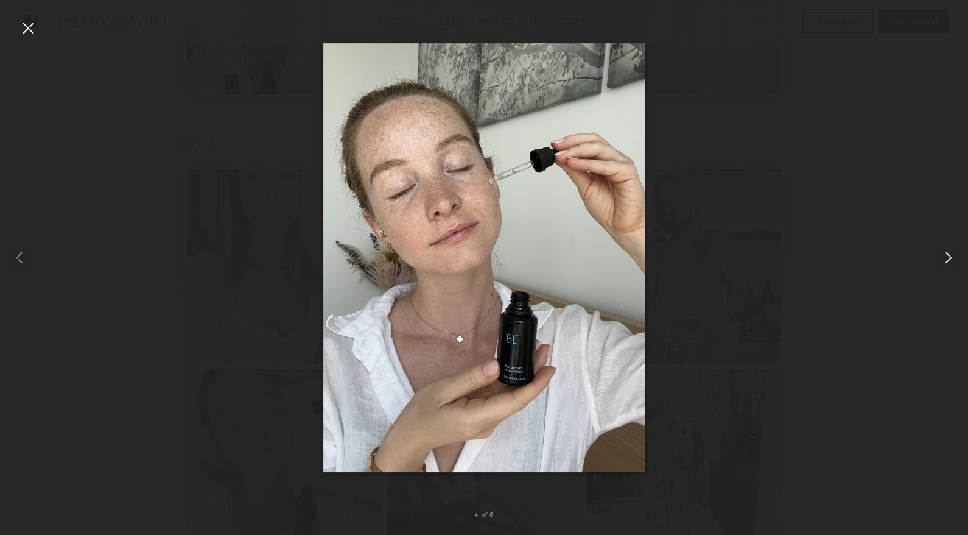
click at [941, 252] on common-icon at bounding box center [948, 257] width 19 height 19
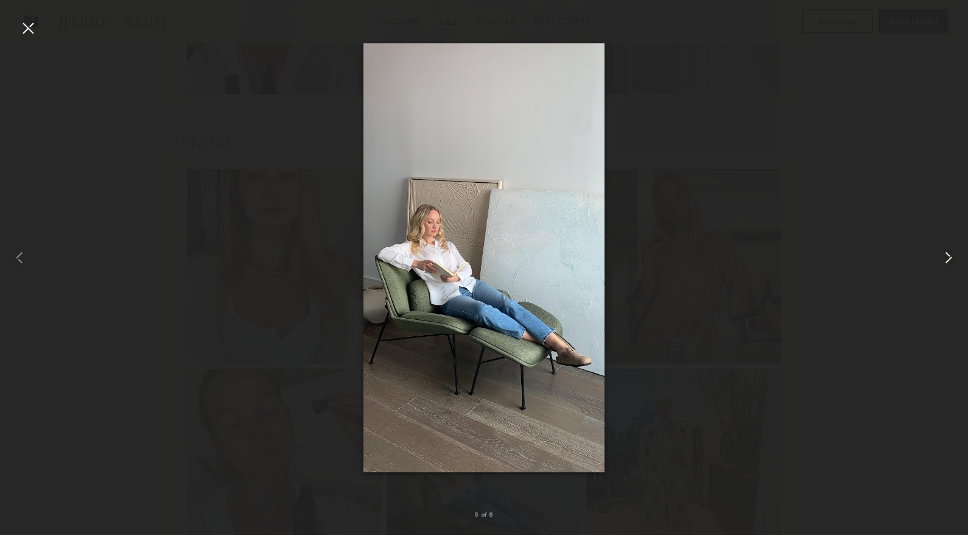
click at [941, 252] on common-icon at bounding box center [948, 257] width 19 height 19
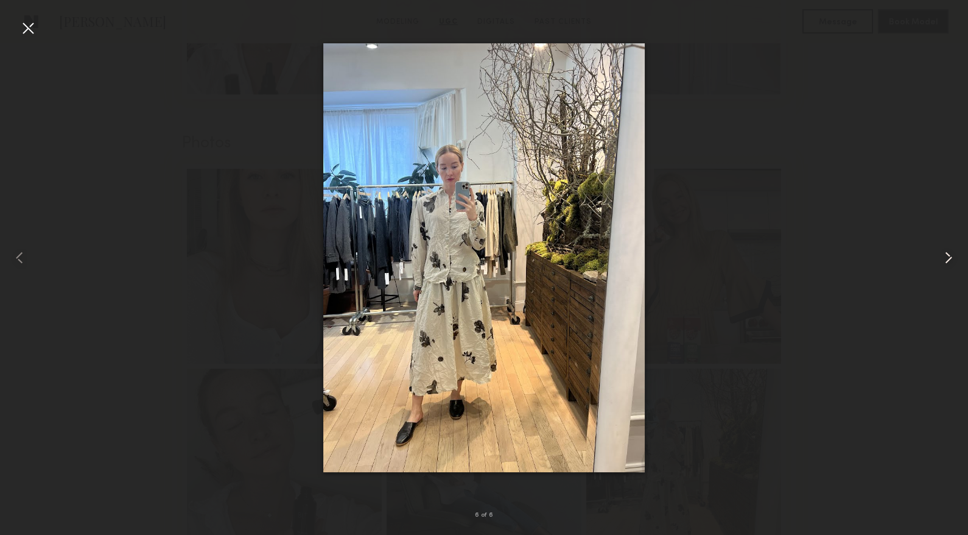
click at [941, 252] on common-icon at bounding box center [948, 257] width 19 height 19
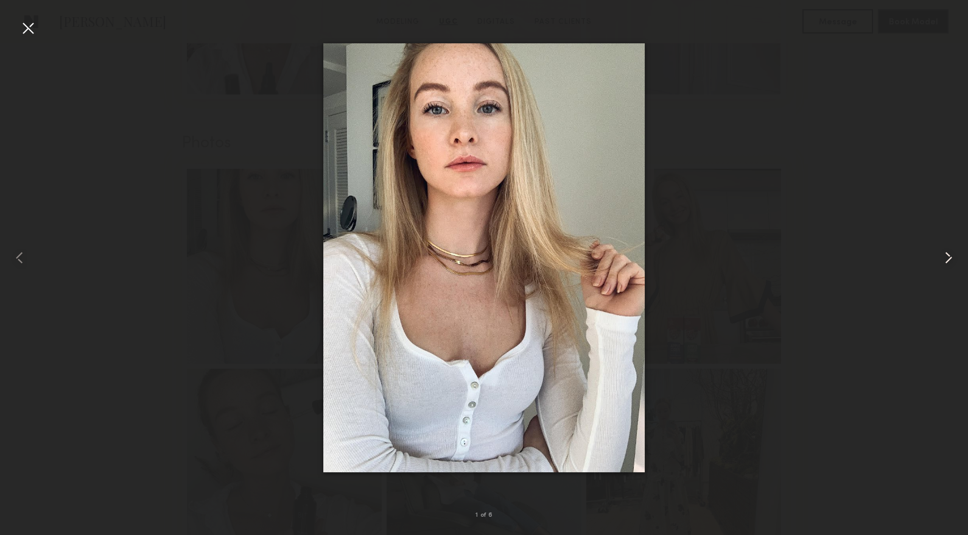
click at [941, 252] on common-icon at bounding box center [948, 257] width 19 height 19
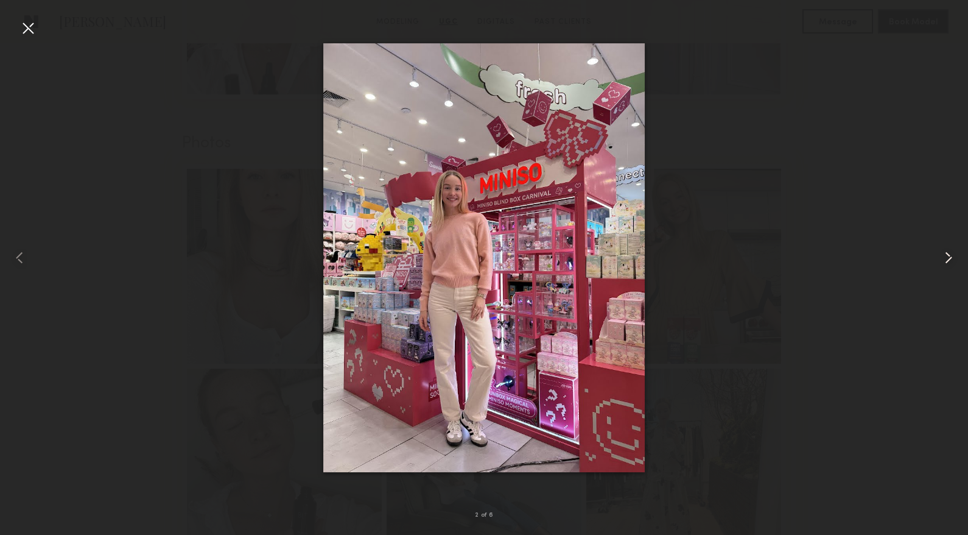
click at [941, 252] on common-icon at bounding box center [948, 257] width 19 height 19
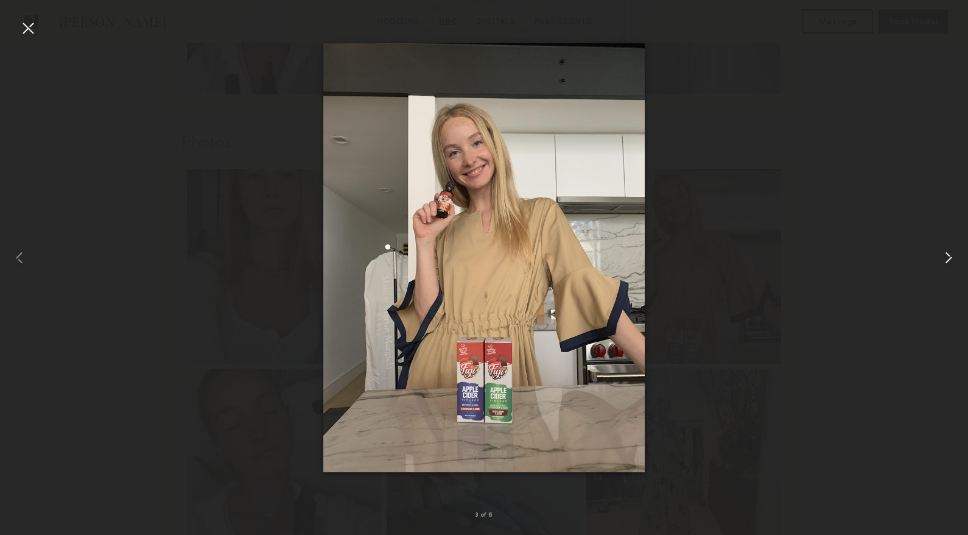
click at [941, 252] on common-icon at bounding box center [948, 257] width 19 height 19
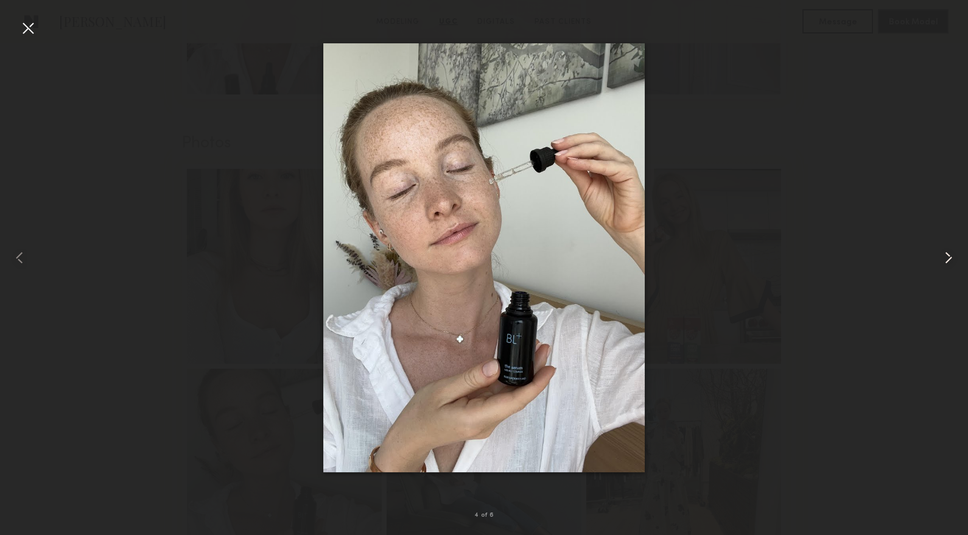
click at [941, 252] on common-icon at bounding box center [948, 257] width 19 height 19
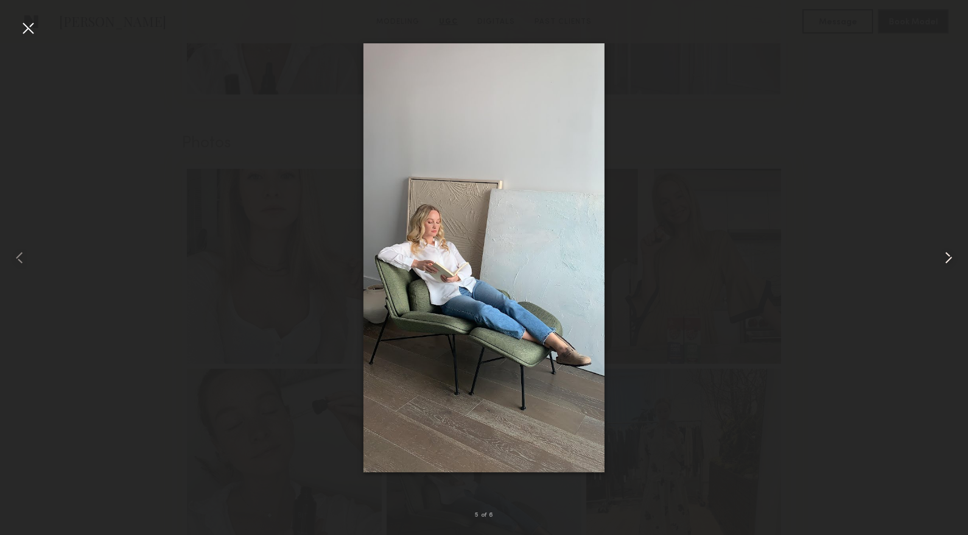
click at [941, 252] on common-icon at bounding box center [948, 257] width 19 height 19
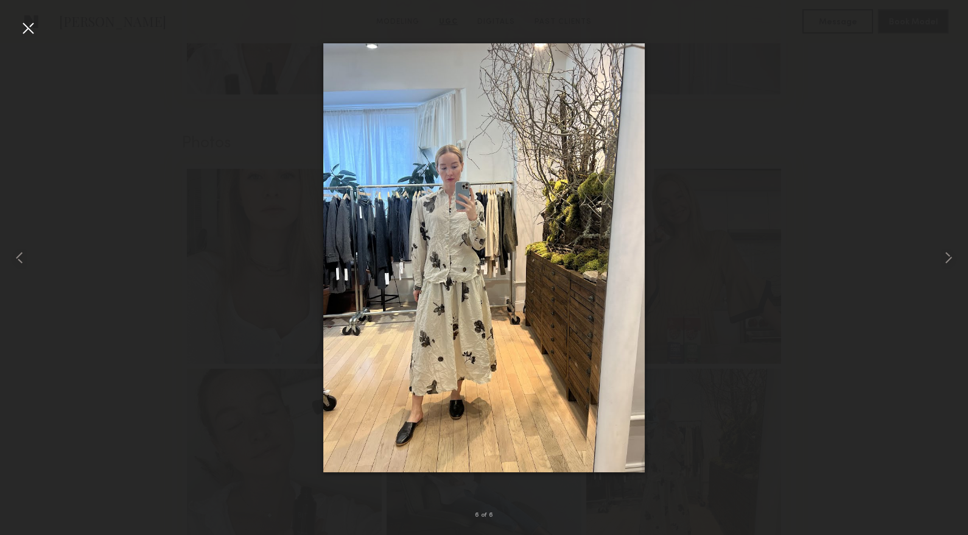
click at [905, 178] on div at bounding box center [484, 257] width 968 height 476
click at [37, 27] on div at bounding box center [27, 27] width 19 height 19
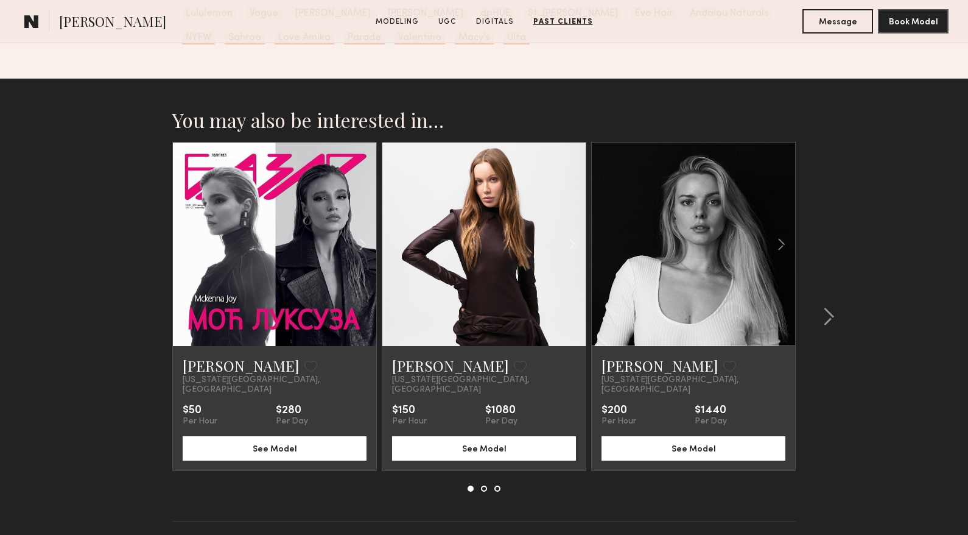
scroll to position [3446, 0]
